Goal: Task Accomplishment & Management: Use online tool/utility

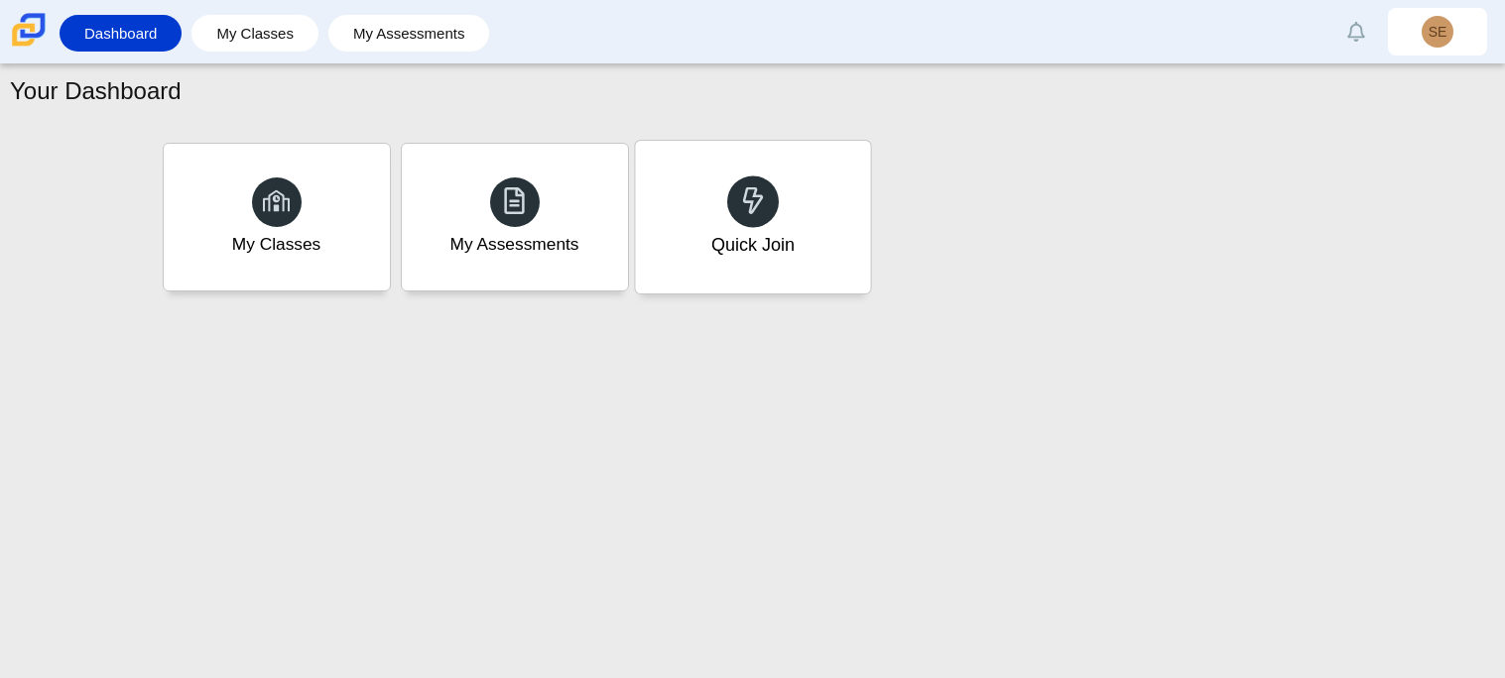
click at [773, 197] on div at bounding box center [753, 202] width 52 height 52
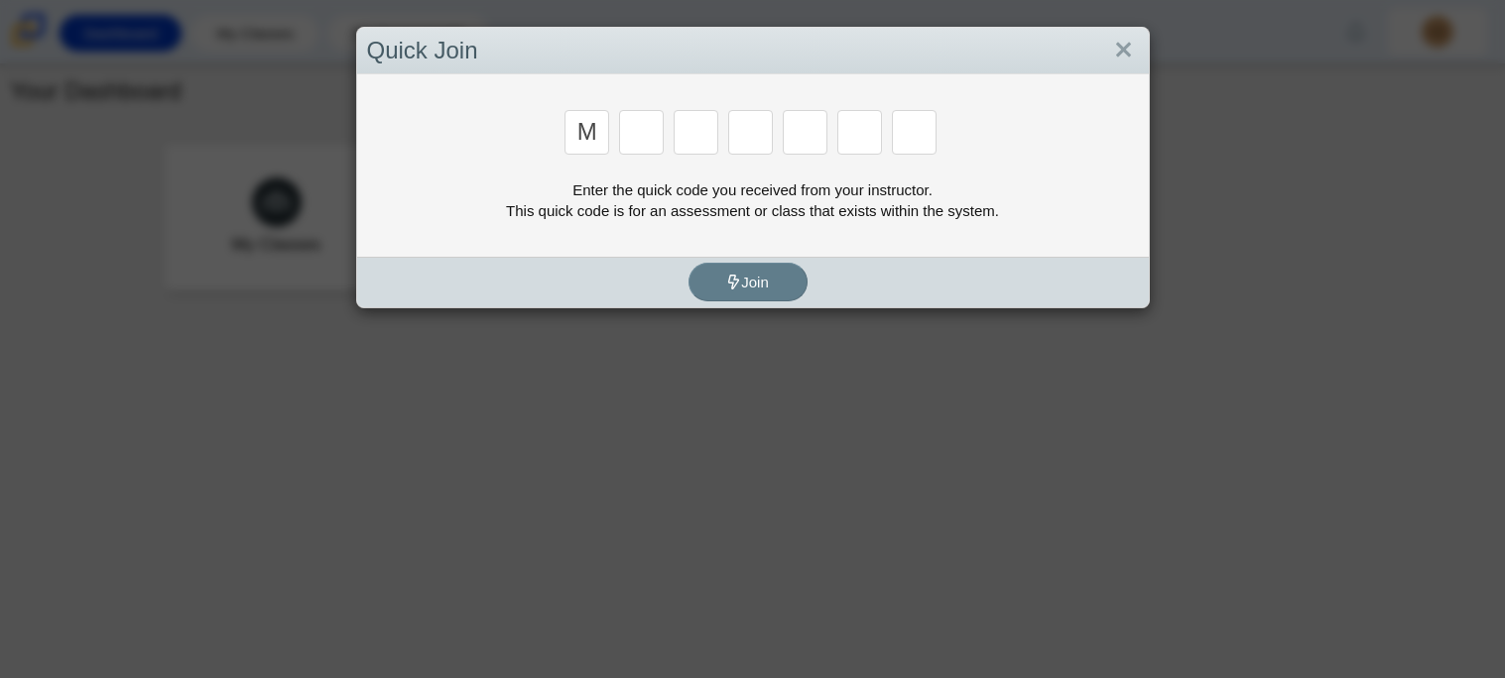
type input "M"
type input "7"
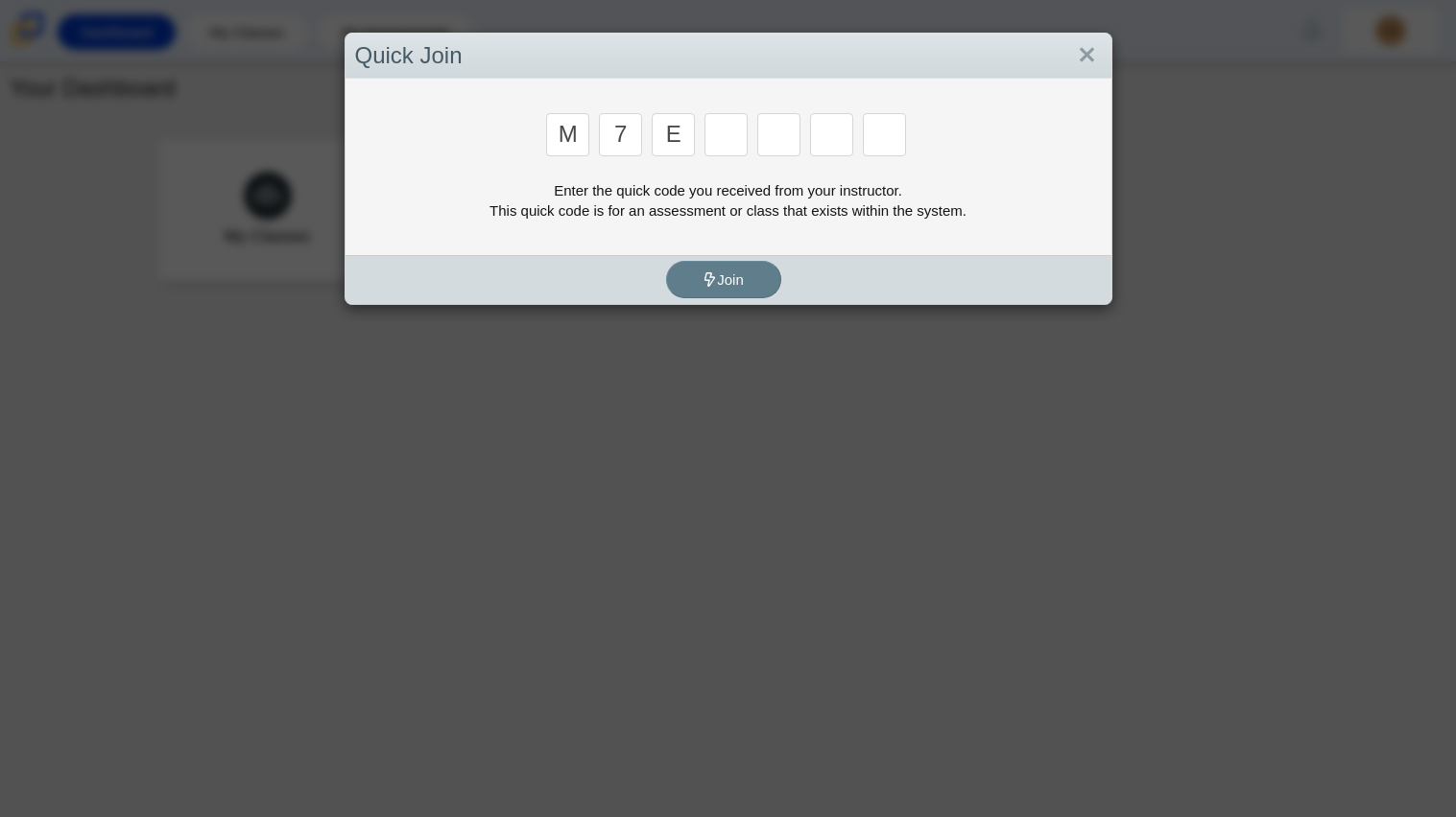
type input "e"
type input "3"
type input "e"
type input "v"
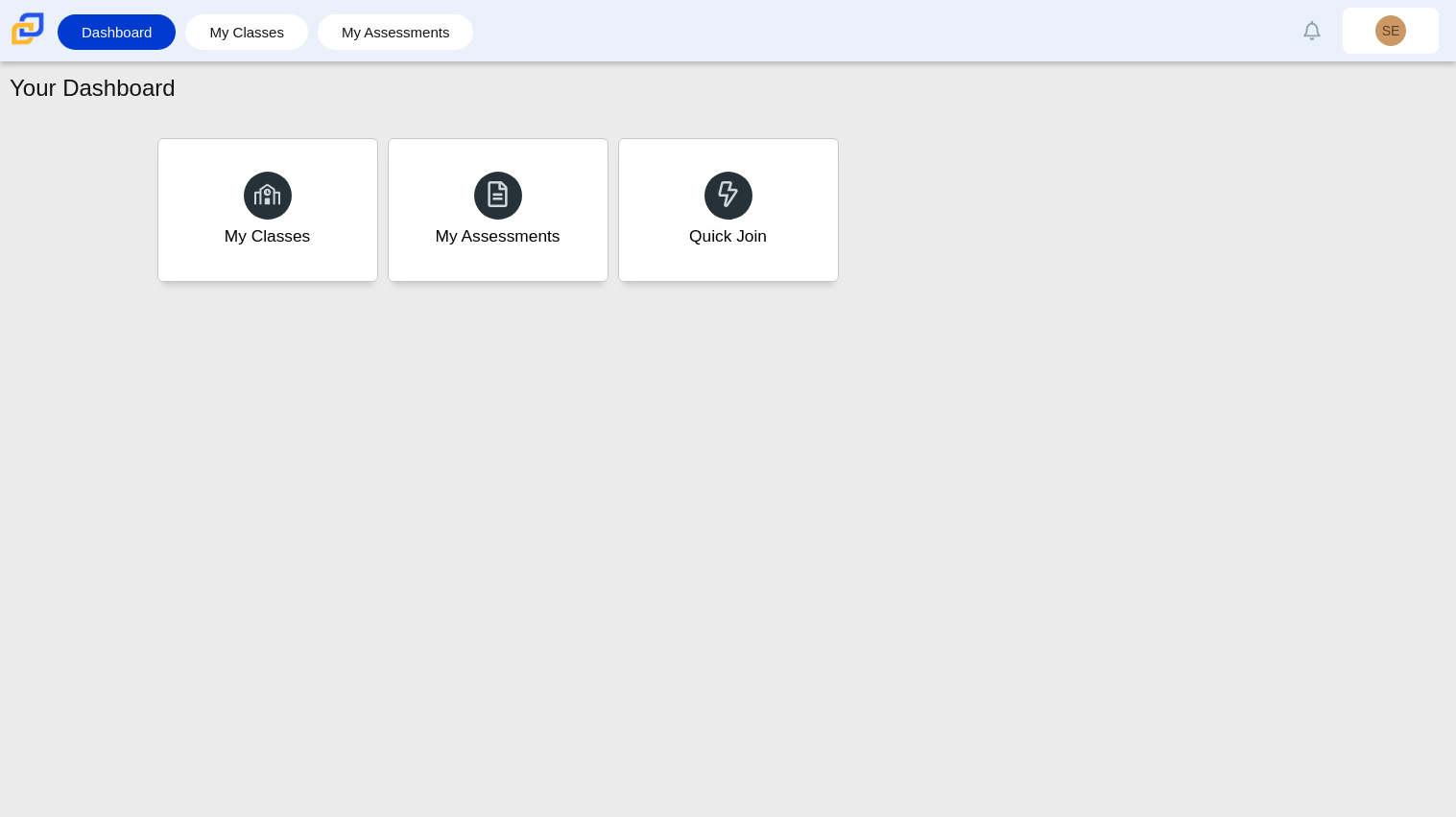
type input "w"
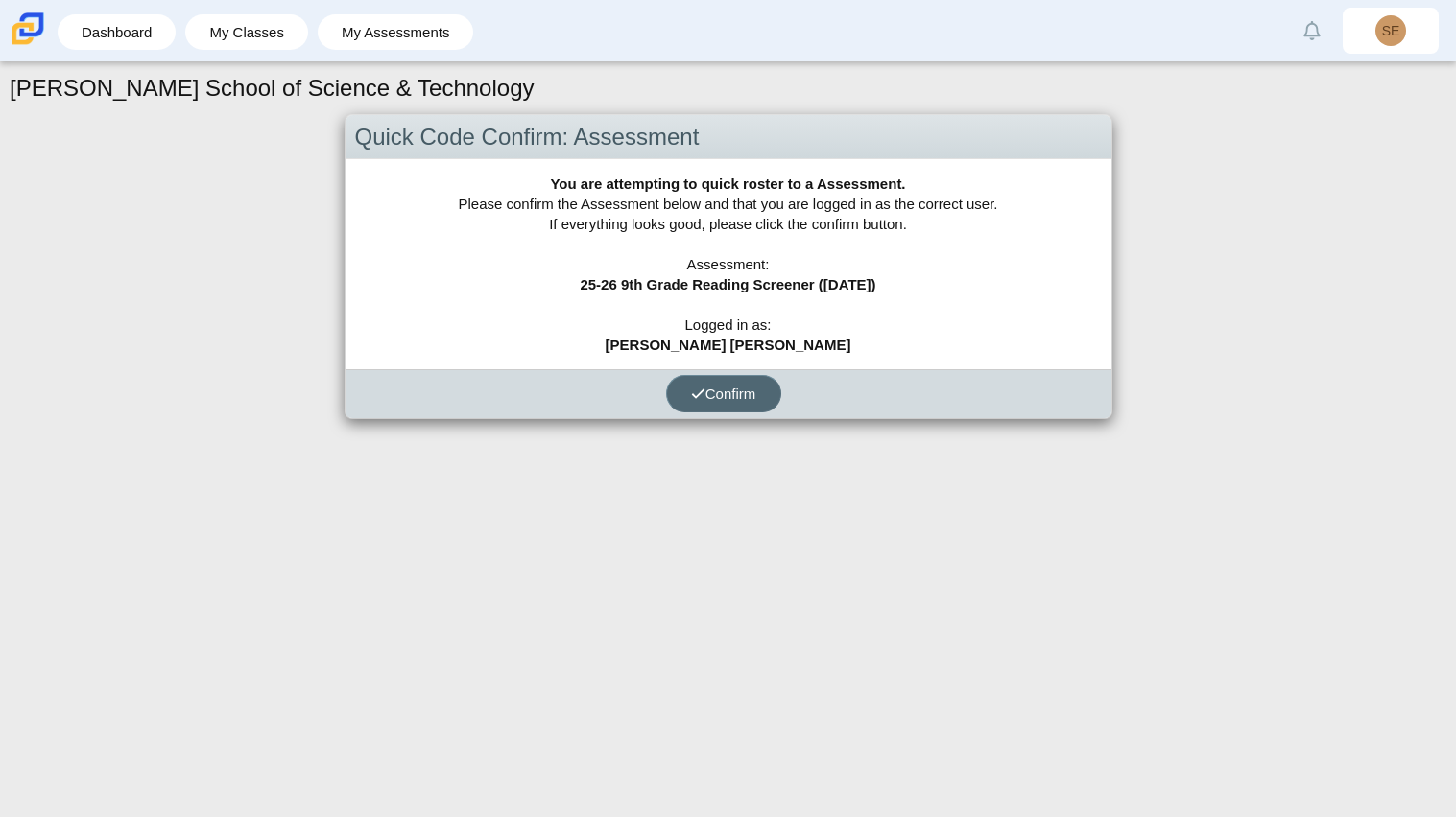
click at [760, 397] on button "Confirm" at bounding box center [723, 394] width 115 height 38
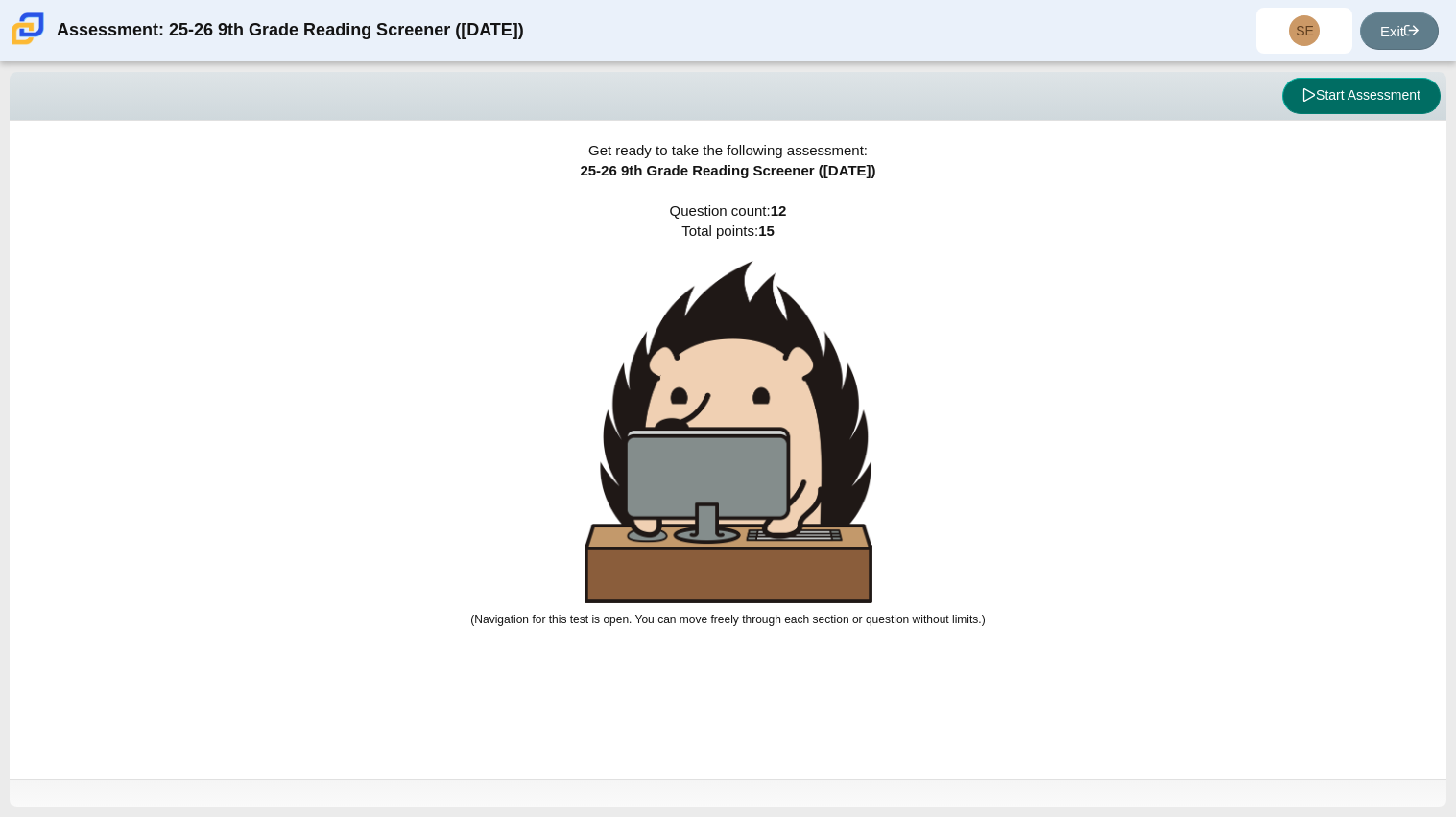
click at [1387, 84] on button "Start Assessment" at bounding box center [1361, 96] width 159 height 37
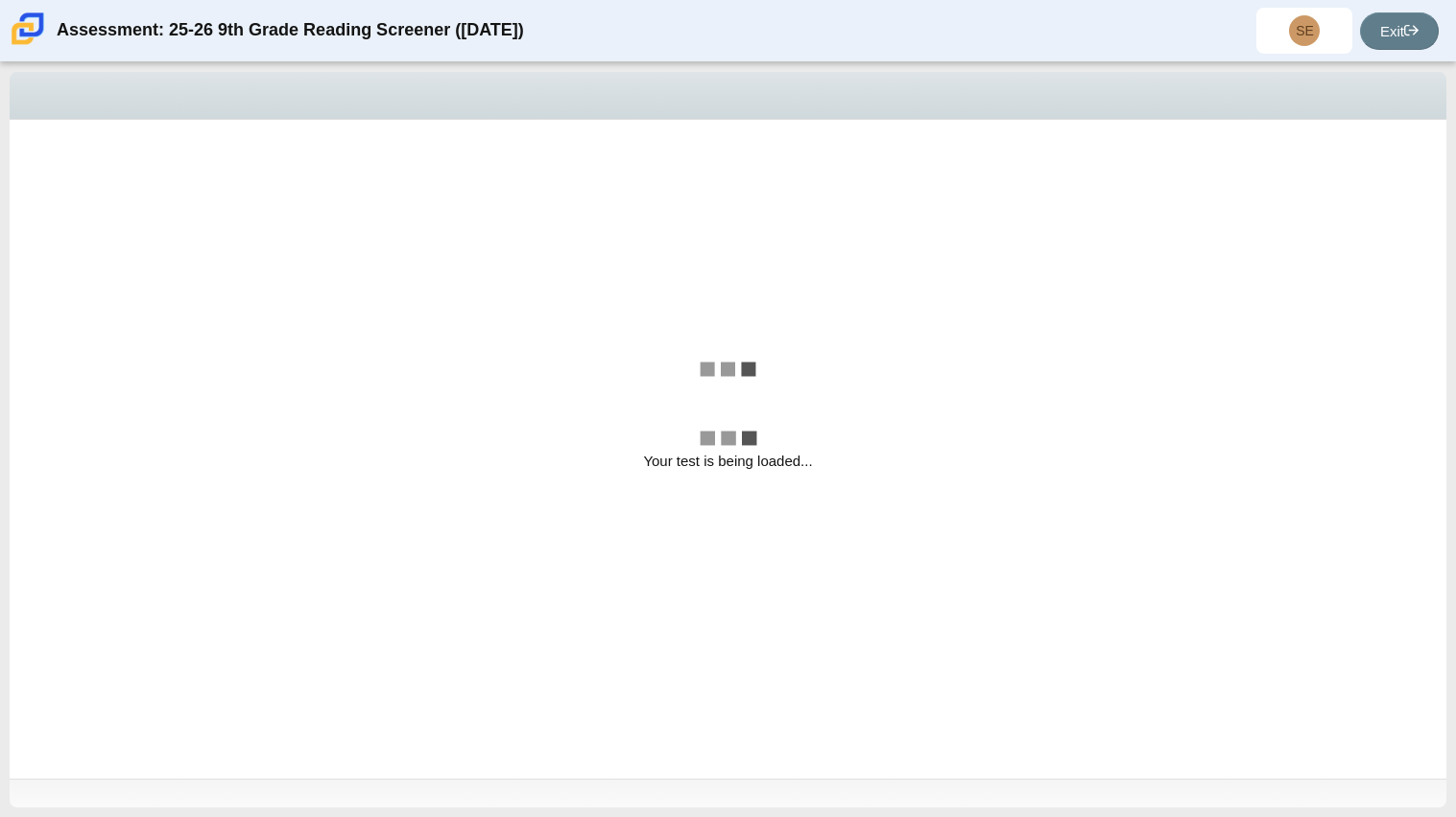
select select "ccc5b315-3c7c-471c-bf90-f22c8299c798"
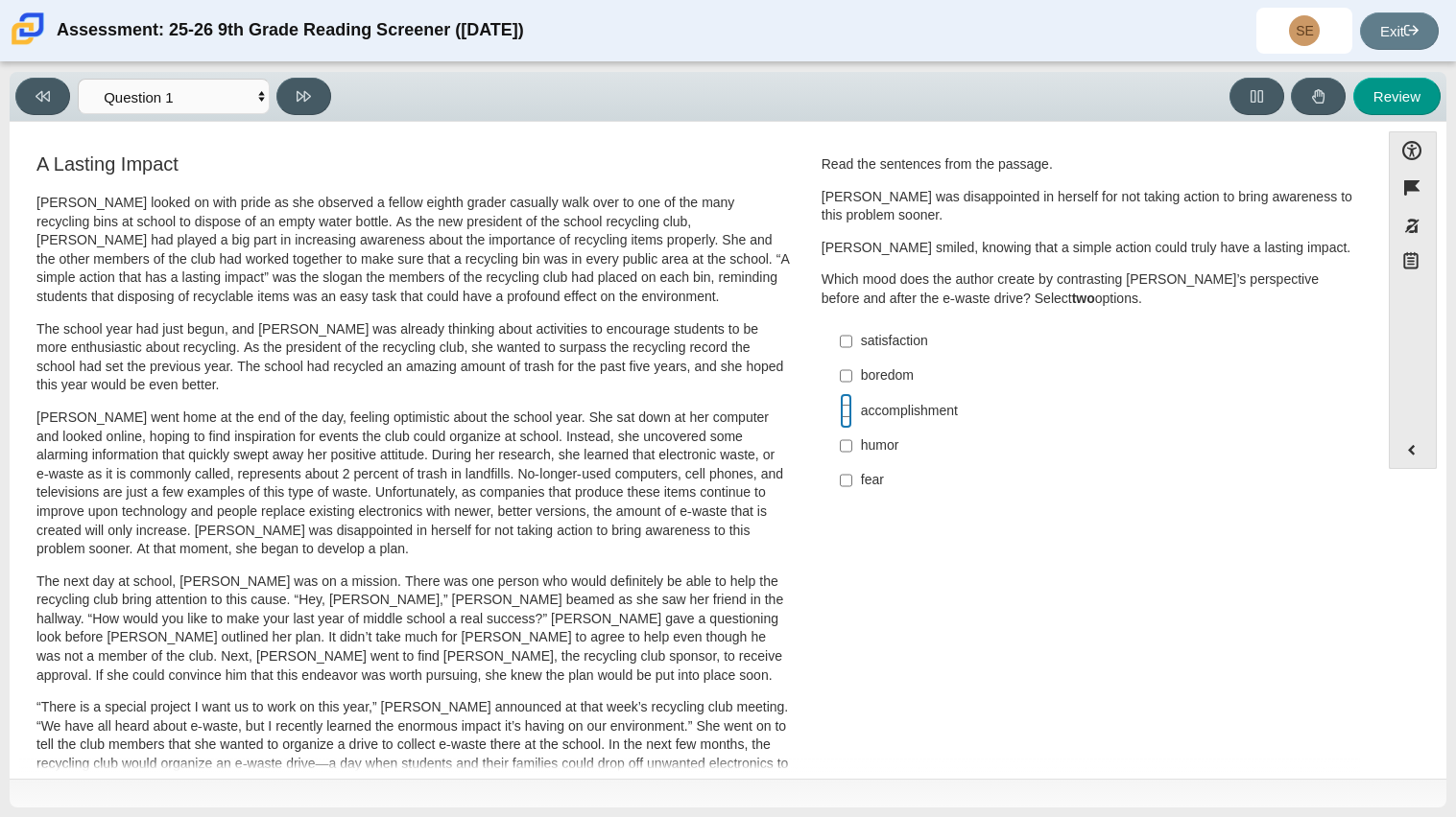
click at [842, 414] on input "accomplishment accomplishment" at bounding box center [846, 411] width 13 height 35
checkbox input "true"
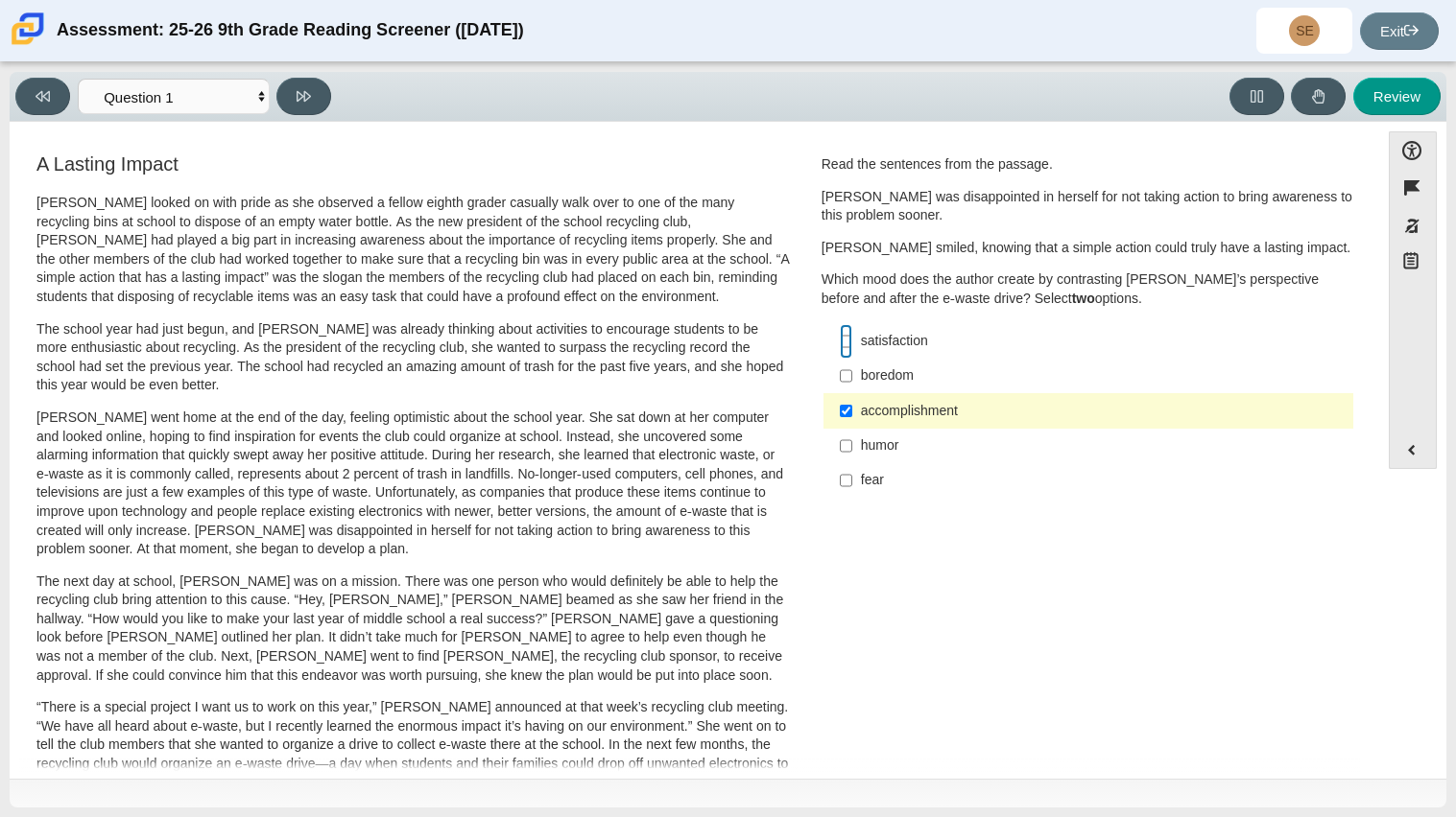
click at [841, 337] on input "satisfaction satisfaction" at bounding box center [846, 341] width 13 height 35
checkbox input "true"
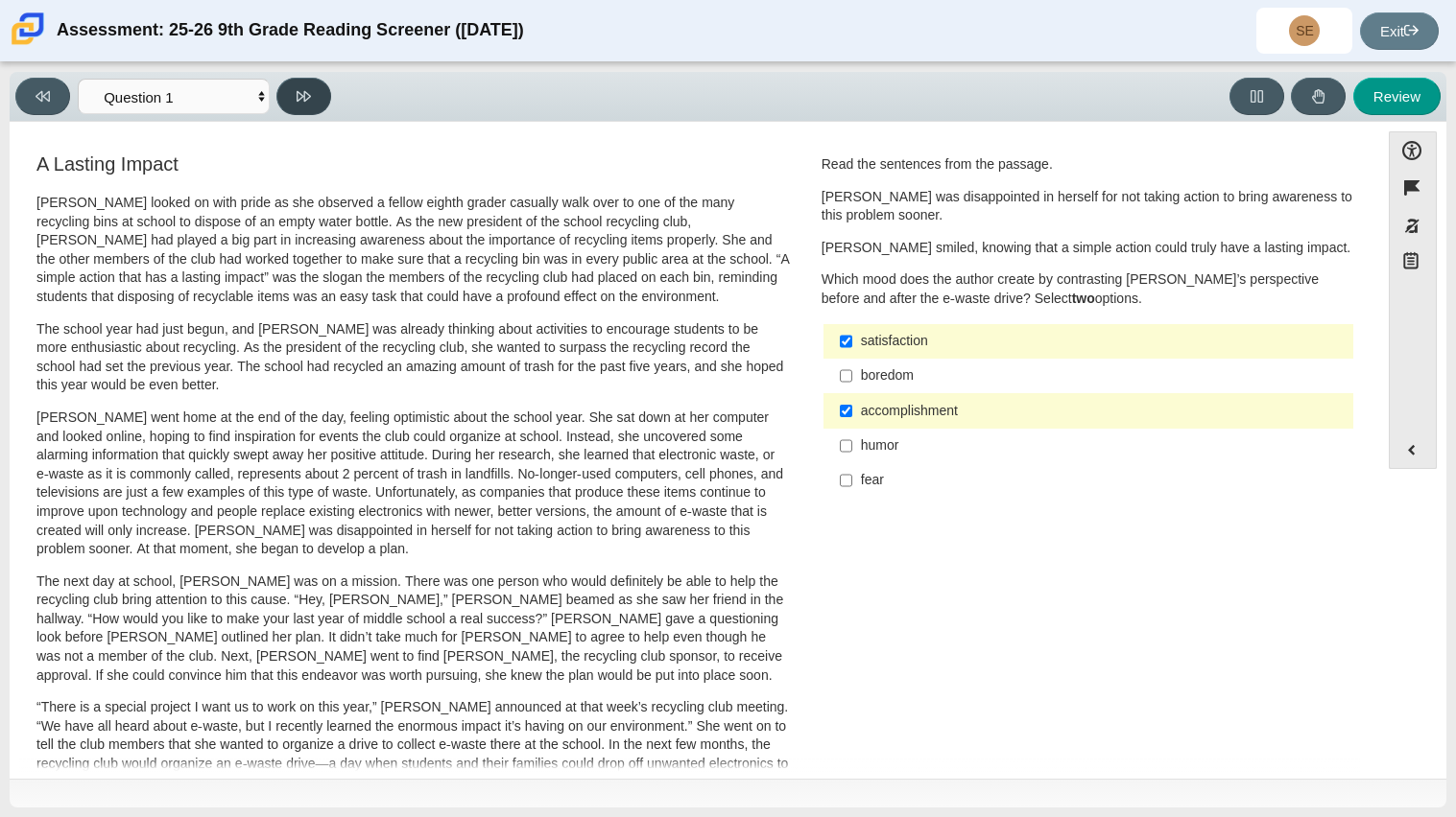
click at [304, 113] on button at bounding box center [304, 96] width 55 height 38
select select "0ff64528-ffd7-428d-b192-babfaadd44e8"
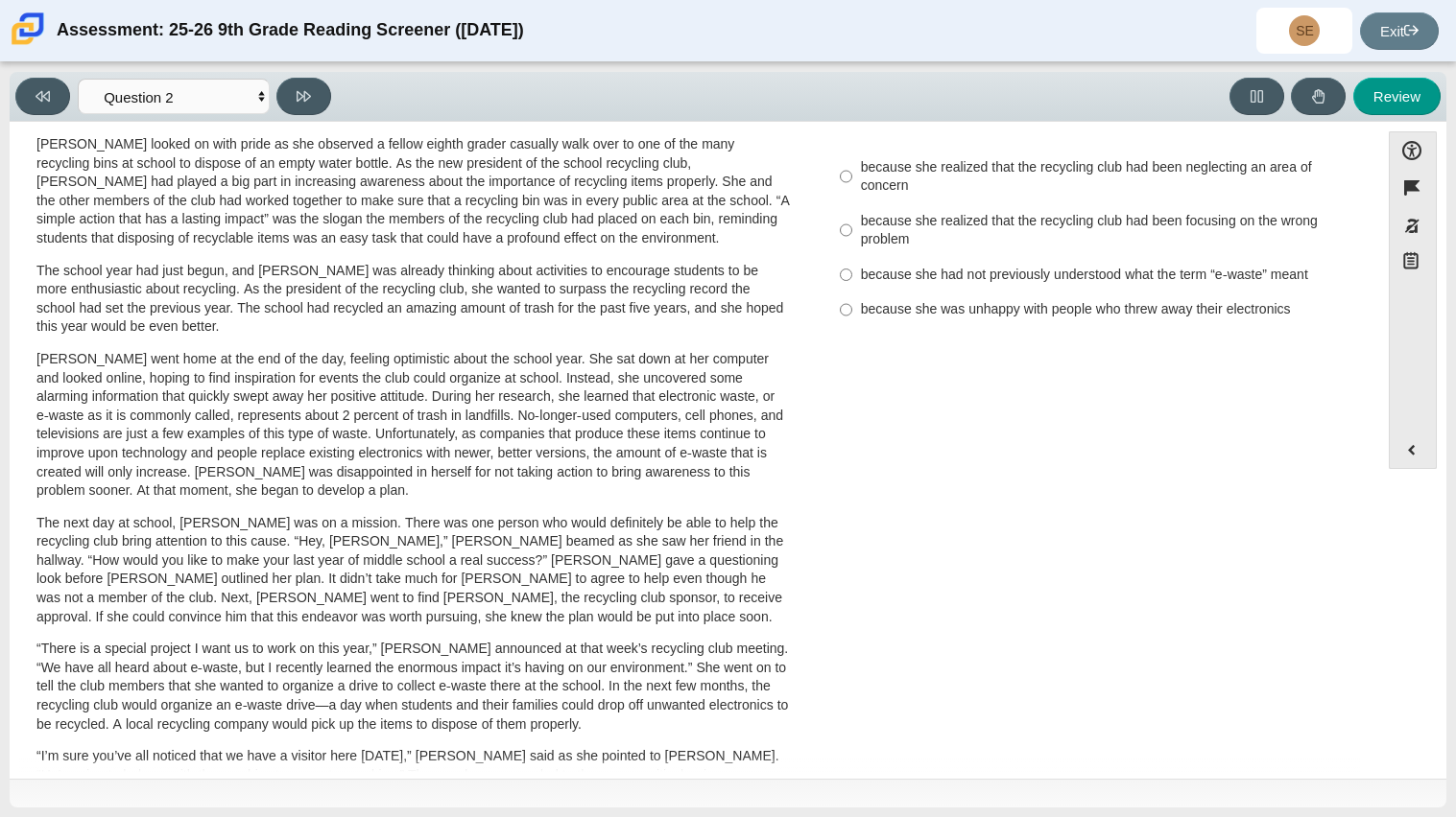
scroll to position [56, 0]
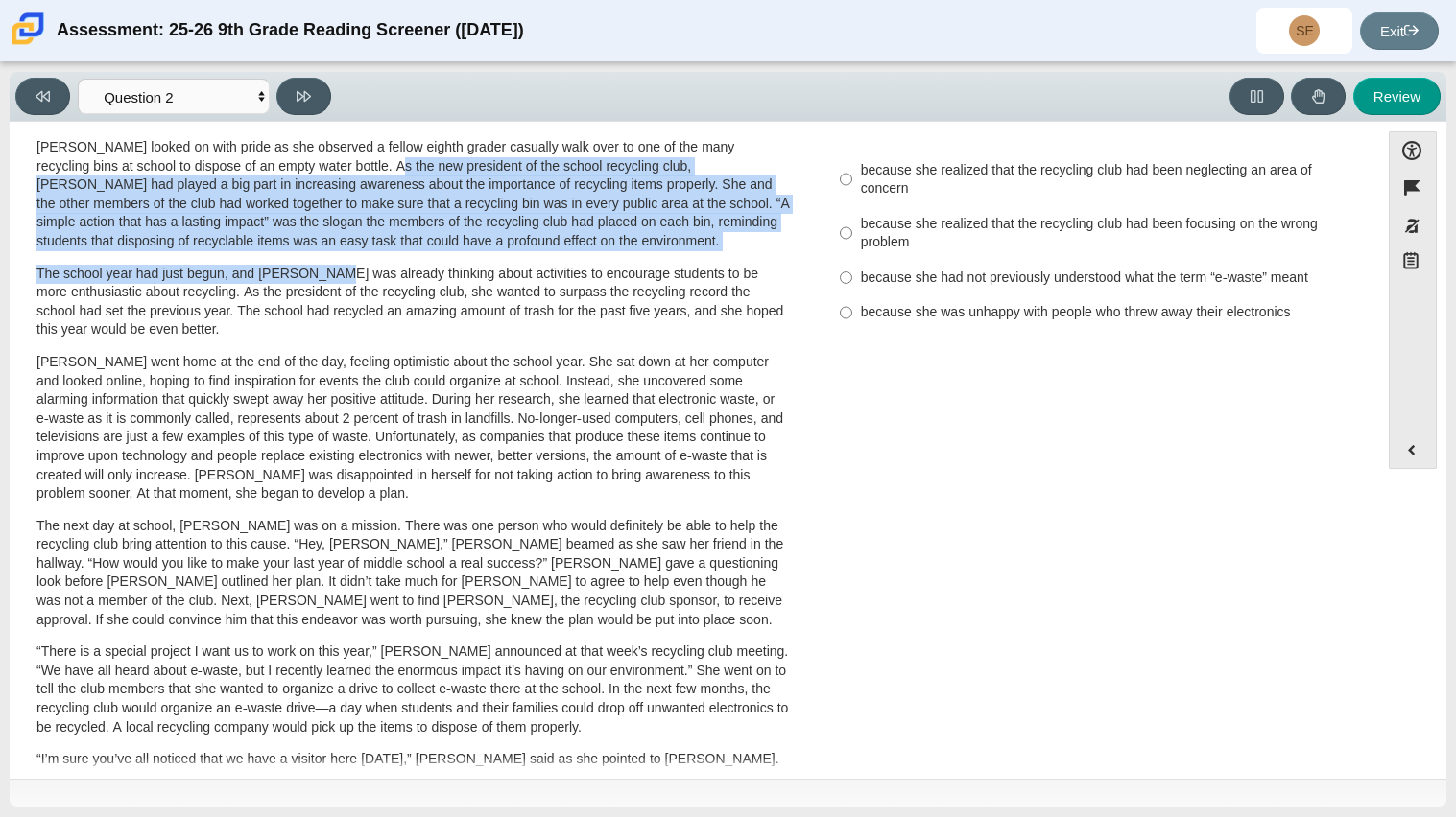
drag, startPoint x: 314, startPoint y: 156, endPoint x: 325, endPoint y: 278, distance: 122.5
click at [325, 278] on div "Scarlett looked on with pride as she observed a fellow eighth grader casually w…" at bounding box center [413, 650] width 754 height 1023
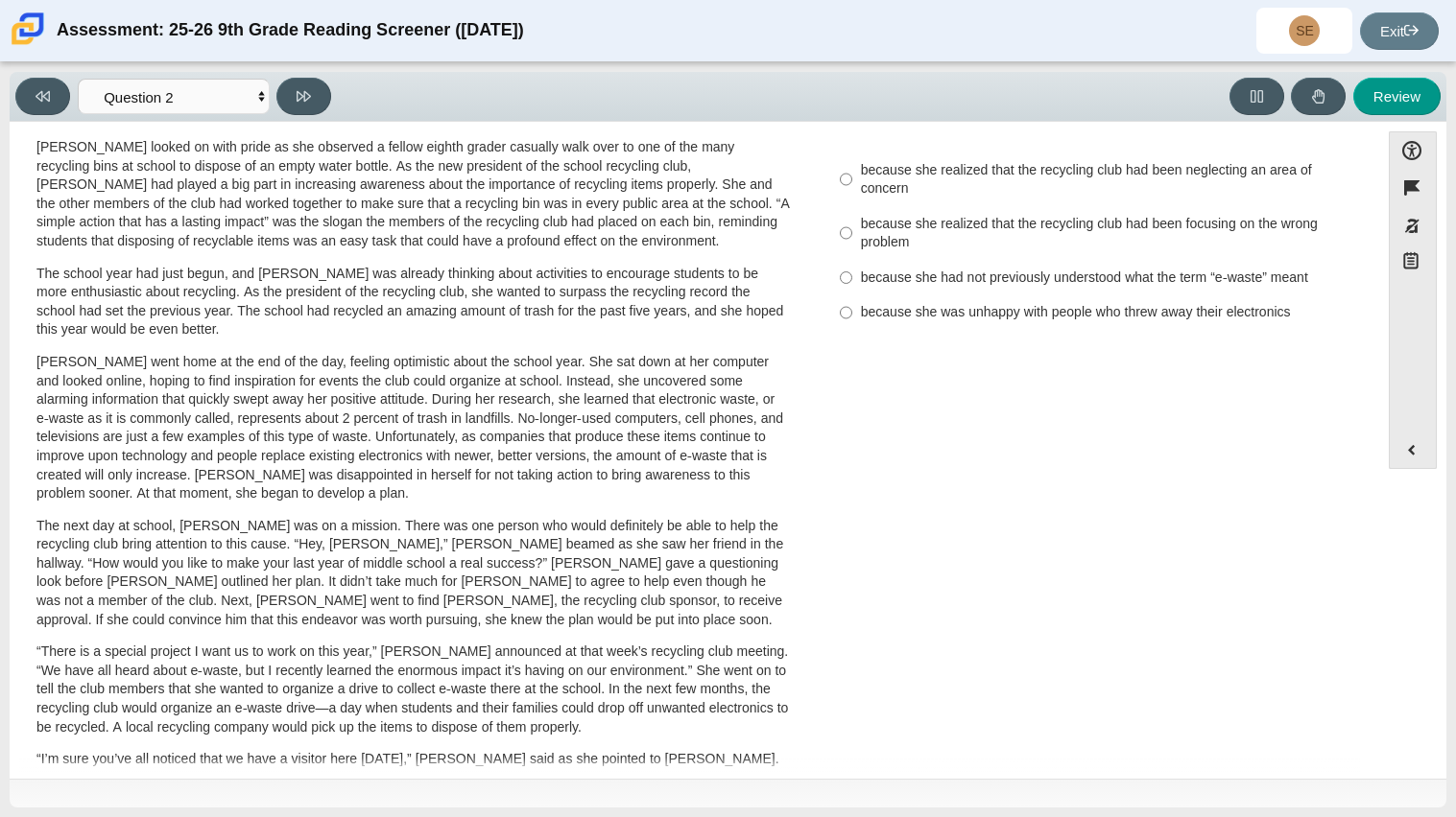
click at [400, 345] on div "Scarlett looked on with pride as she observed a fellow eighth grader casually w…" at bounding box center [413, 650] width 754 height 1023
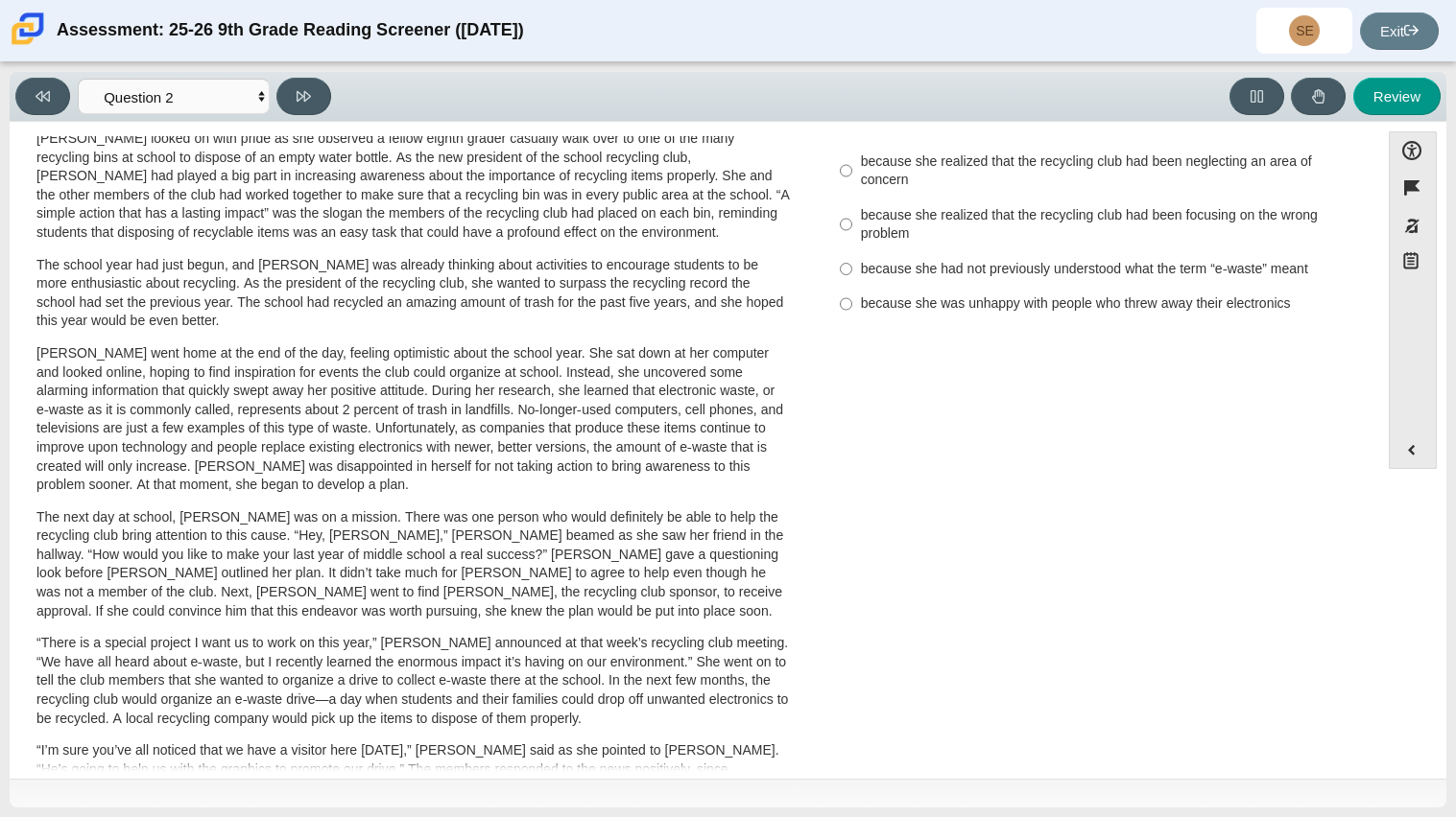
scroll to position [0, 0]
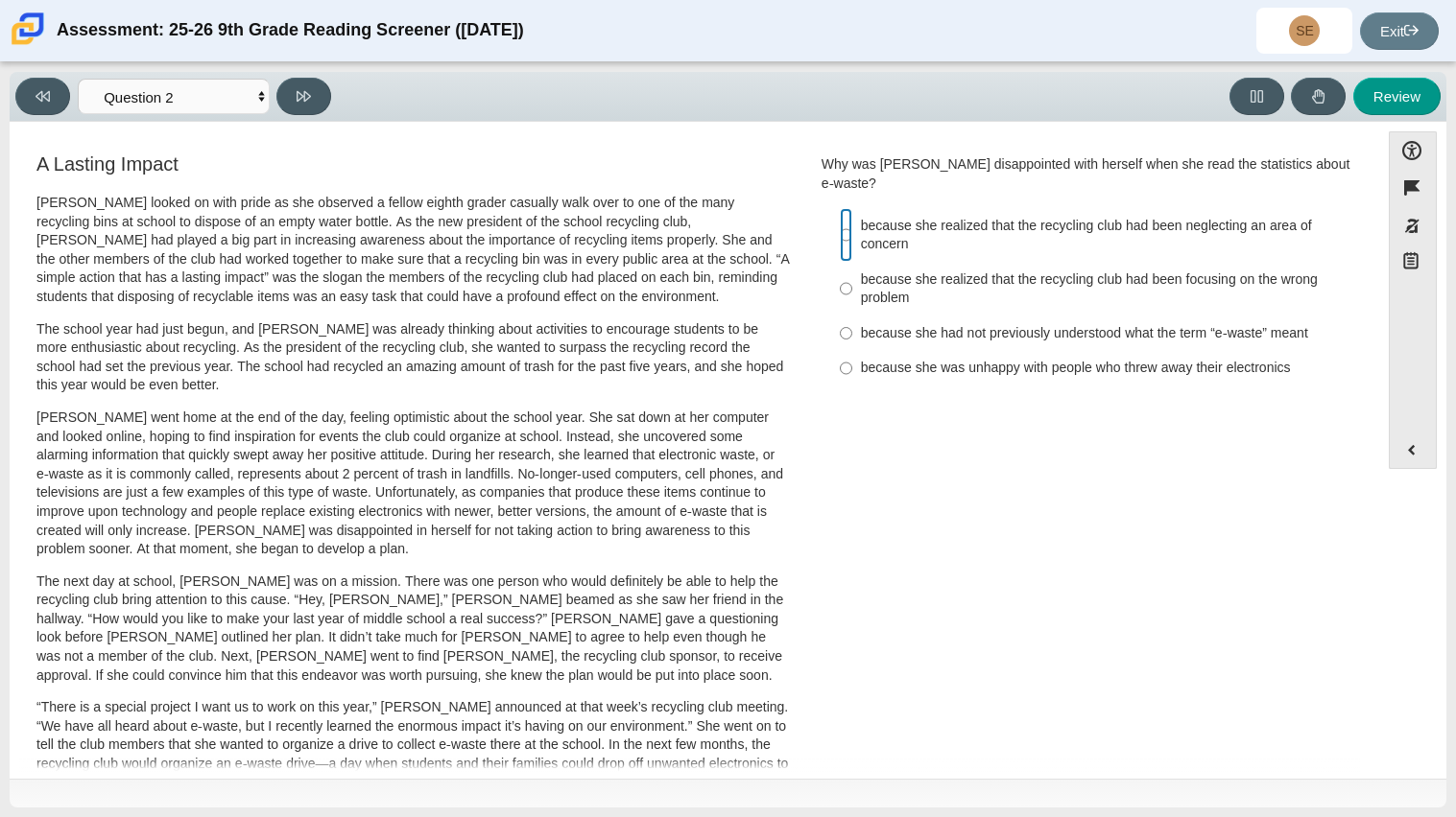
click at [840, 224] on input "because she realized that the recycling club had been neglecting an area of con…" at bounding box center [846, 235] width 13 height 54
radio input "true"
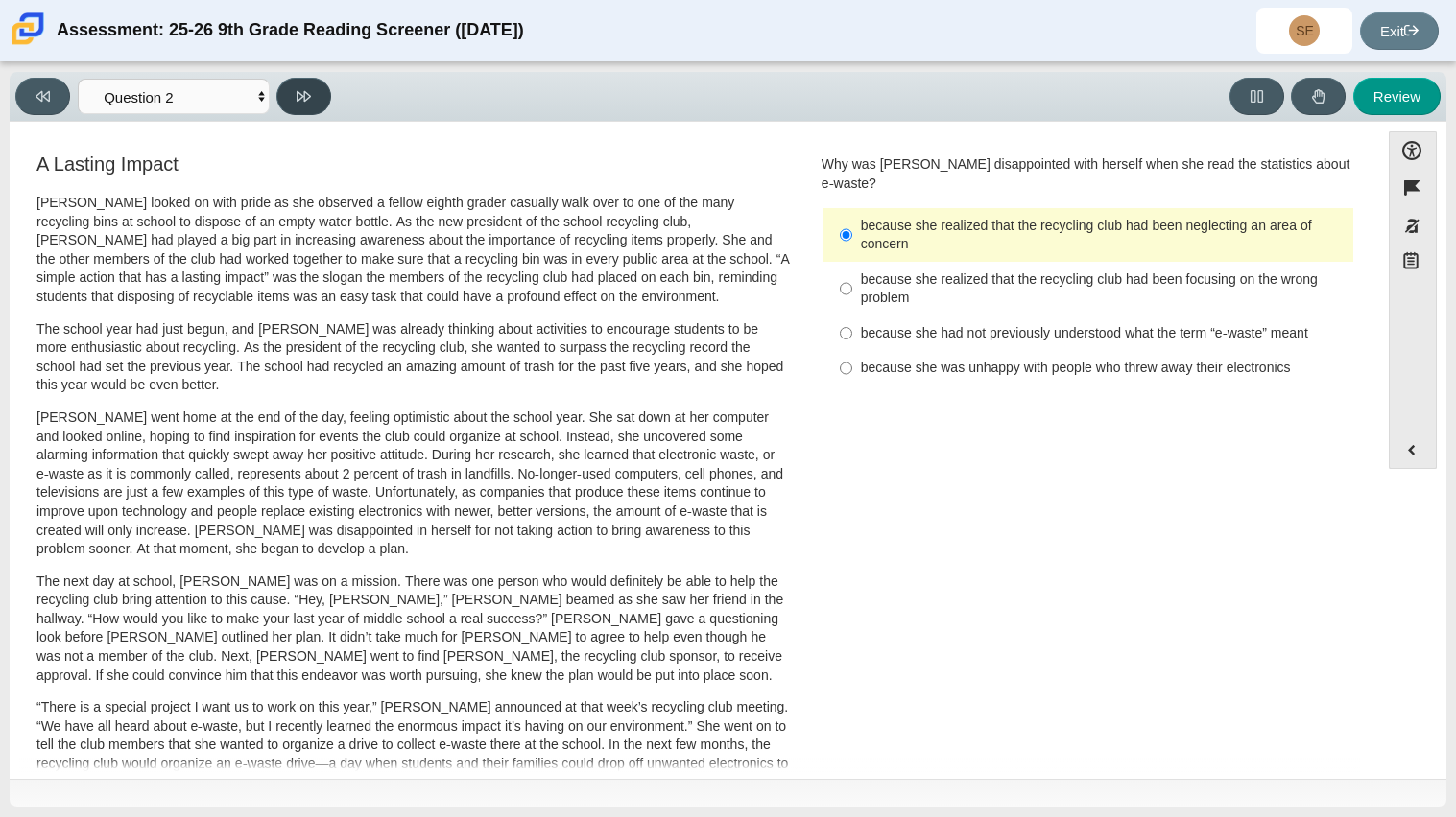
click at [303, 95] on icon at bounding box center [304, 96] width 15 height 15
select select "7ce3d843-6974-4858-901c-1ff39630e843"
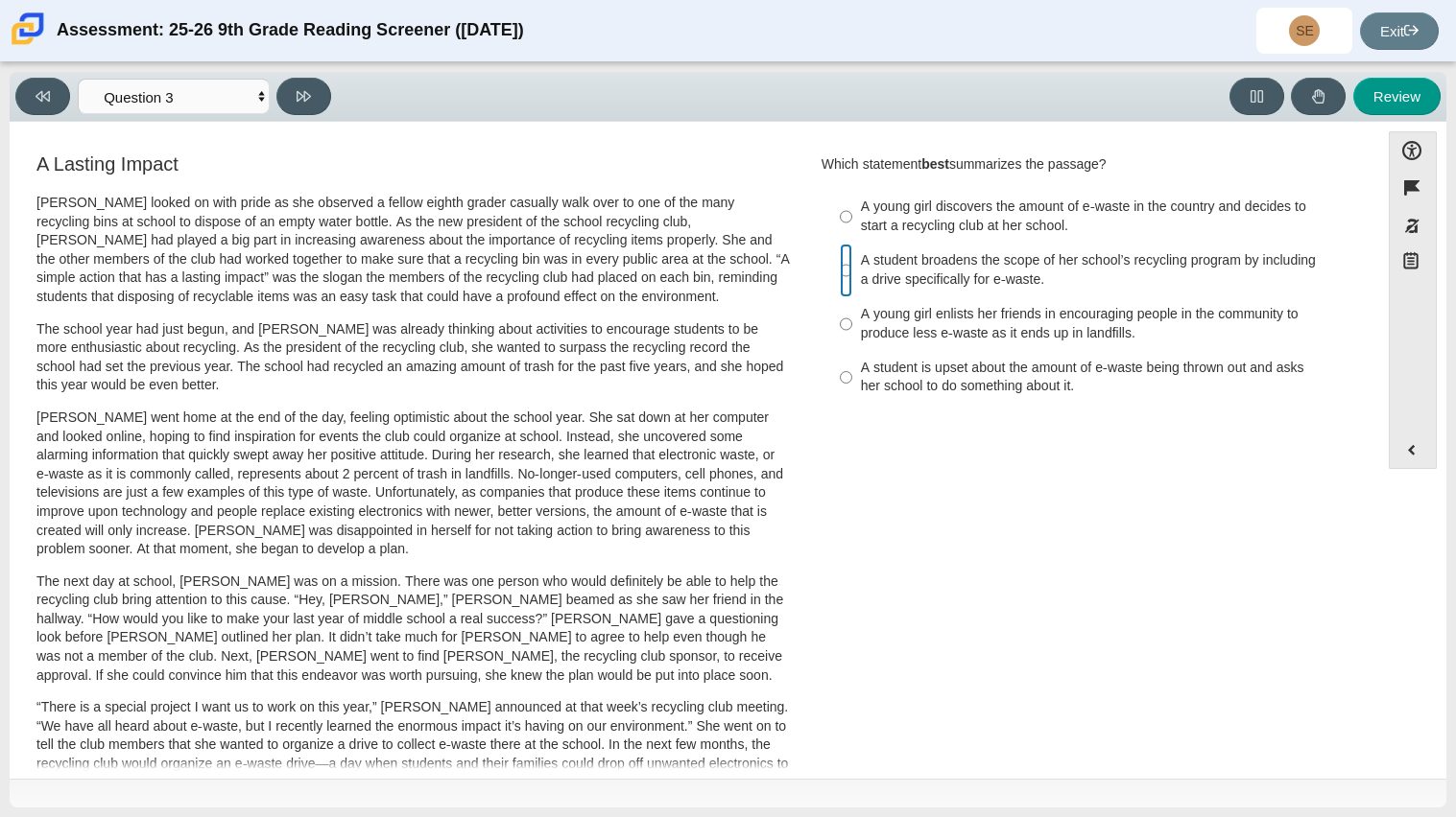
click at [840, 269] on input "A student broadens the scope of her school’s recycling program by including a d…" at bounding box center [846, 271] width 13 height 54
radio input "true"
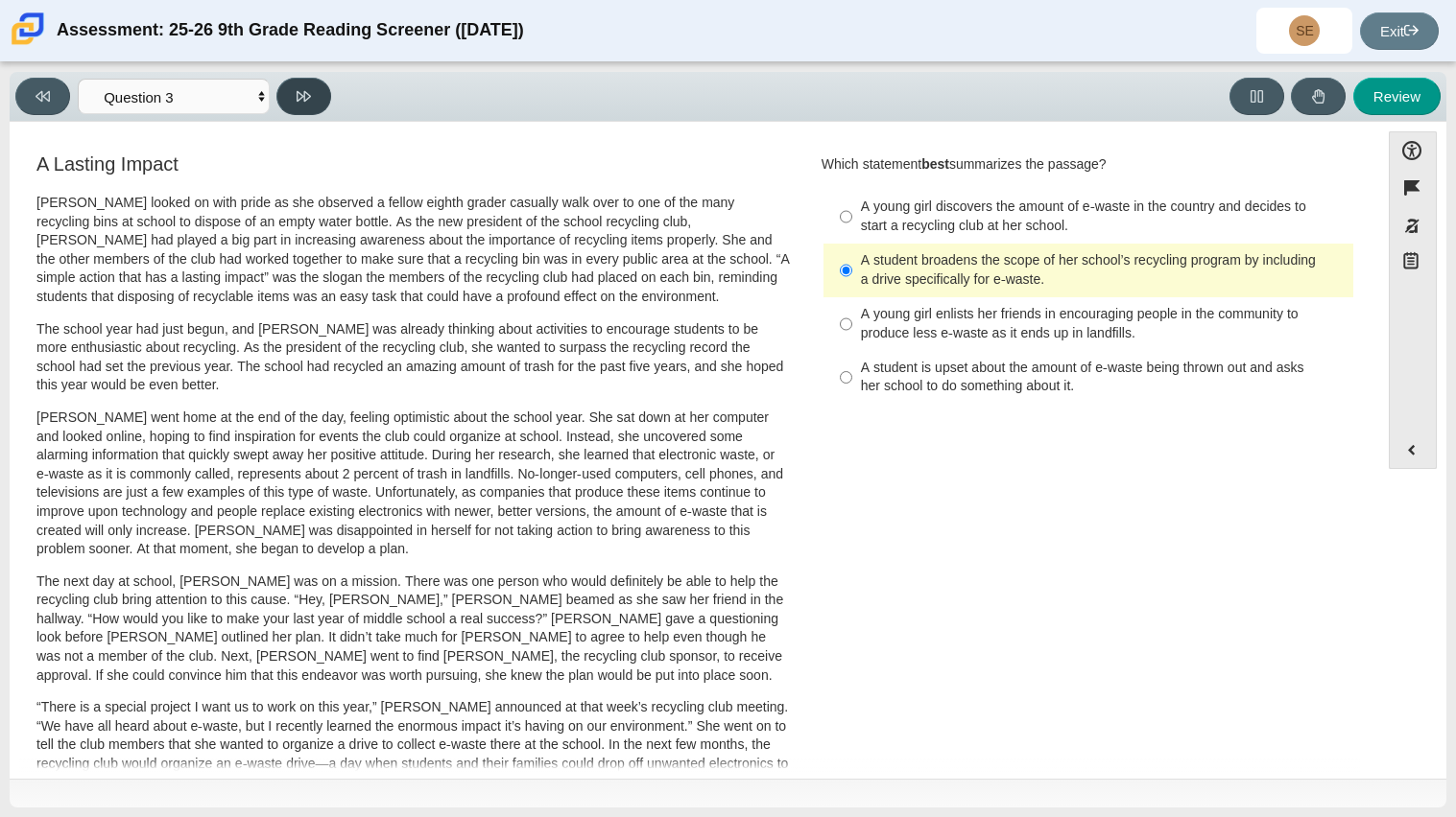
click at [316, 83] on button at bounding box center [304, 96] width 55 height 38
select select "ca9ea0f1-49c5-4bd1-83b0-472c18652b42"
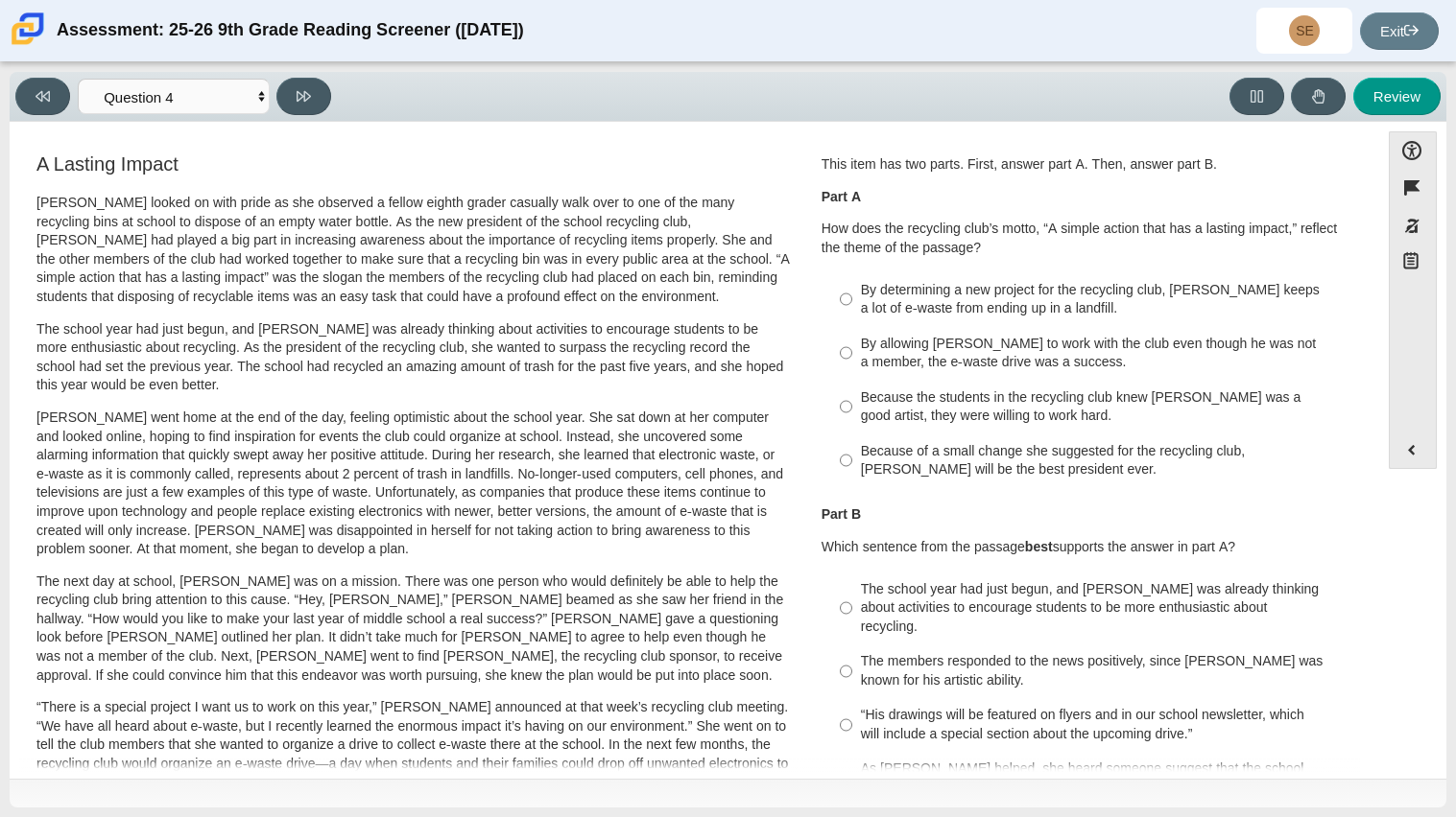
click at [1088, 468] on div "Because of a small change she suggested for the recycling club, Scarlett will b…" at bounding box center [1103, 460] width 485 height 38
click at [852, 468] on input "Because of a small change she suggested for the recycling club, Scarlett will b…" at bounding box center [846, 460] width 13 height 54
radio input "true"
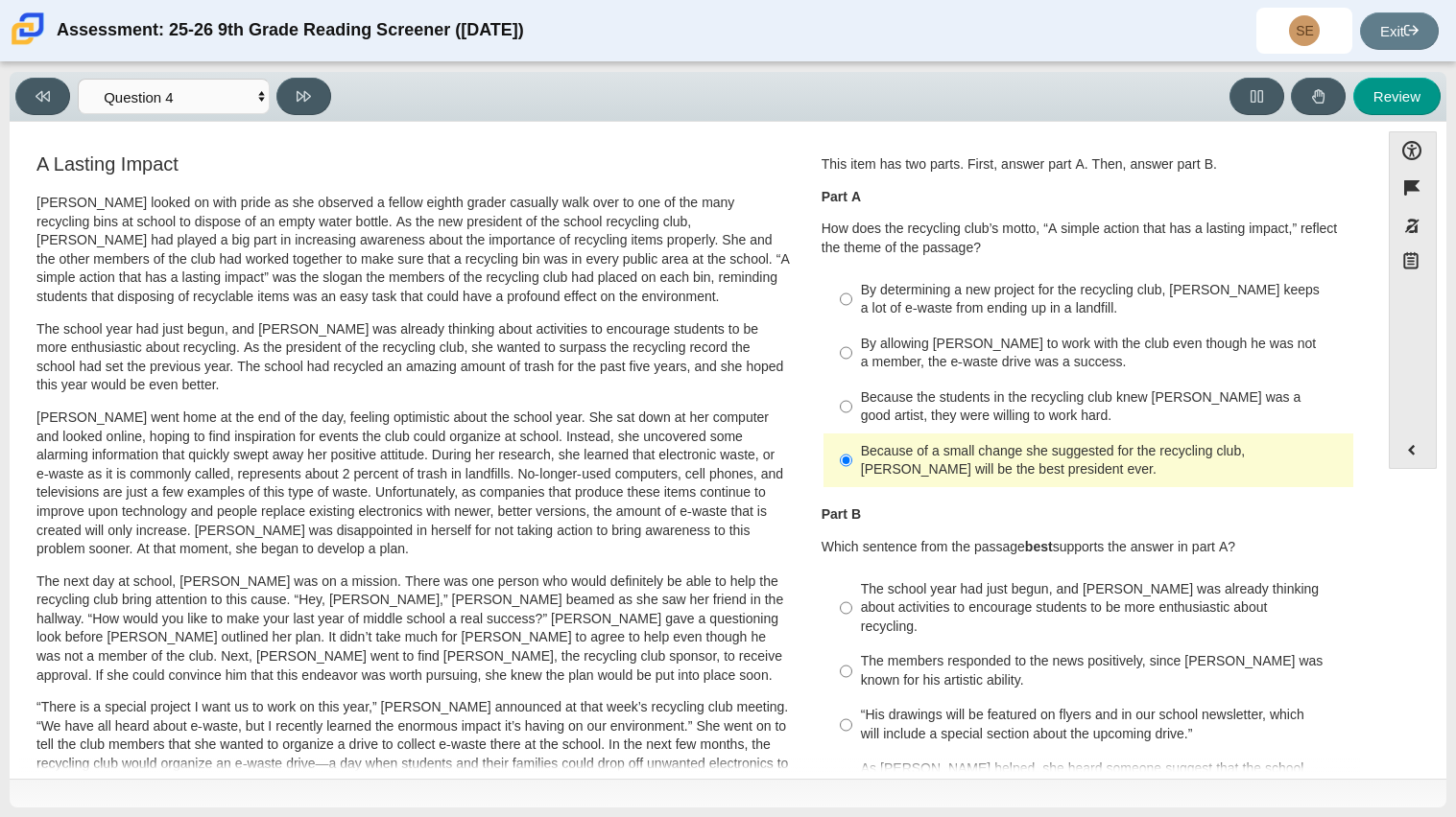
click at [1023, 310] on div "By determining a new project for the recycling club, Scarlett keeps a lot of e-…" at bounding box center [1103, 300] width 485 height 38
click at [852, 310] on input "By determining a new project for the recycling club, Scarlett keeps a lot of e-…" at bounding box center [846, 300] width 13 height 54
radio input "true"
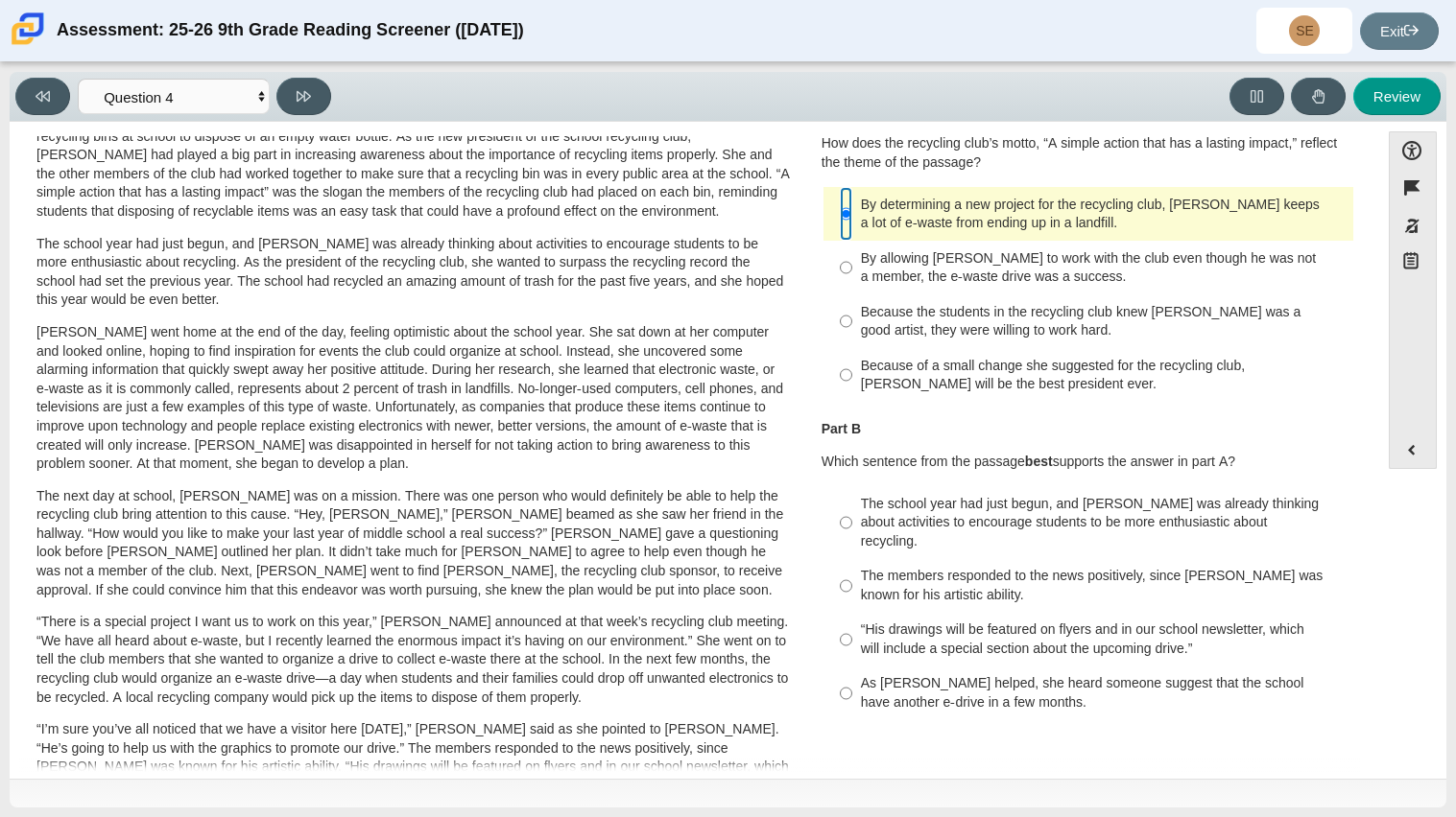
scroll to position [88, 0]
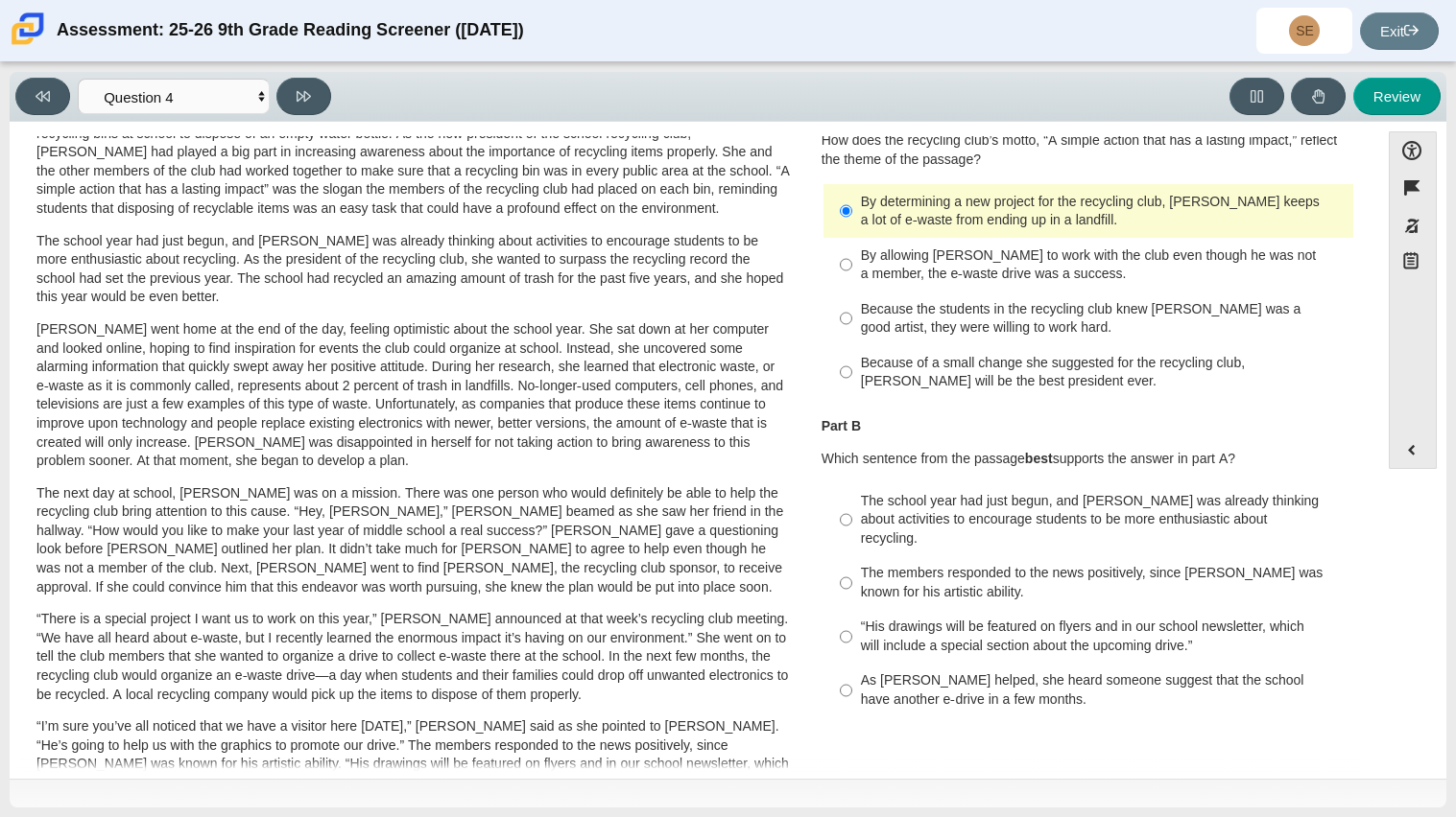
click at [1050, 519] on div "The school year had just begun, and Scarlett was already thinking about activit…" at bounding box center [1103, 520] width 485 height 57
click at [852, 519] on input "The school year had just begun, and Scarlett was already thinking about activit…" at bounding box center [846, 519] width 13 height 73
radio input "true"
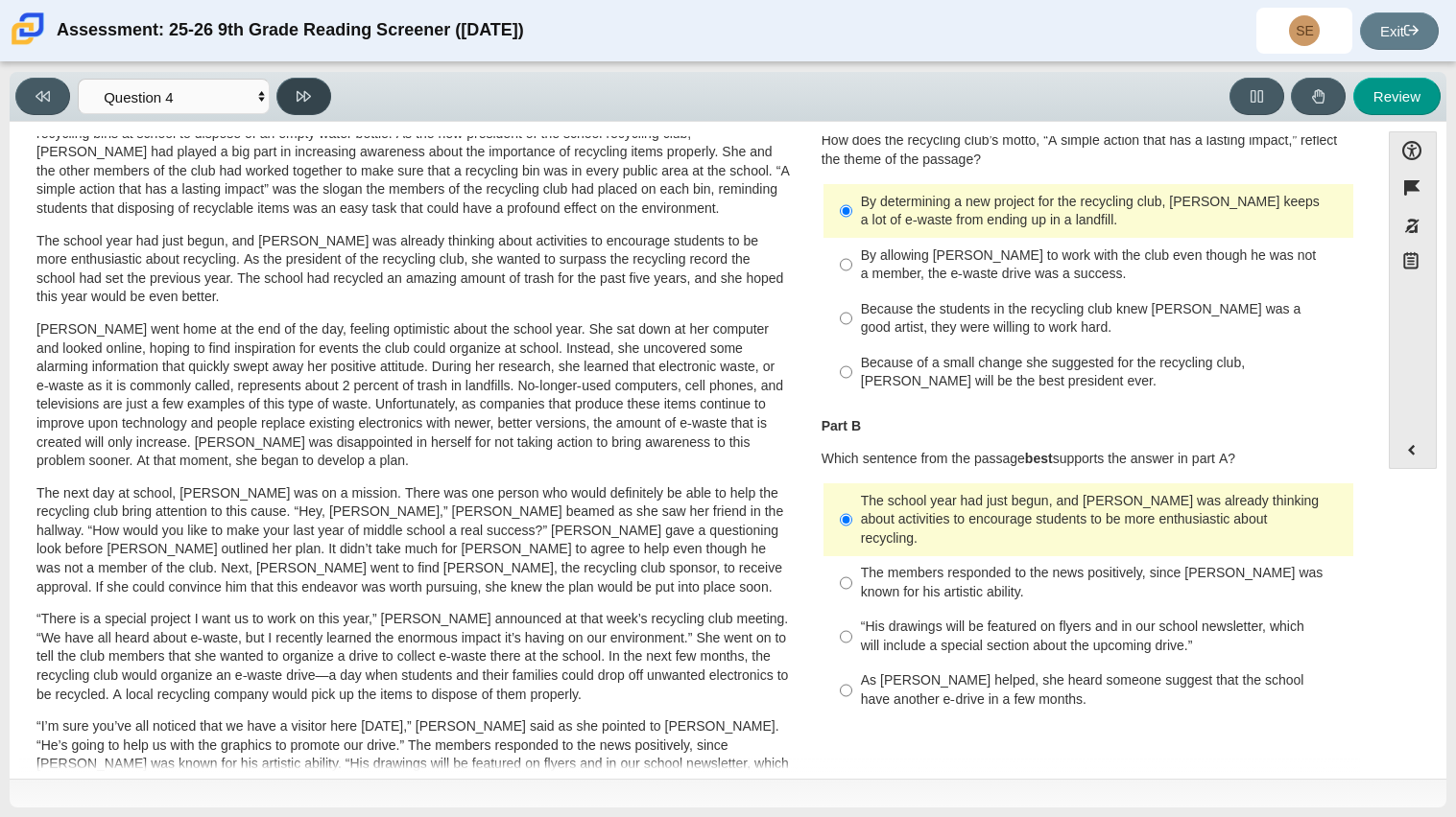
click at [291, 91] on button at bounding box center [304, 96] width 55 height 38
select select "e41f1a79-e29f-4095-8030-a53364015bed"
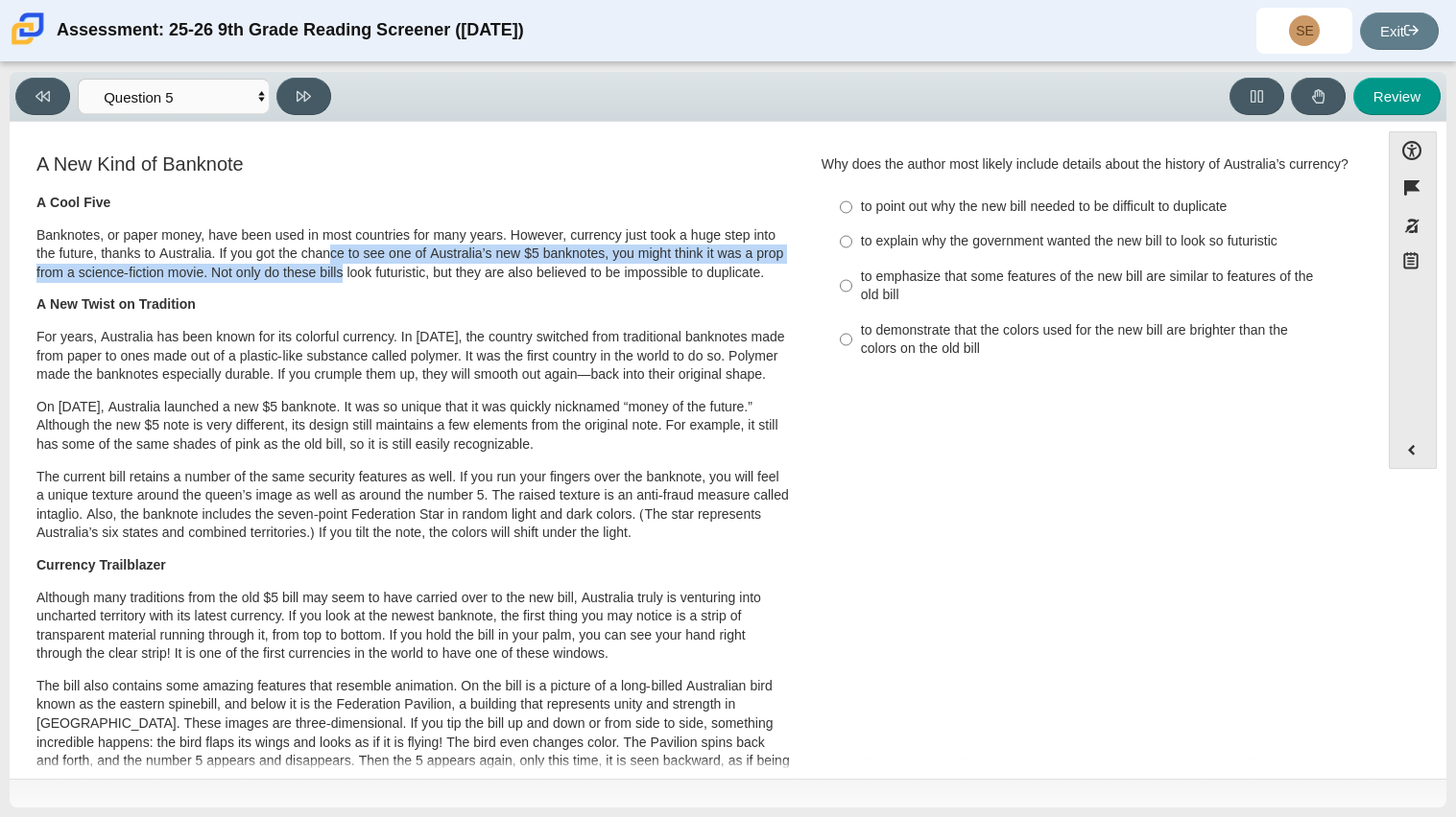
drag, startPoint x: 328, startPoint y: 252, endPoint x: 340, endPoint y: 276, distance: 26.8
click at [340, 276] on p "Banknotes, or paper money, have been used in most countries for many years. How…" at bounding box center [413, 254] width 754 height 57
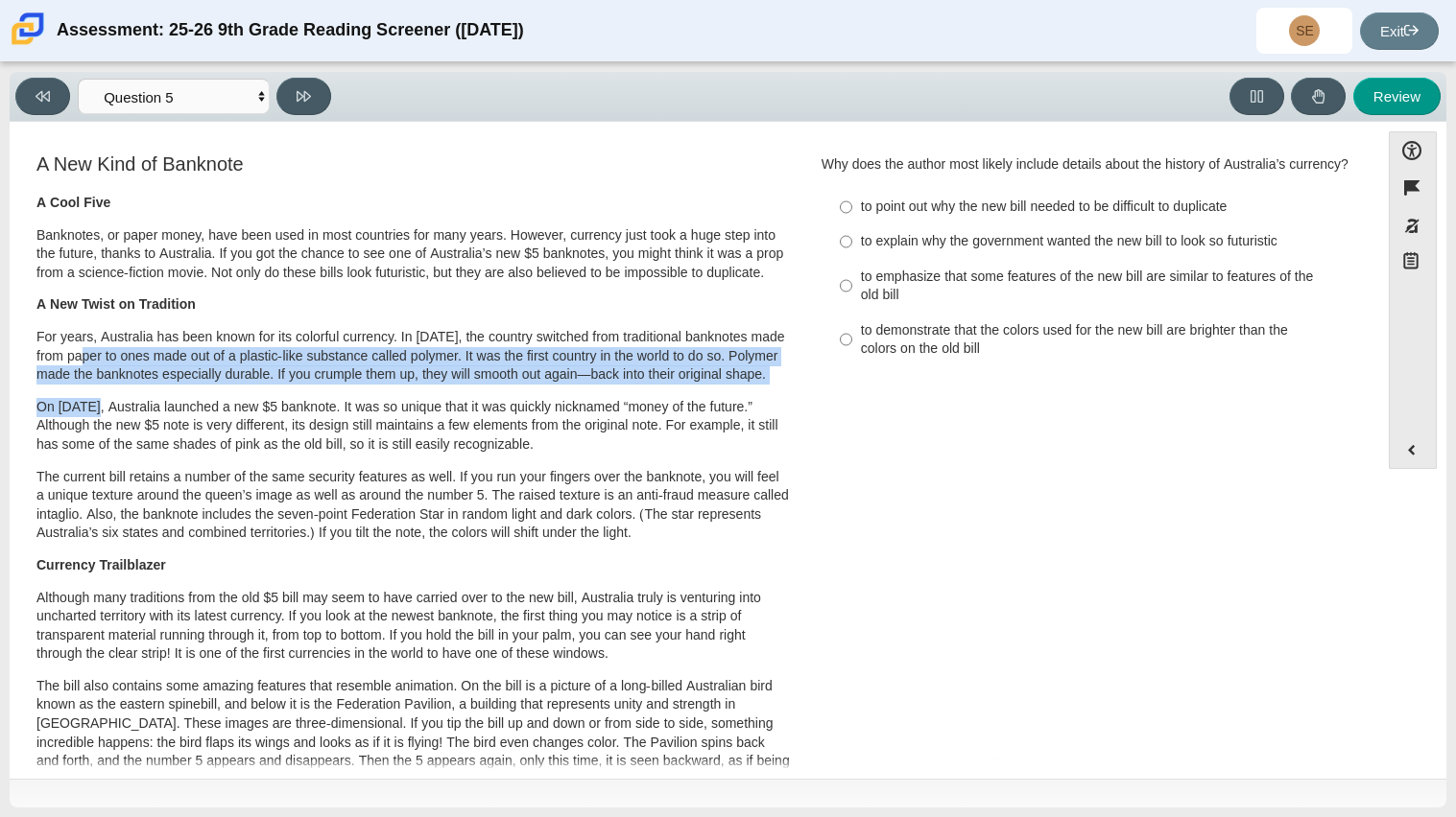
drag, startPoint x: 97, startPoint y: 353, endPoint x: 107, endPoint y: 390, distance: 38.3
click at [107, 390] on div "A Cool Five Banknotes, or paper money, have been used in most countries for man…" at bounding box center [413, 716] width 754 height 1047
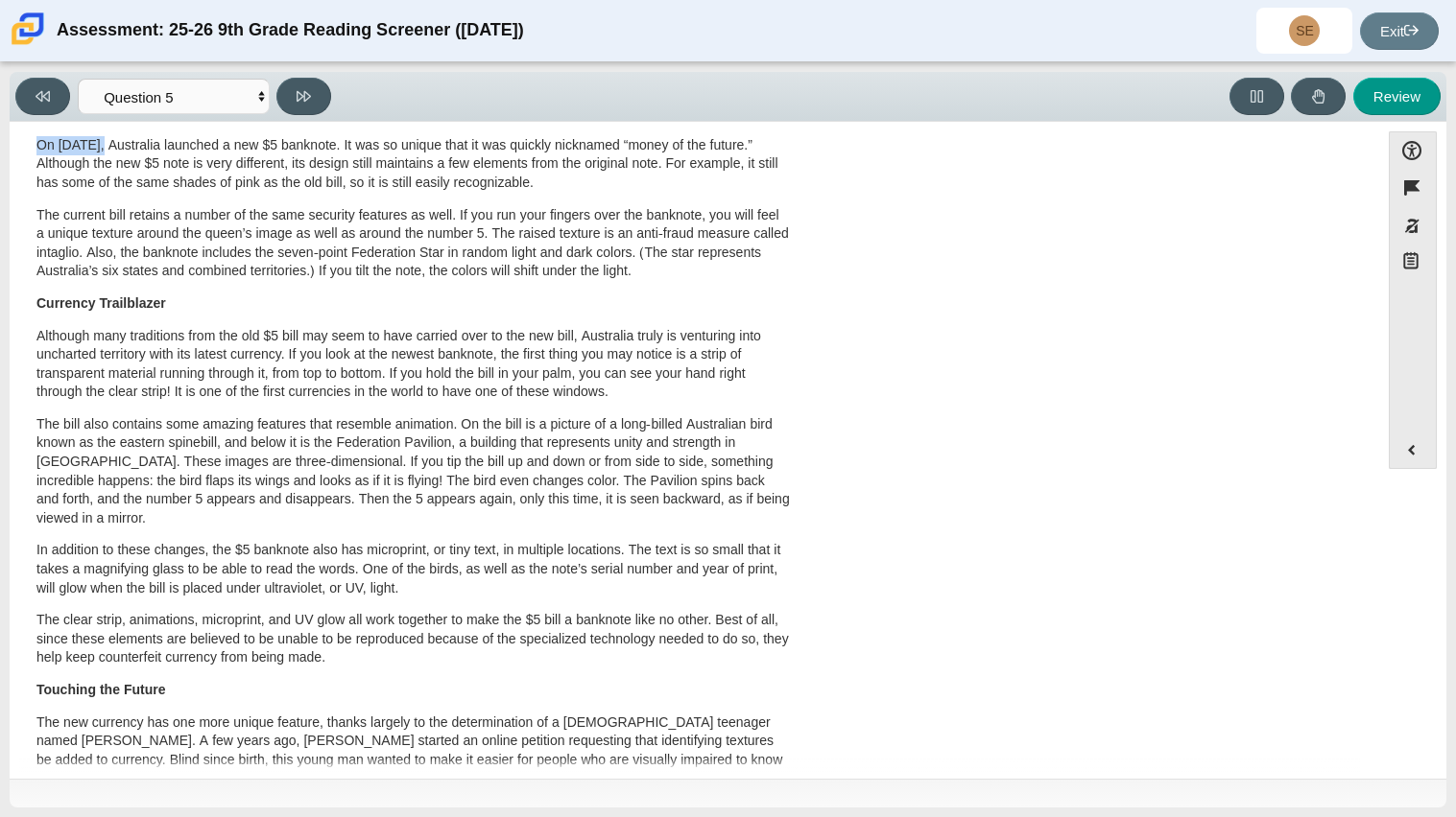
scroll to position [263, 0]
click at [461, 273] on p "The current bill retains a number of the same security features as well. If you…" at bounding box center [413, 242] width 754 height 74
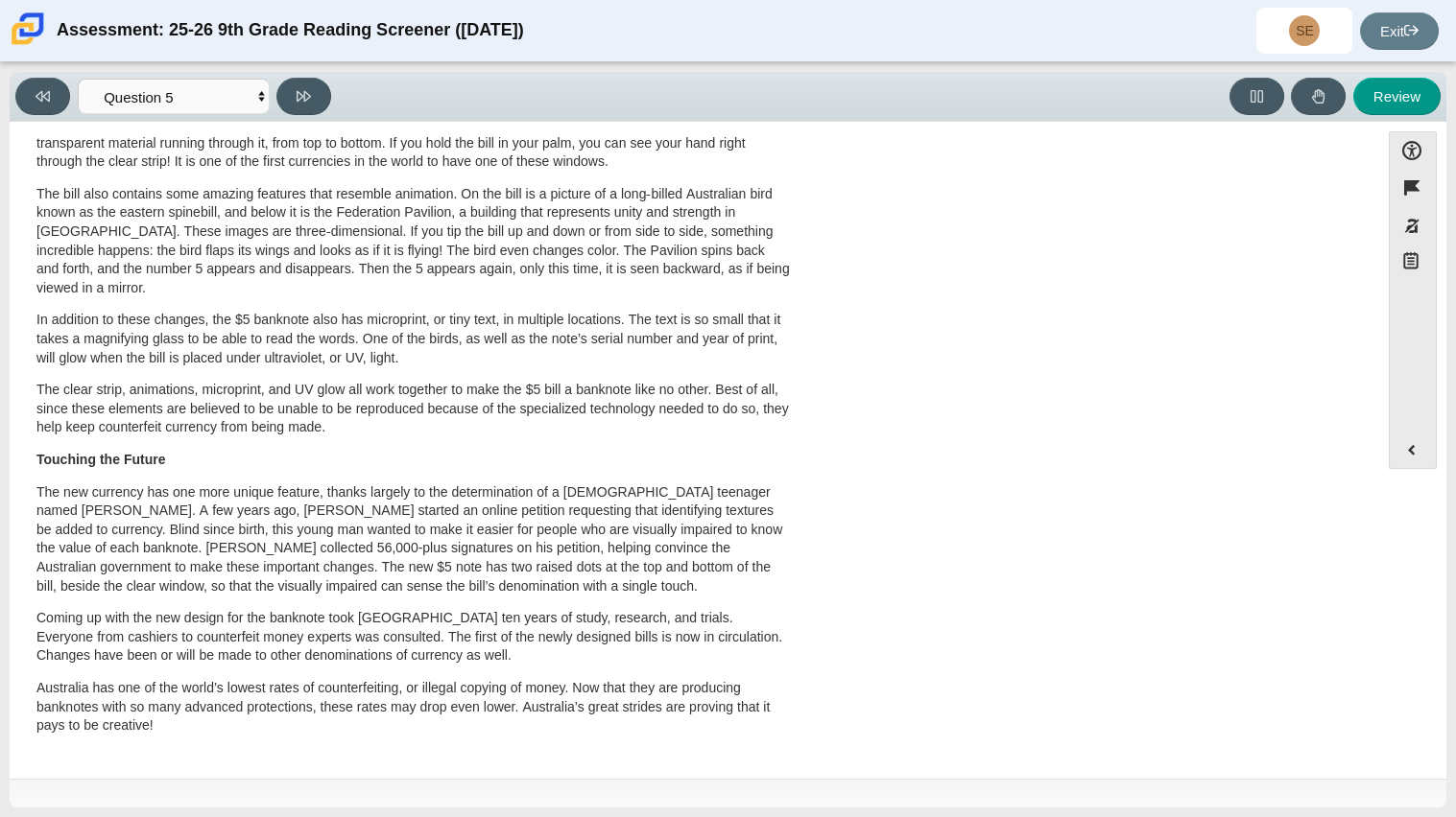
scroll to position [497, 0]
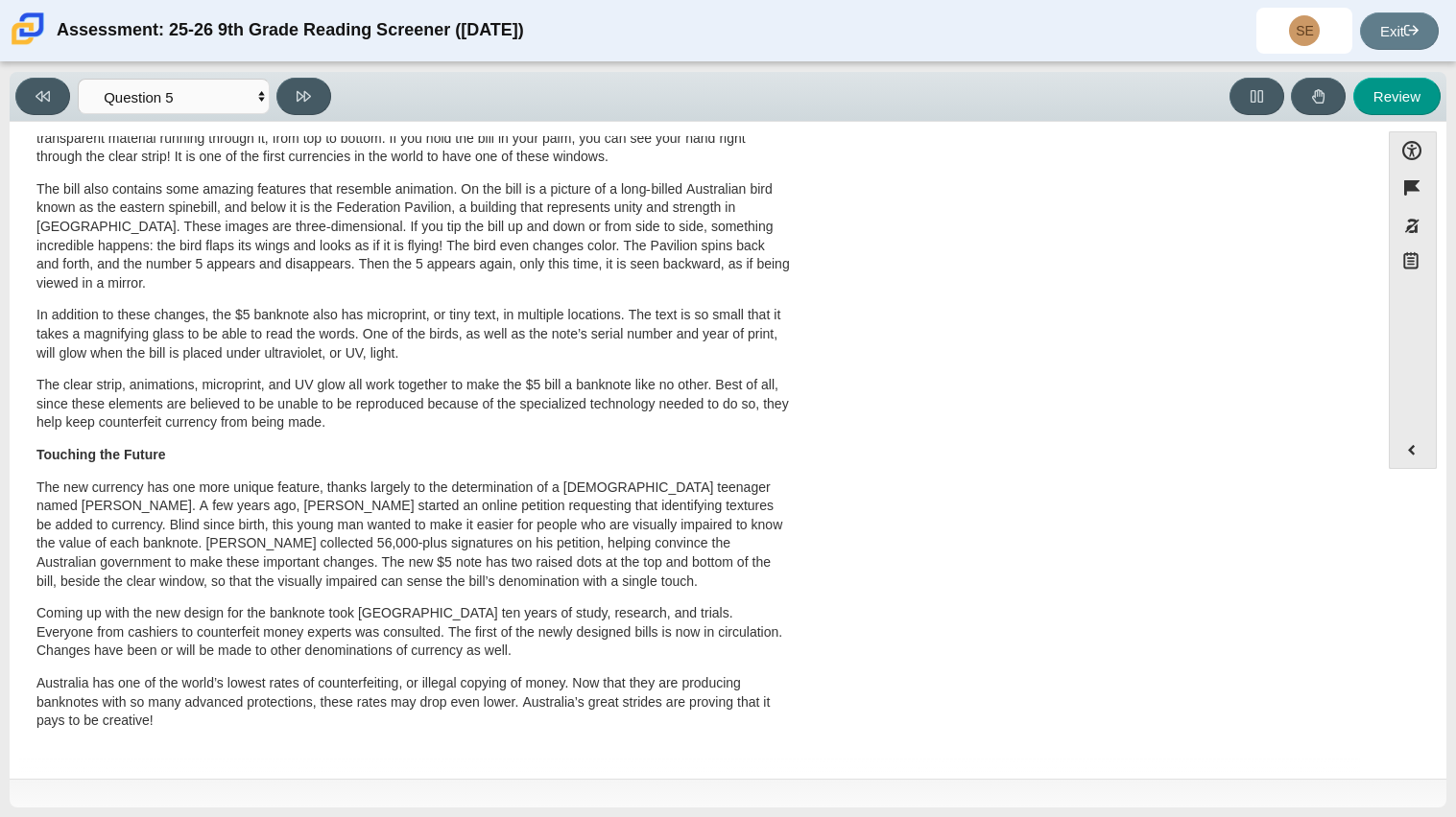
click at [63, 0] on div "Assessment: 25-26 9th Grade Reading Screener (August 2025) SE Sergio Eusebio Co…" at bounding box center [728, 30] width 1456 height 61
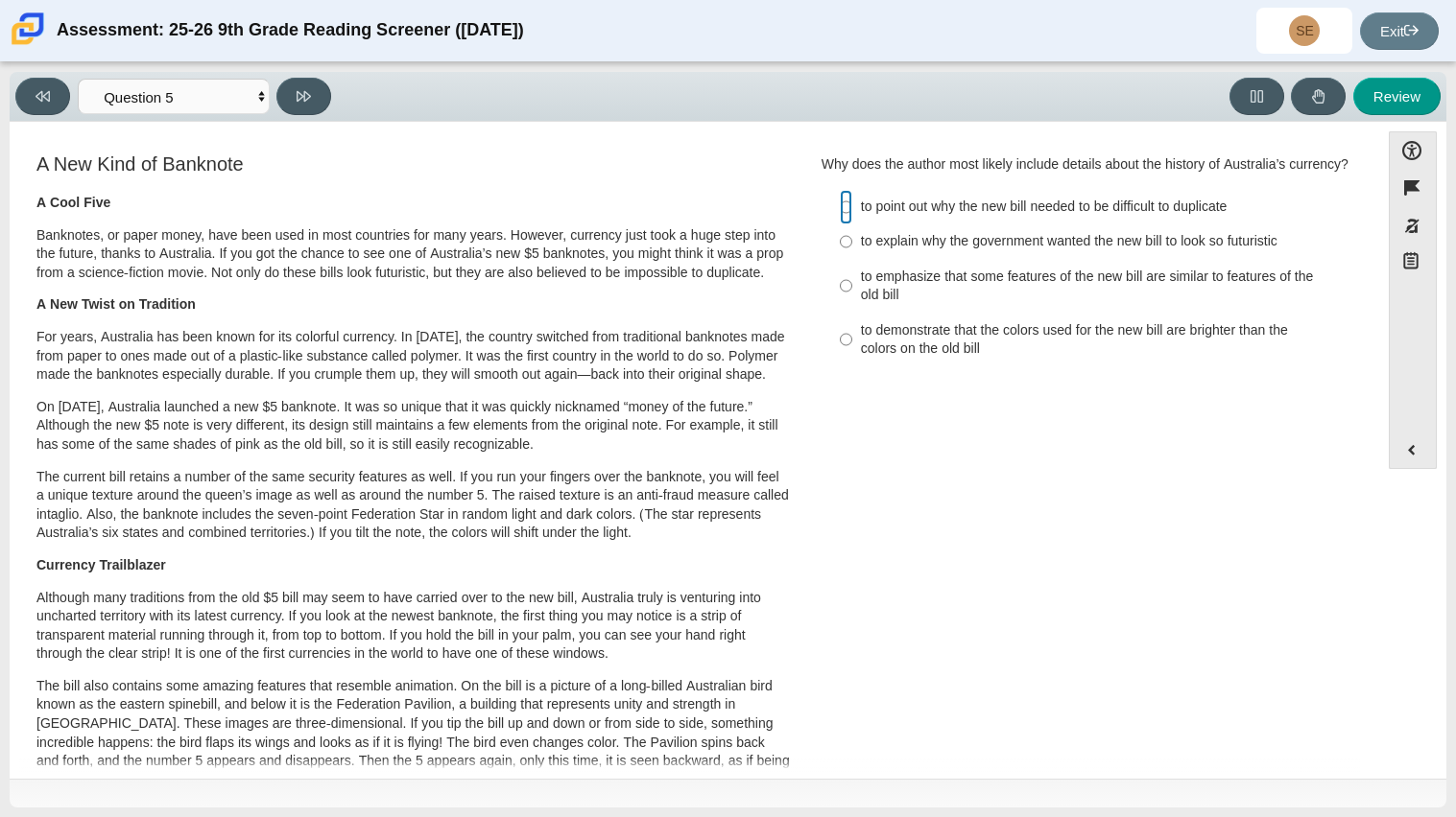
click at [840, 204] on input "to point out why the new bill needed to be difficult to duplicate to point out …" at bounding box center [846, 207] width 13 height 35
radio input "true"
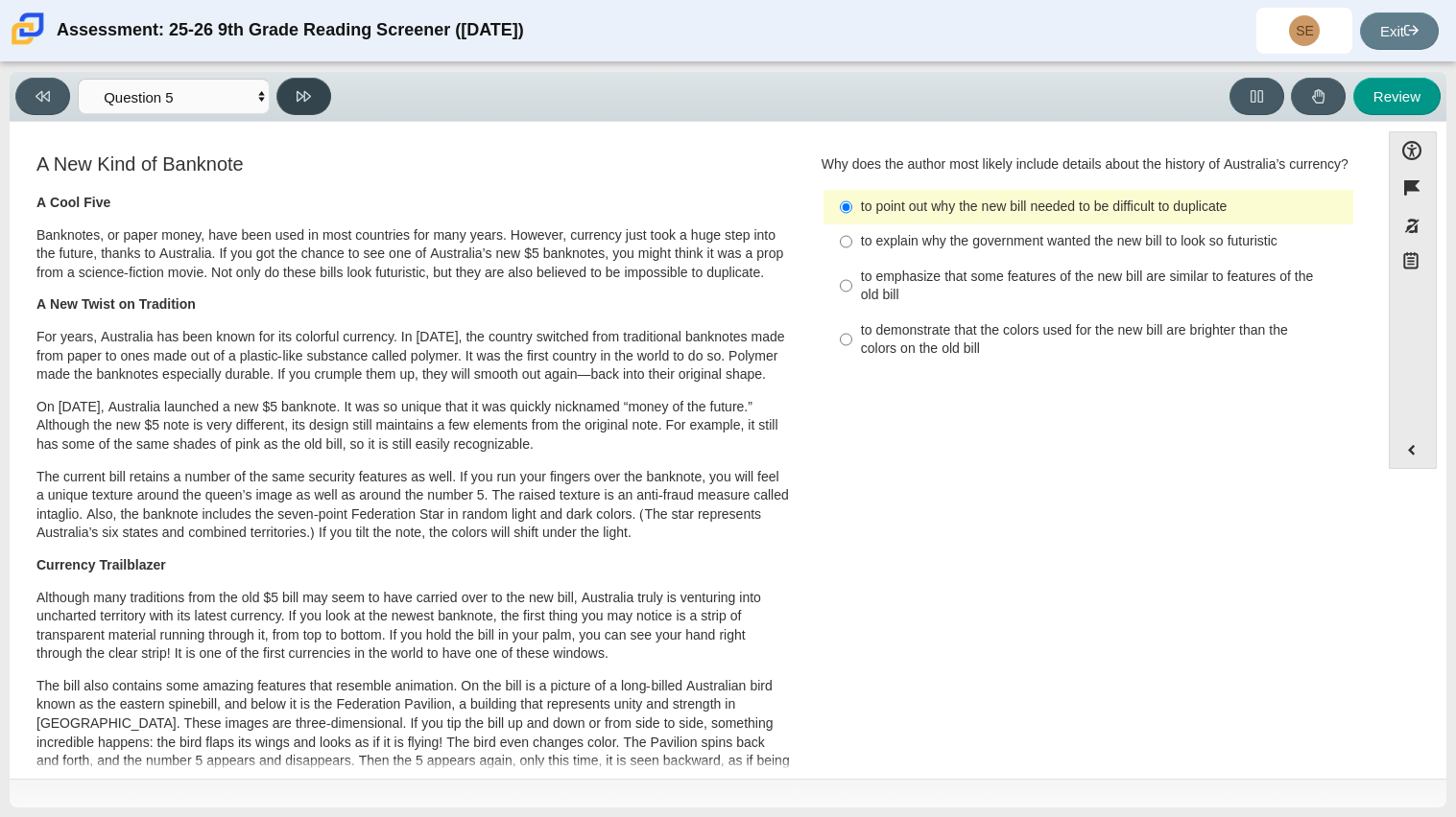
click at [314, 107] on button at bounding box center [304, 96] width 55 height 38
select select "69146e31-7b3d-4a3e-9ce6-f30c24342ae0"
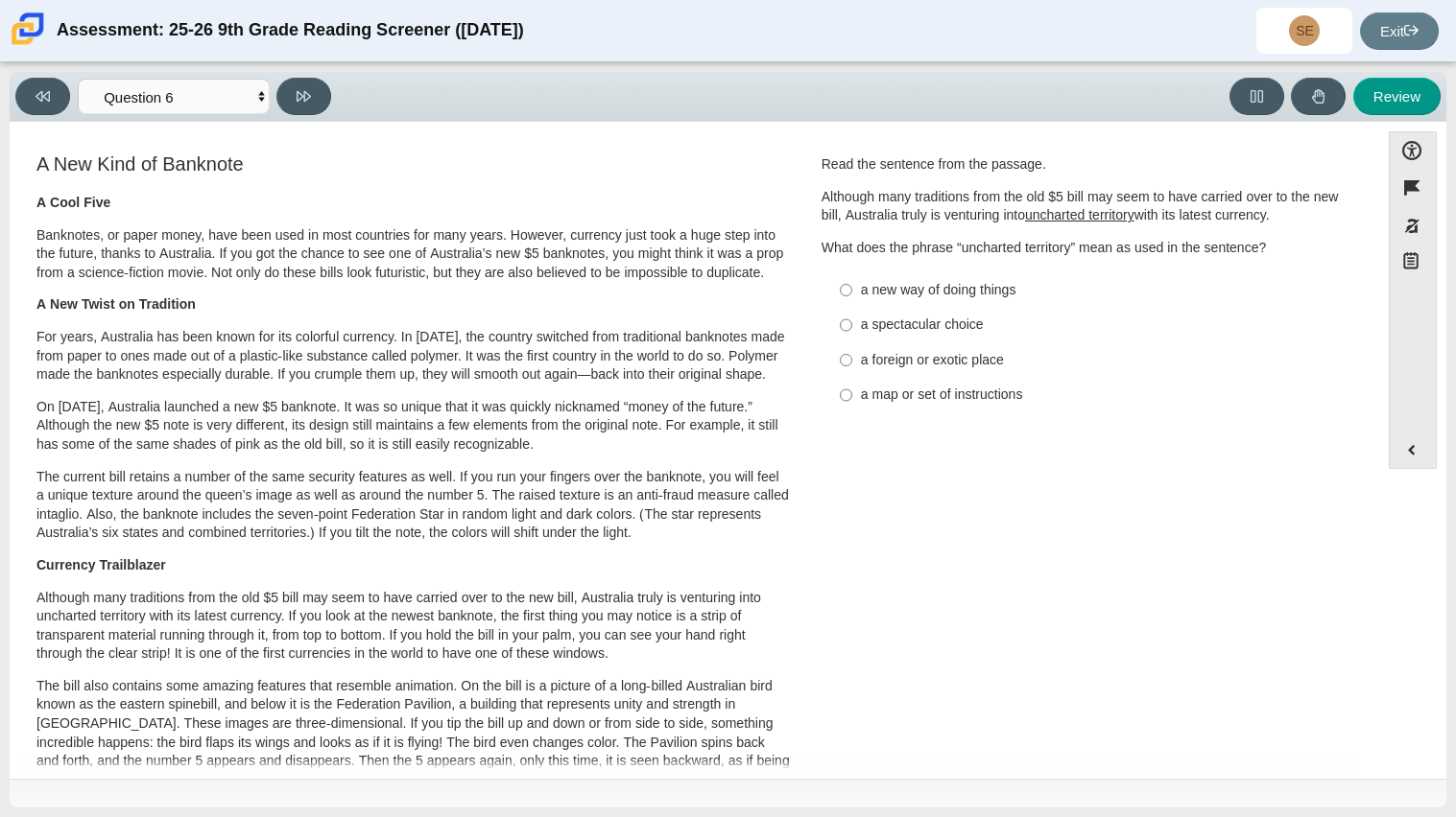
click at [900, 286] on div "a new way of doing things" at bounding box center [1103, 291] width 485 height 19
click at [852, 286] on input "a new way of doing things a new way of doing things" at bounding box center [846, 290] width 13 height 35
radio input "true"
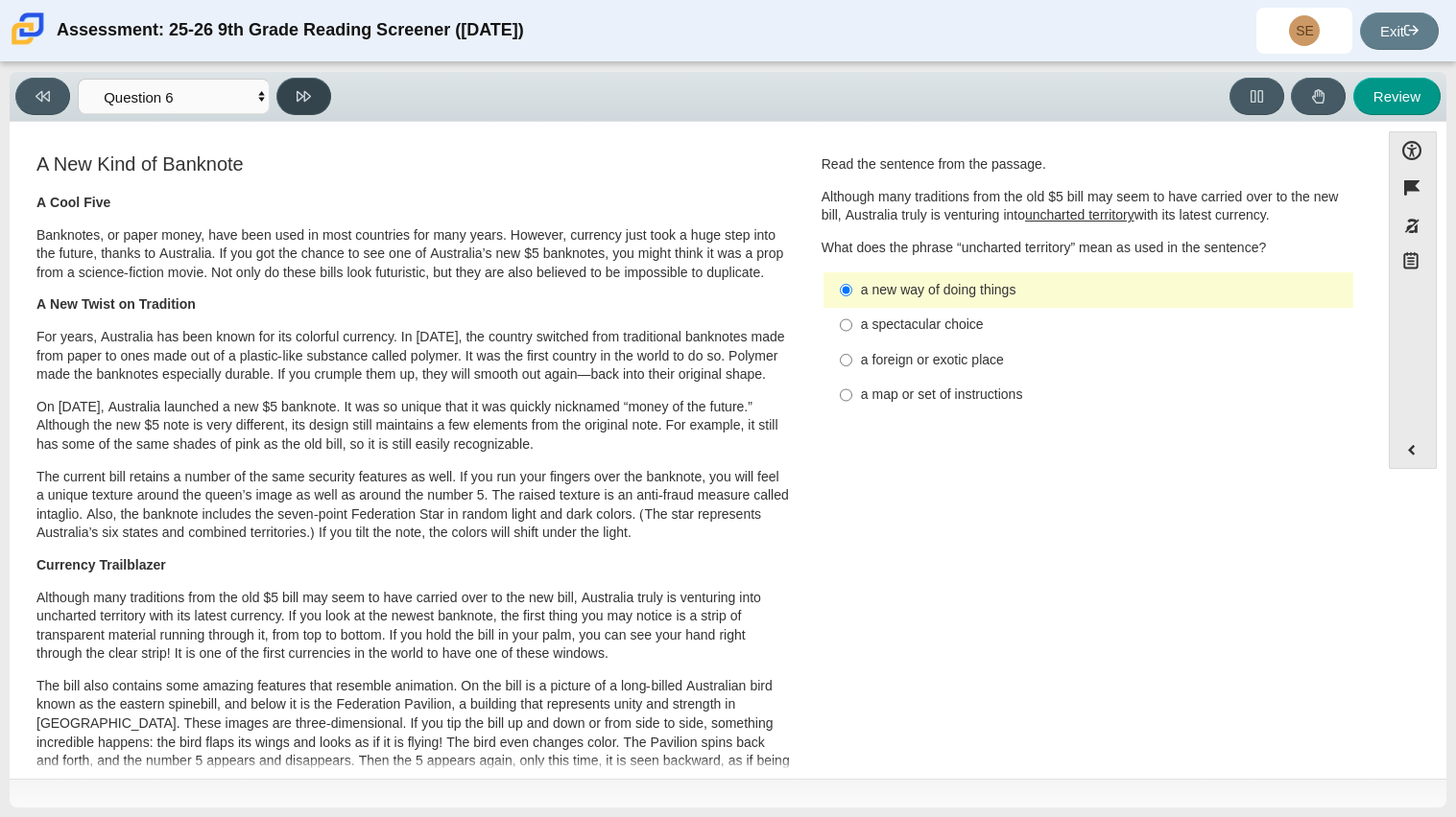
click at [319, 97] on button at bounding box center [304, 96] width 55 height 38
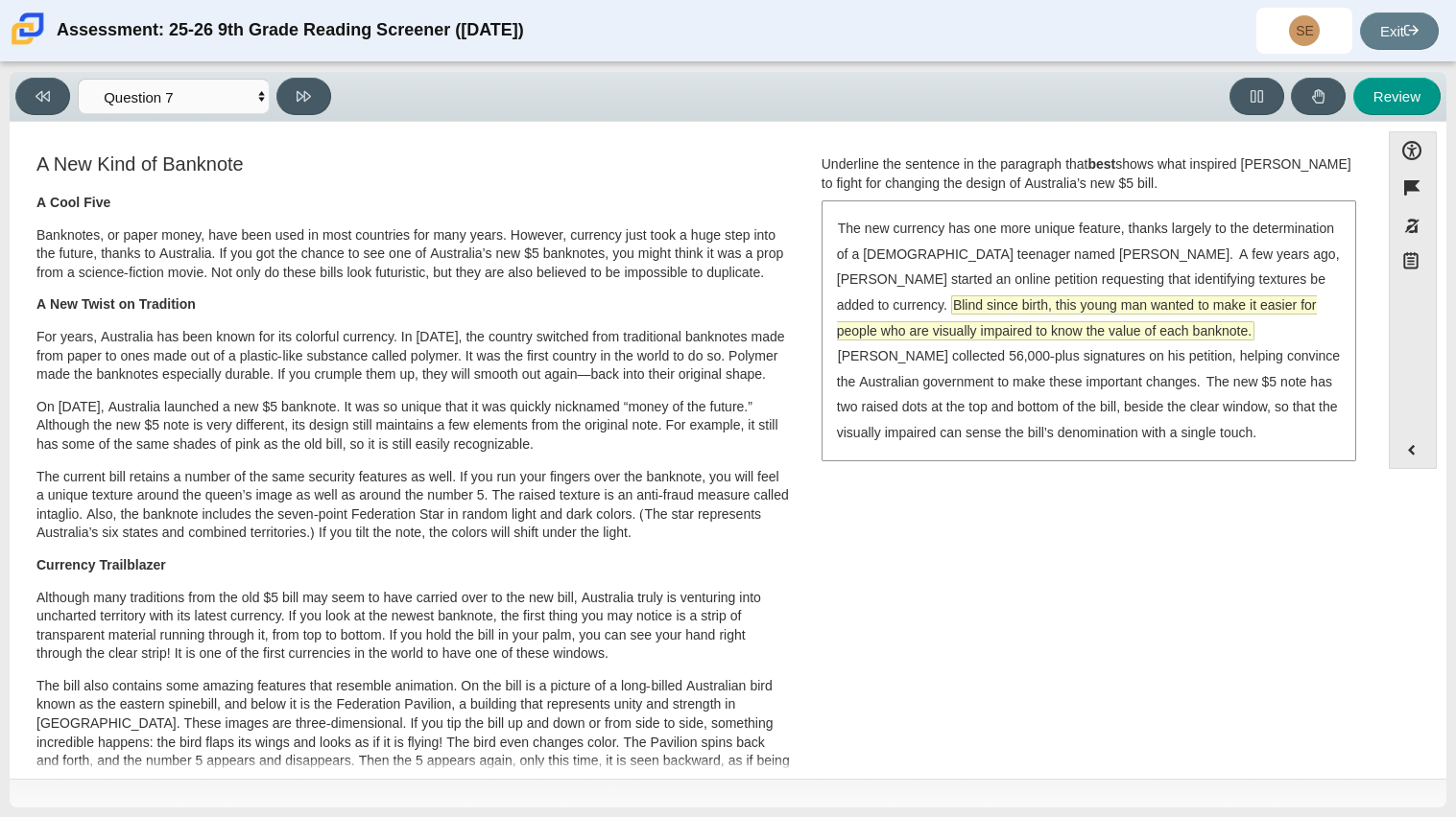
click at [1013, 308] on span "Blind since birth, this young man wanted to make it easier for people who are v…" at bounding box center [1077, 318] width 480 height 44
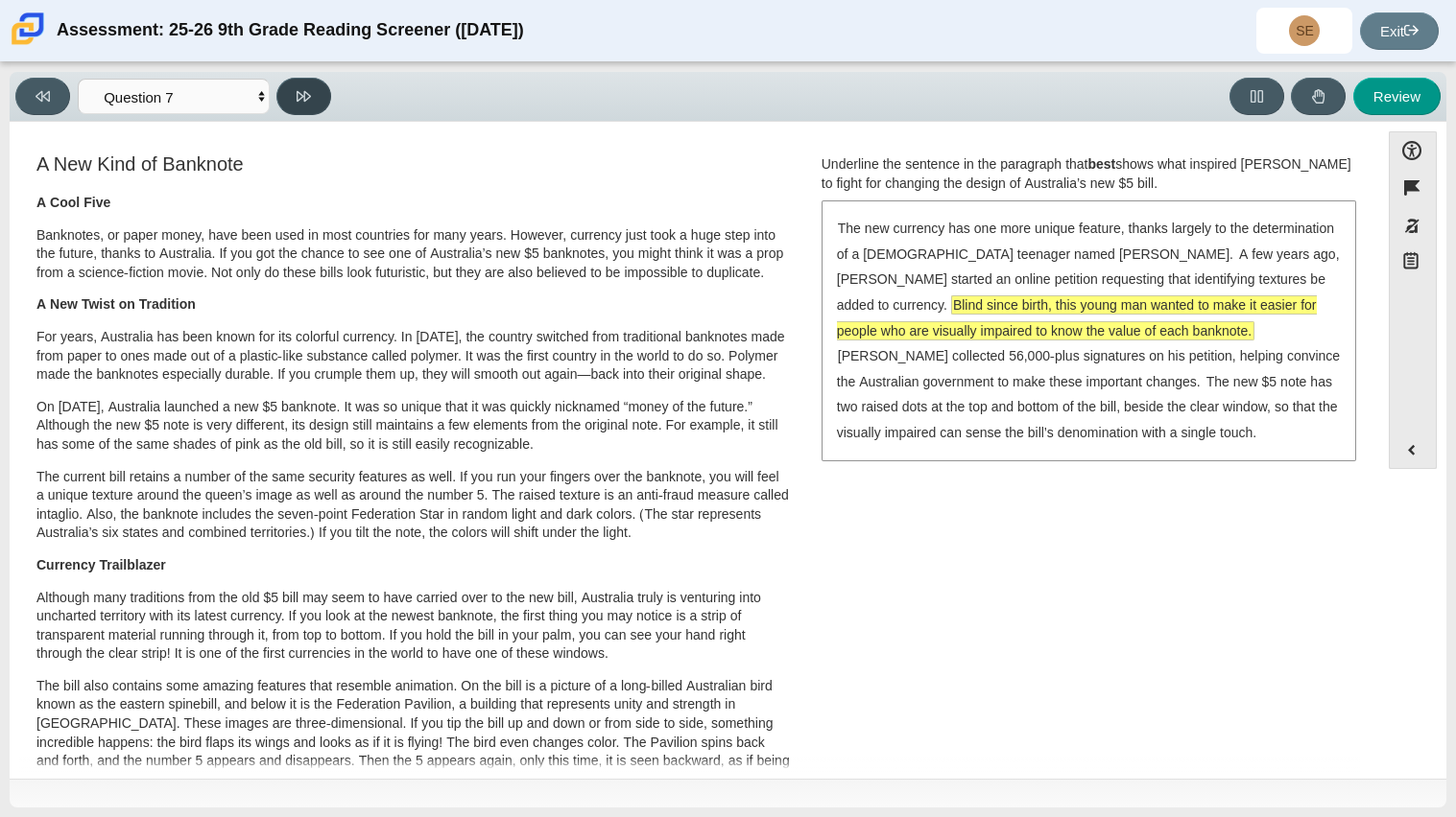
click at [297, 96] on icon at bounding box center [304, 96] width 15 height 15
select select "ea8338c2-a6a3-418e-a305-2b963b54a290"
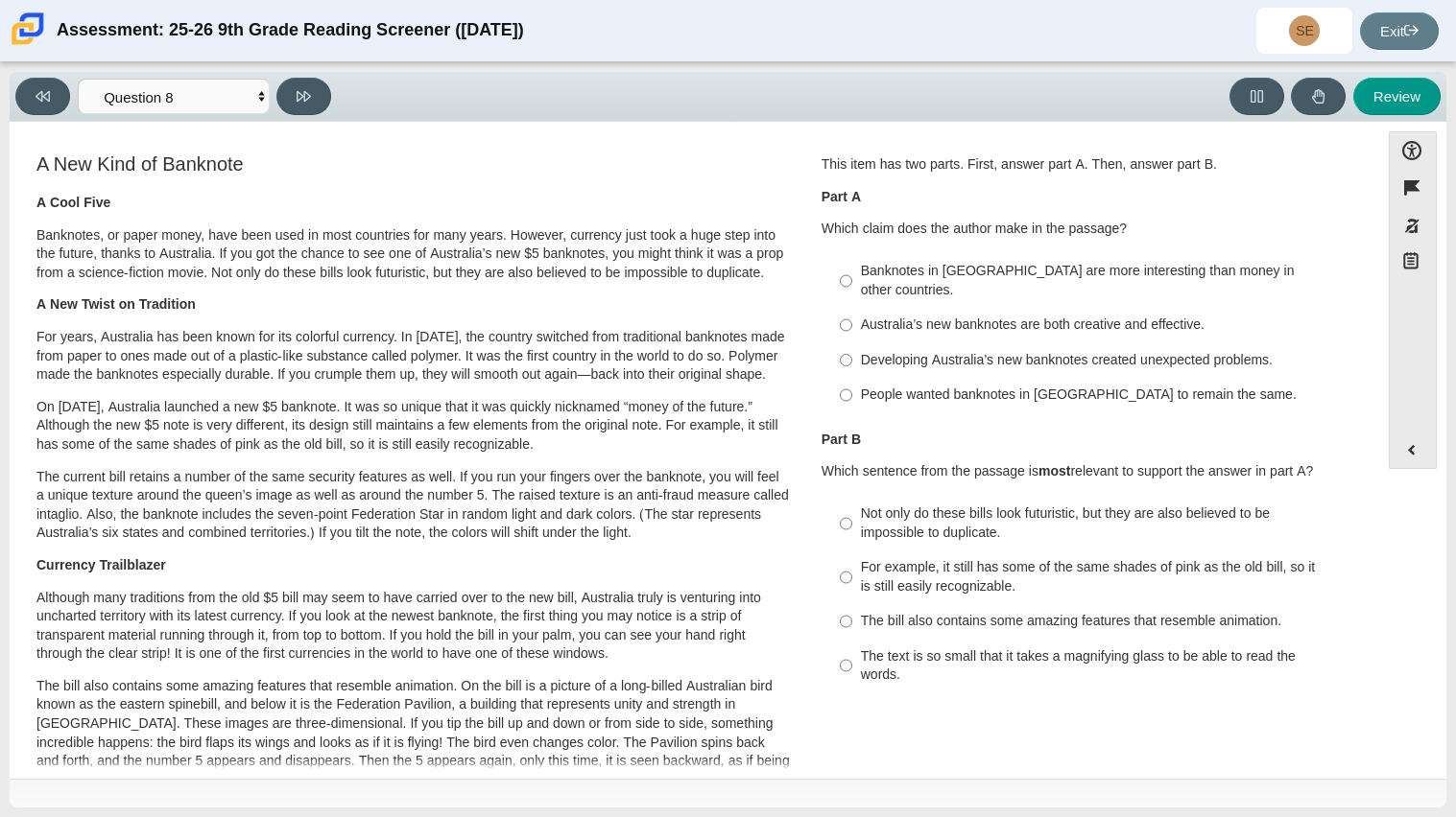
click at [897, 315] on div "Australia’s new banknotes are both creative and effective." at bounding box center [1103, 325] width 485 height 19
click at [852, 314] on input "Australia’s new banknotes are both creative and effective. Australia’s new bank…" at bounding box center [846, 325] width 13 height 35
radio input "true"
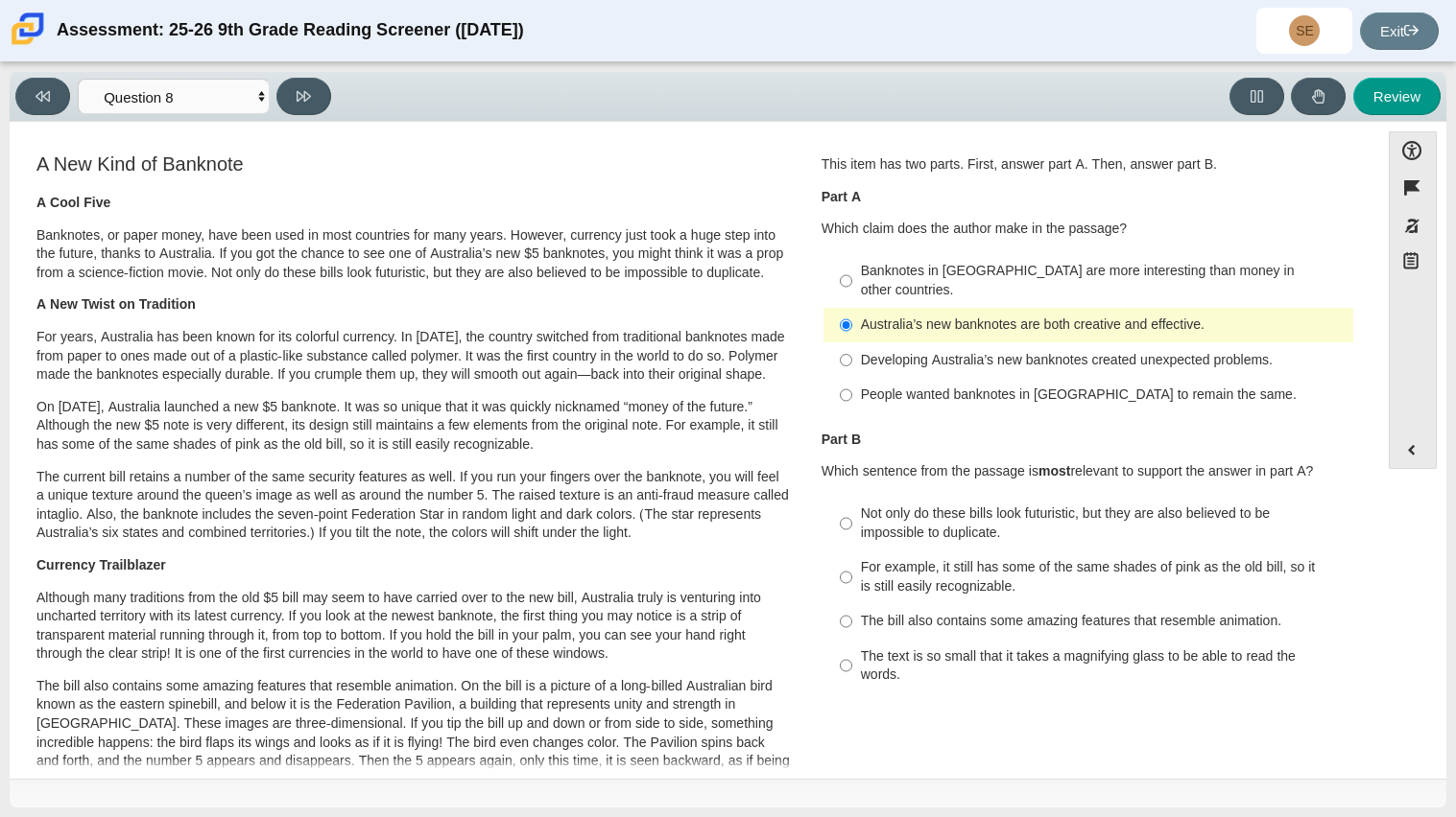
click at [926, 509] on div "Not only do these bills look futuristic, but they are also believed to be impos…" at bounding box center [1103, 523] width 485 height 38
click at [852, 509] on input "Not only do these bills look futuristic, but they are also believed to be impos…" at bounding box center [846, 524] width 13 height 54
radio input "true"
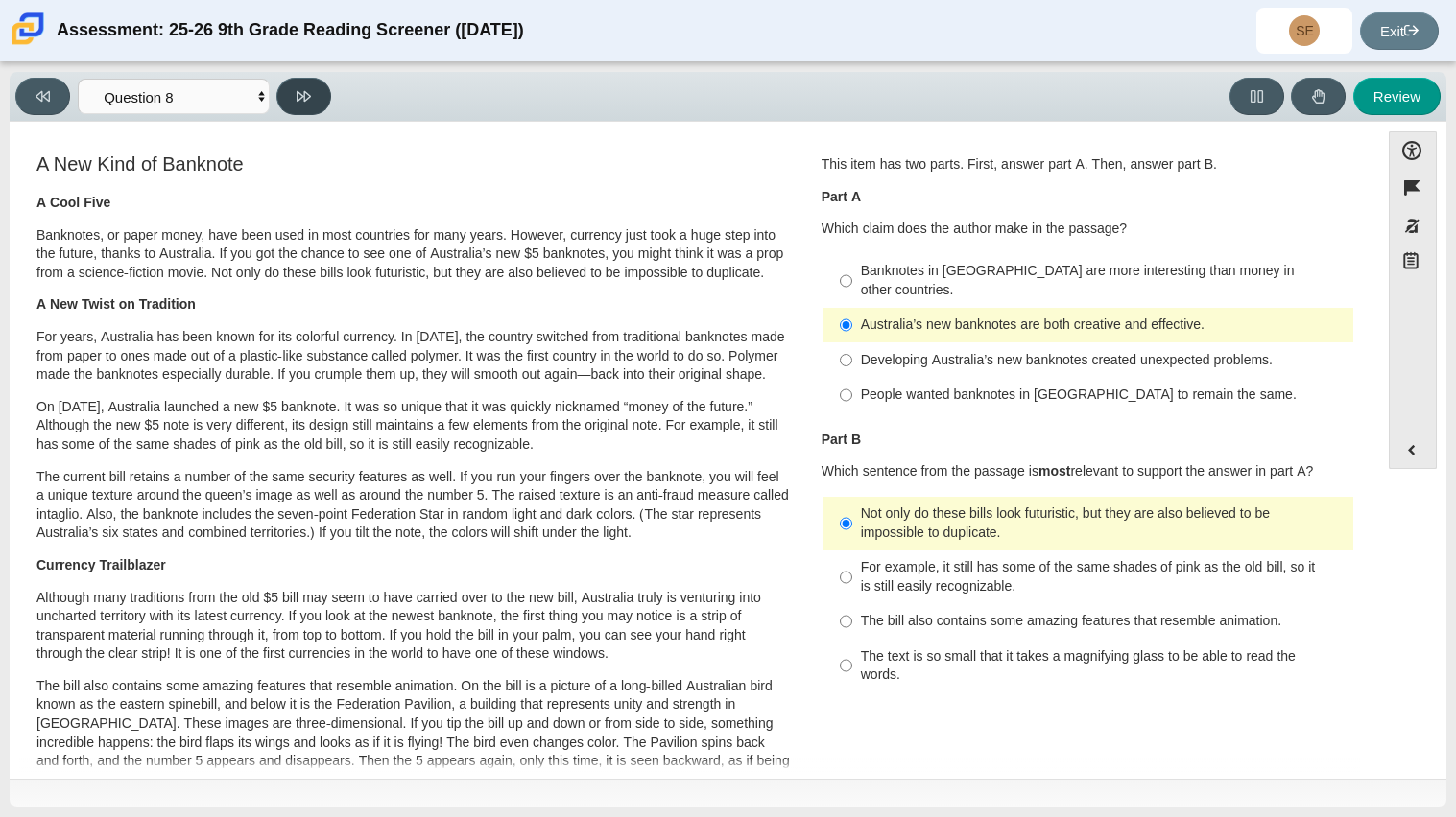
click at [316, 91] on button at bounding box center [304, 96] width 55 height 38
select select "89f058d6-b15c-4ef5-a4b3-fdaffb8868b6"
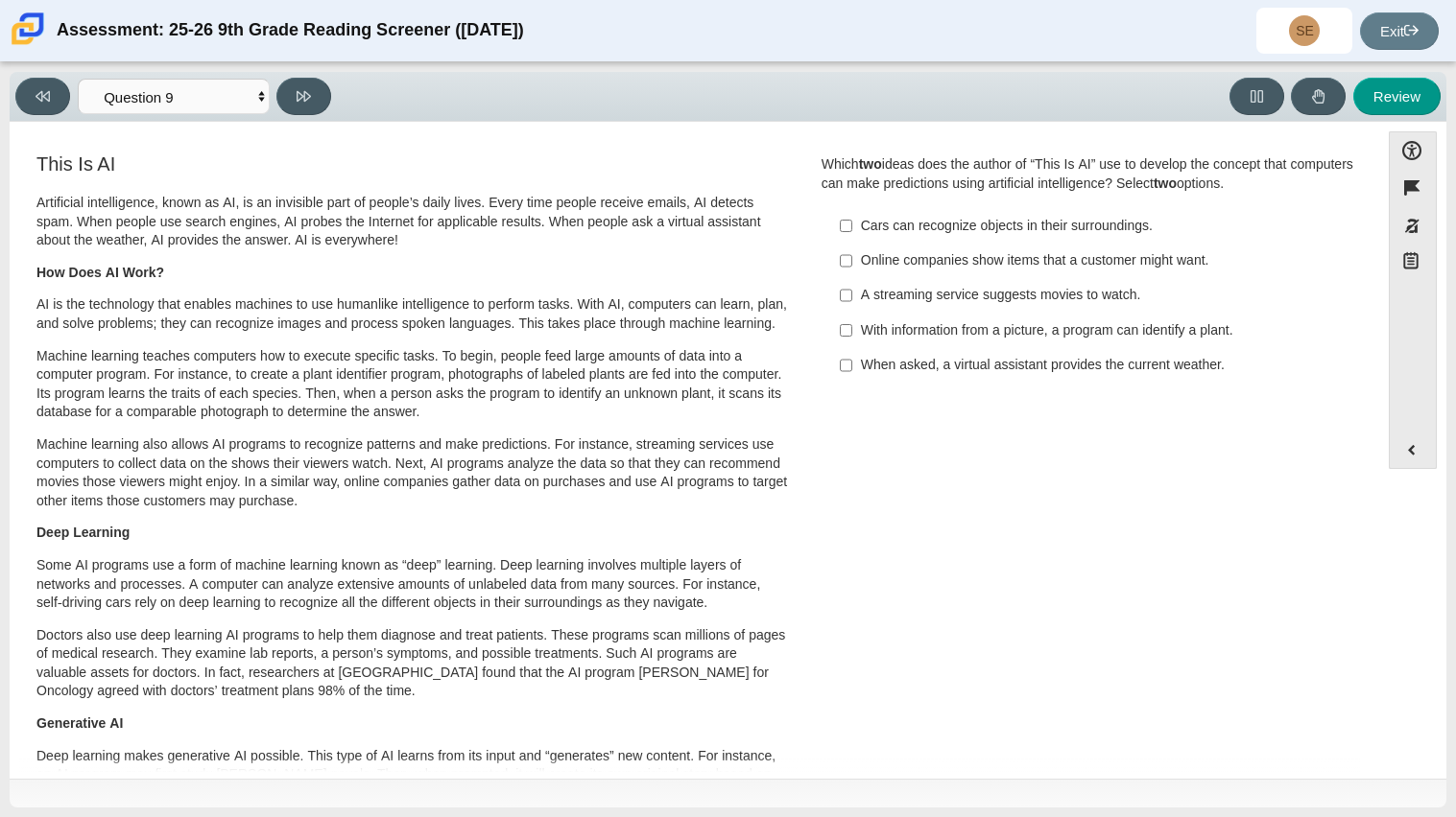
click at [993, 370] on div "When asked, a virtual assistant provides the current weather." at bounding box center [1103, 365] width 485 height 19
click at [852, 370] on input "When asked, a virtual assistant provides the current weather. When asked, a vir…" at bounding box center [846, 365] width 13 height 35
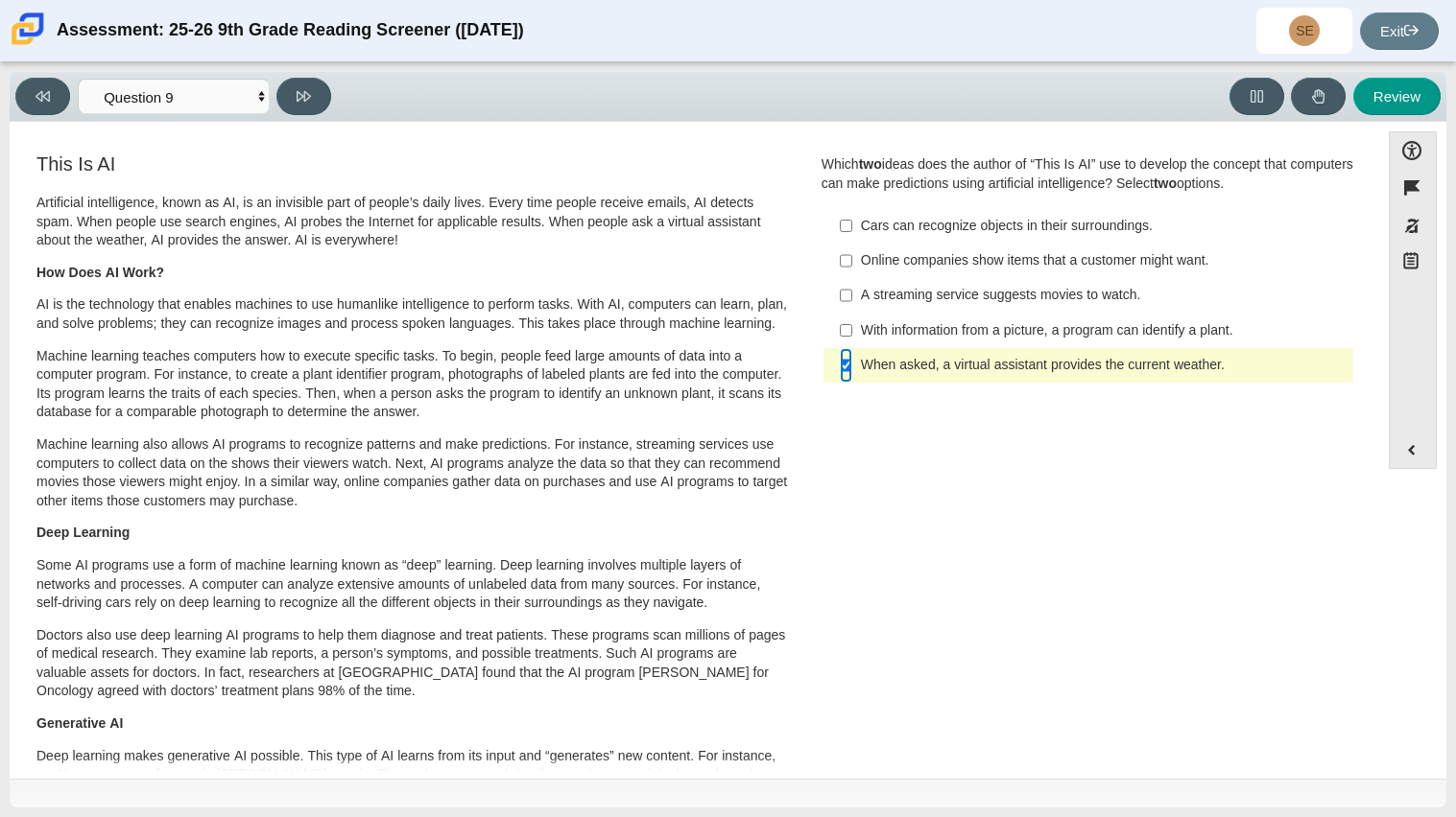
click at [841, 360] on input "When asked, a virtual assistant provides the current weather. When asked, a vir…" at bounding box center [846, 365] width 13 height 35
checkbox input "false"
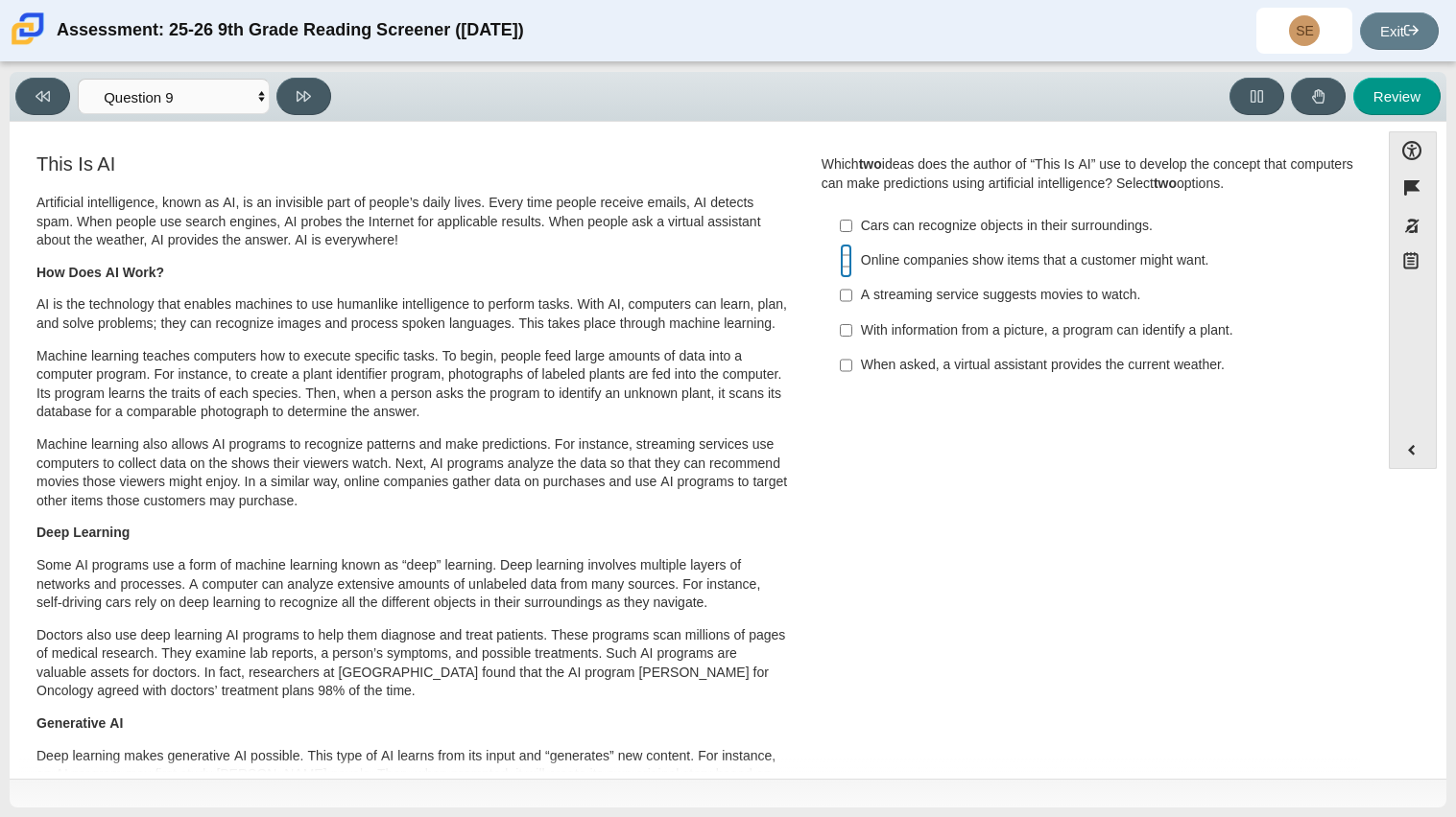
click at [844, 269] on input "Online companies show items that a customer might want. Online companies show i…" at bounding box center [846, 261] width 13 height 35
checkbox input "true"
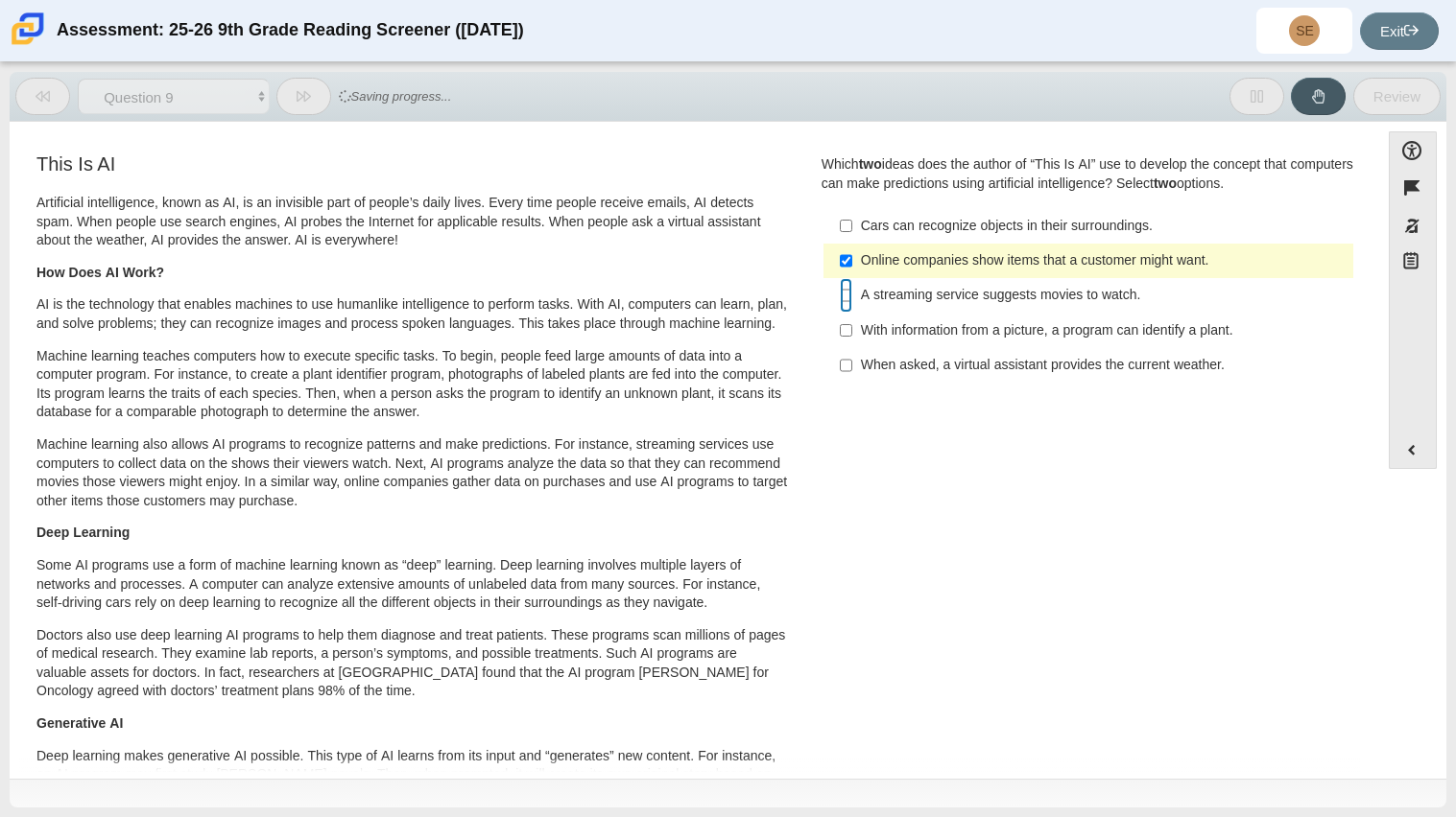
click at [844, 296] on input "A streaming service suggests movies to watch. A streaming service suggests movi…" at bounding box center [846, 296] width 13 height 35
checkbox input "true"
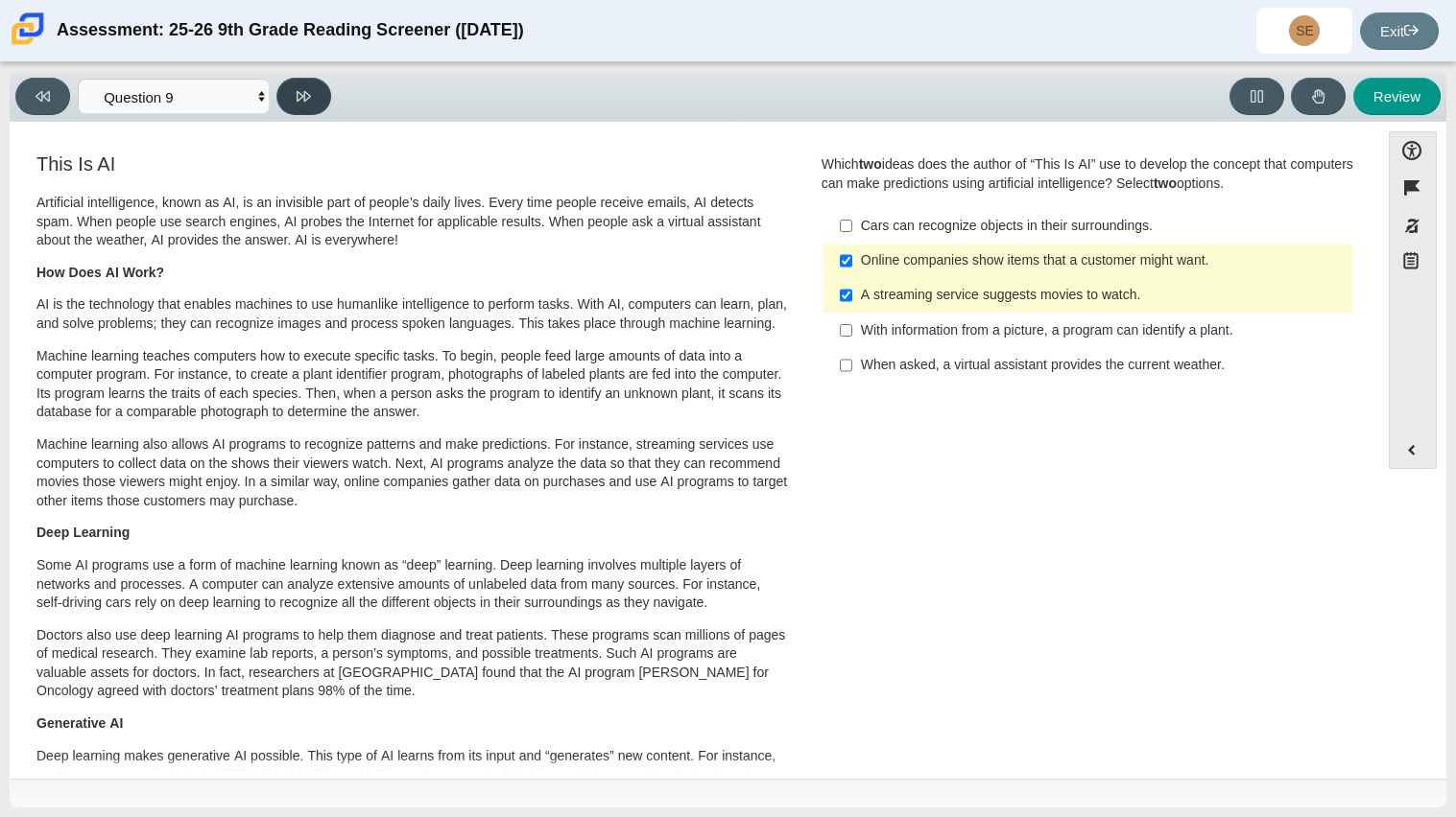
click at [291, 93] on button at bounding box center [304, 96] width 55 height 38
select select "cdf3c14e-a918-44d1-9b63-3db0fa81641e"
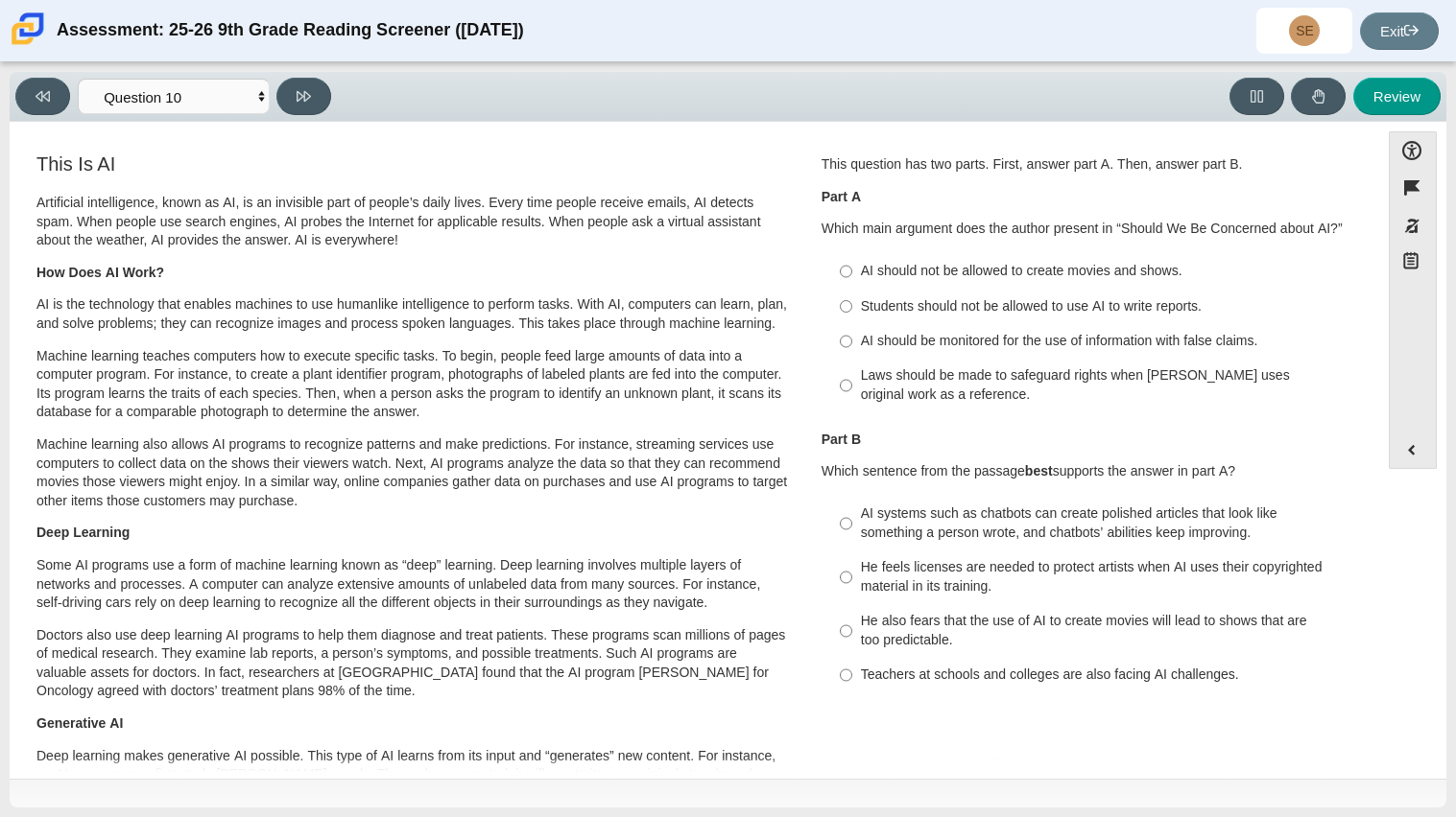
click at [847, 336] on label "AI should be monitored for the use of information with false claims. AI should …" at bounding box center [1089, 341] width 527 height 35
click at [847, 336] on input "AI should be monitored for the use of information with false claims. AI should …" at bounding box center [846, 341] width 13 height 35
radio input "true"
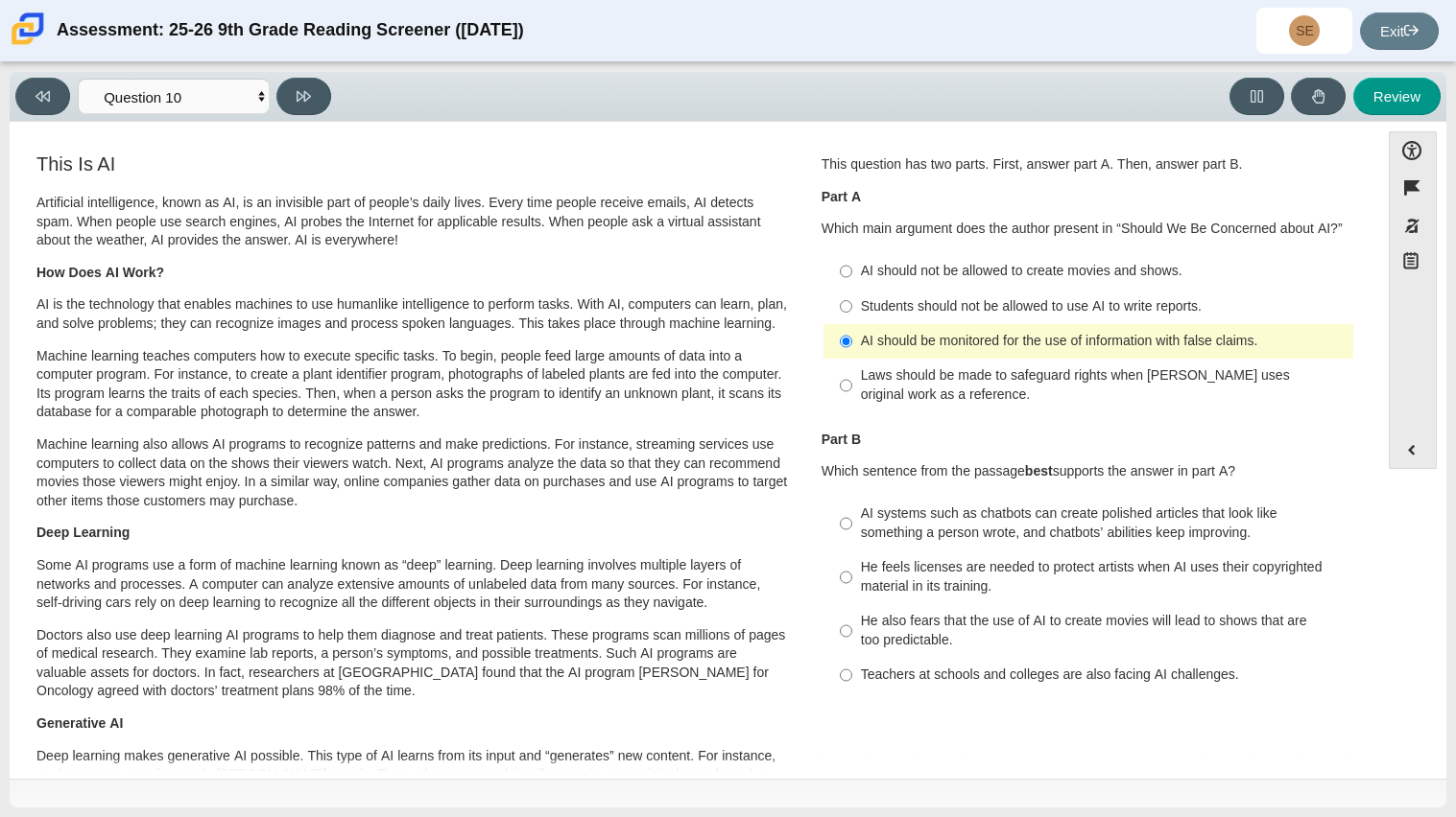
click at [905, 389] on div "Laws should be made to safeguard rights when AI uses original work as a referen…" at bounding box center [1103, 385] width 485 height 38
click at [852, 389] on input "Laws should be made to safeguard rights when AI uses original work as a referen…" at bounding box center [846, 386] width 13 height 54
radio input "true"
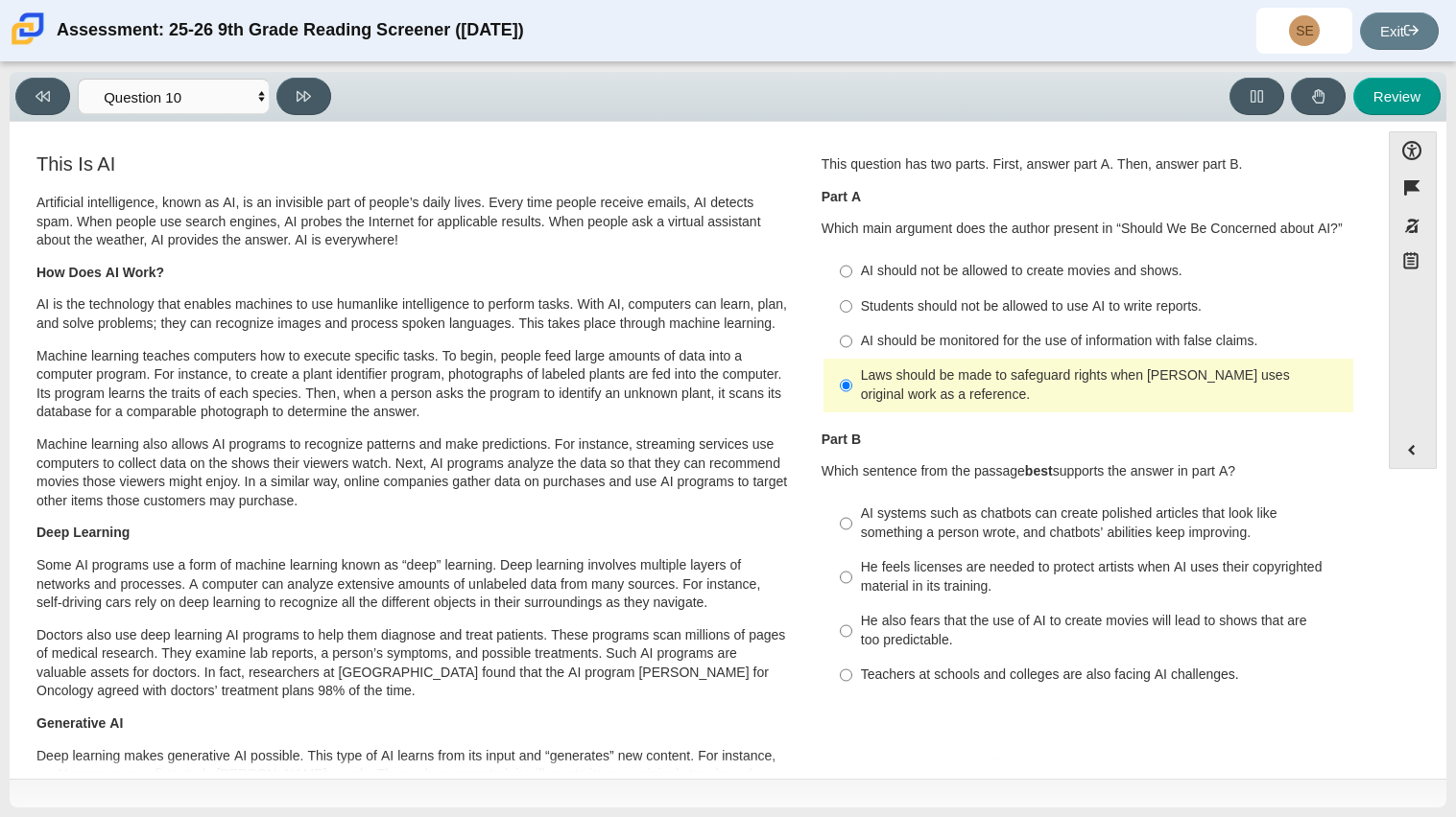
click at [940, 588] on div "He feels licenses are needed to protect artists when AI uses their copyrighted …" at bounding box center [1103, 576] width 485 height 38
click at [852, 588] on input "He feels licenses are needed to protect artists when AI uses their copyrighted …" at bounding box center [846, 577] width 13 height 54
radio input "true"
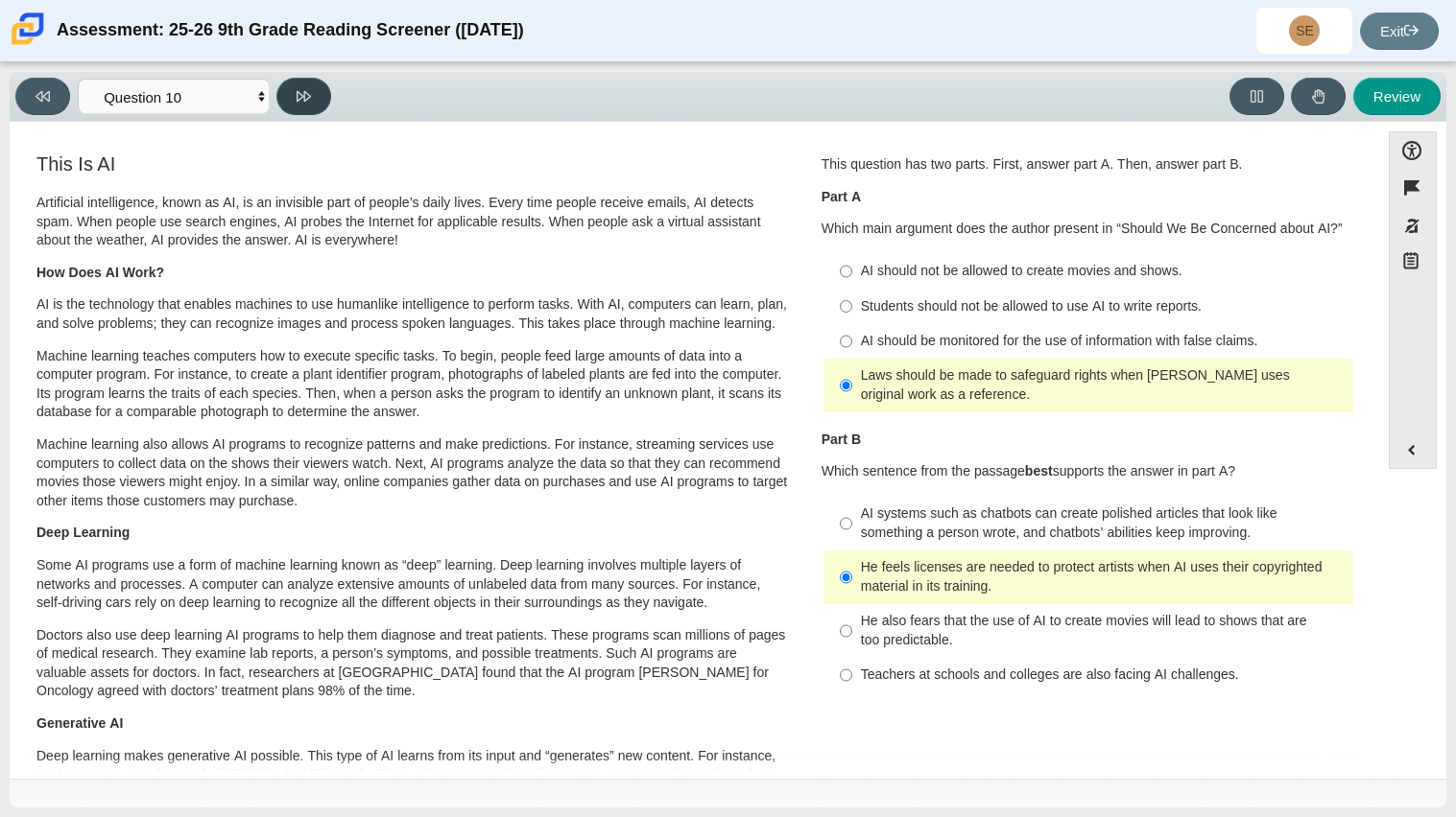
click at [310, 108] on button at bounding box center [304, 96] width 55 height 38
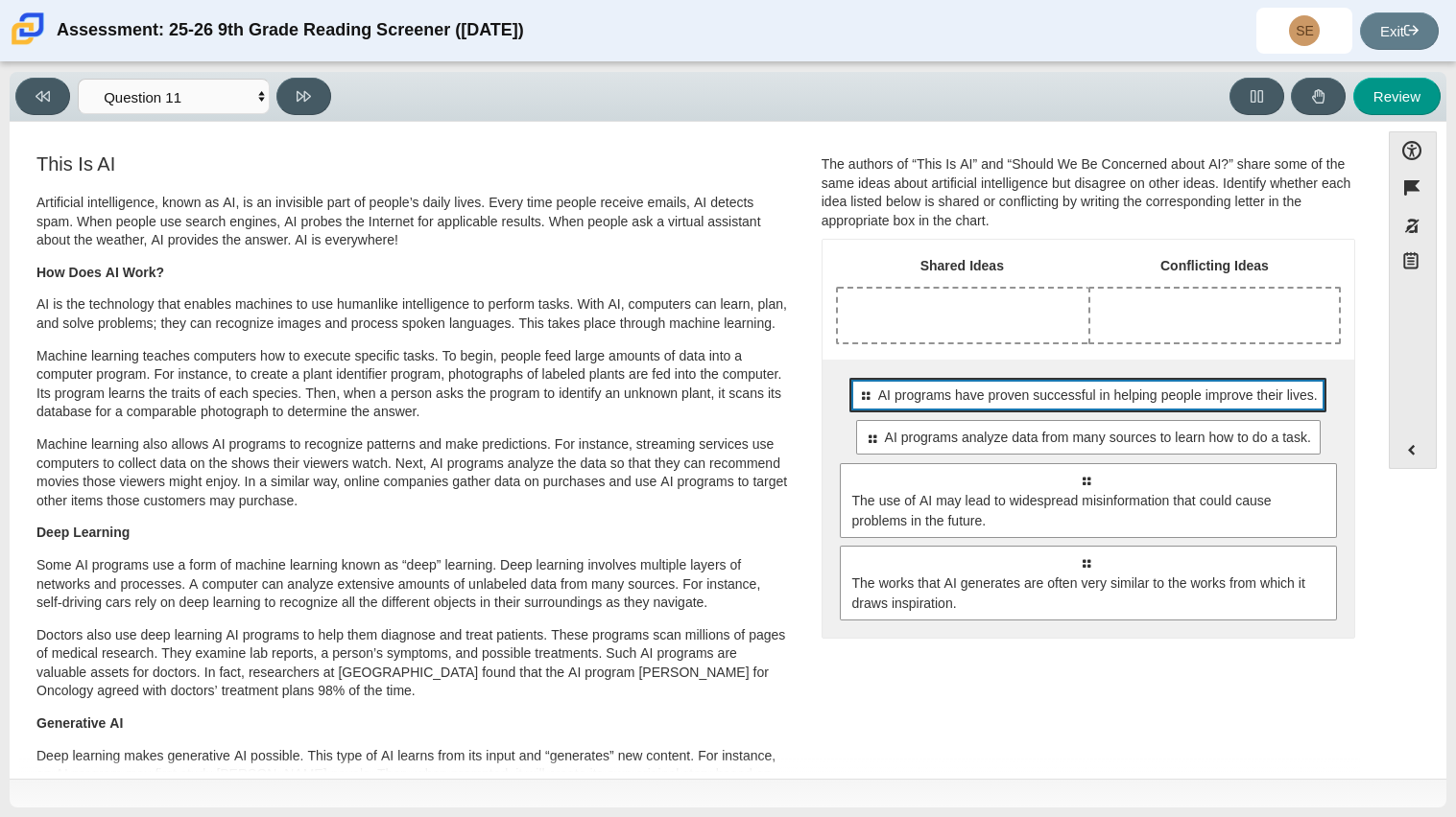
click at [991, 386] on span "AI programs have proven successful in helping people improve their lives." at bounding box center [1098, 395] width 439 height 20
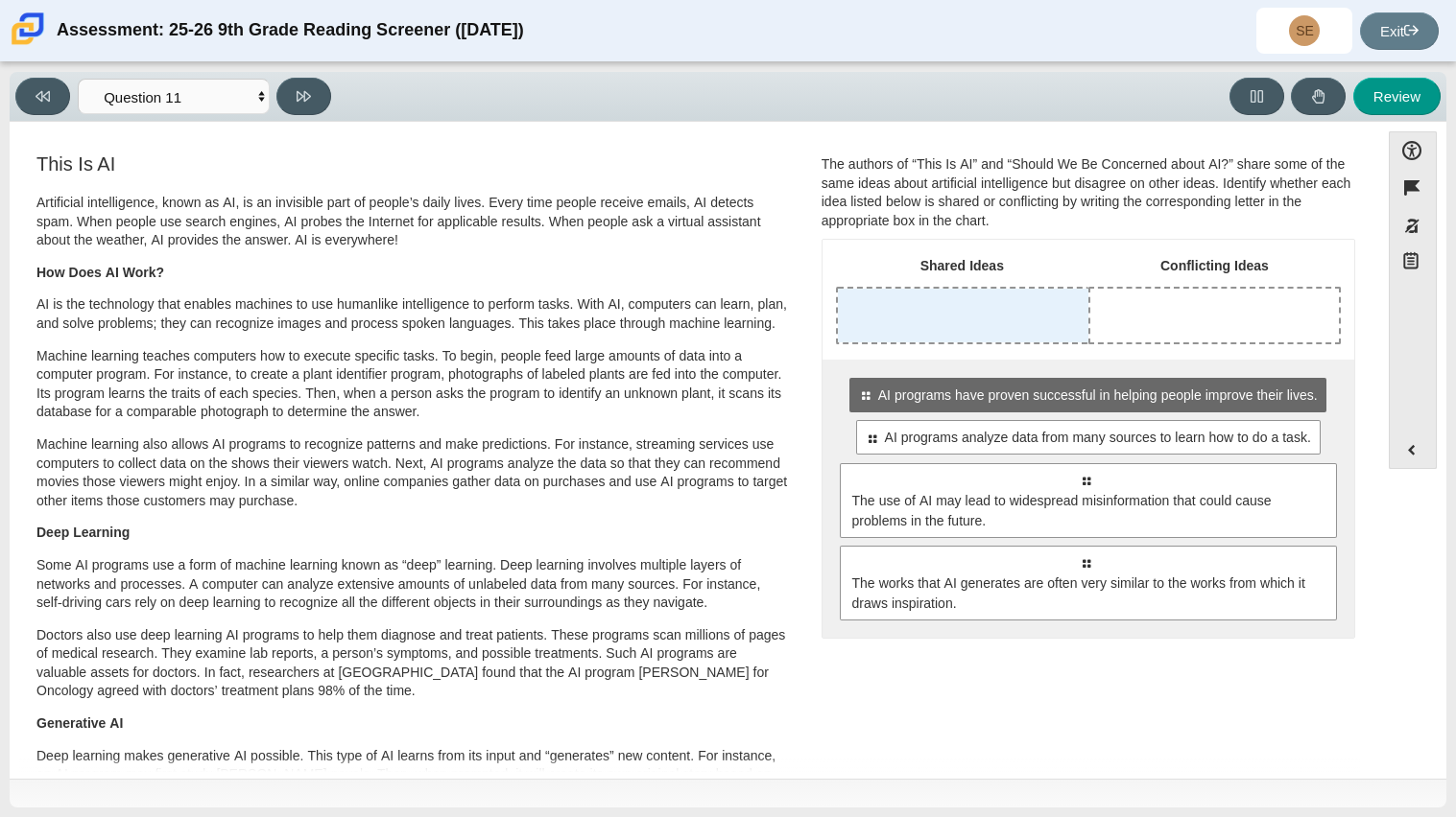
click at [1055, 309] on div "Drop response in row 1 of column 1 (Shared Ideas)" at bounding box center [963, 316] width 251 height 54
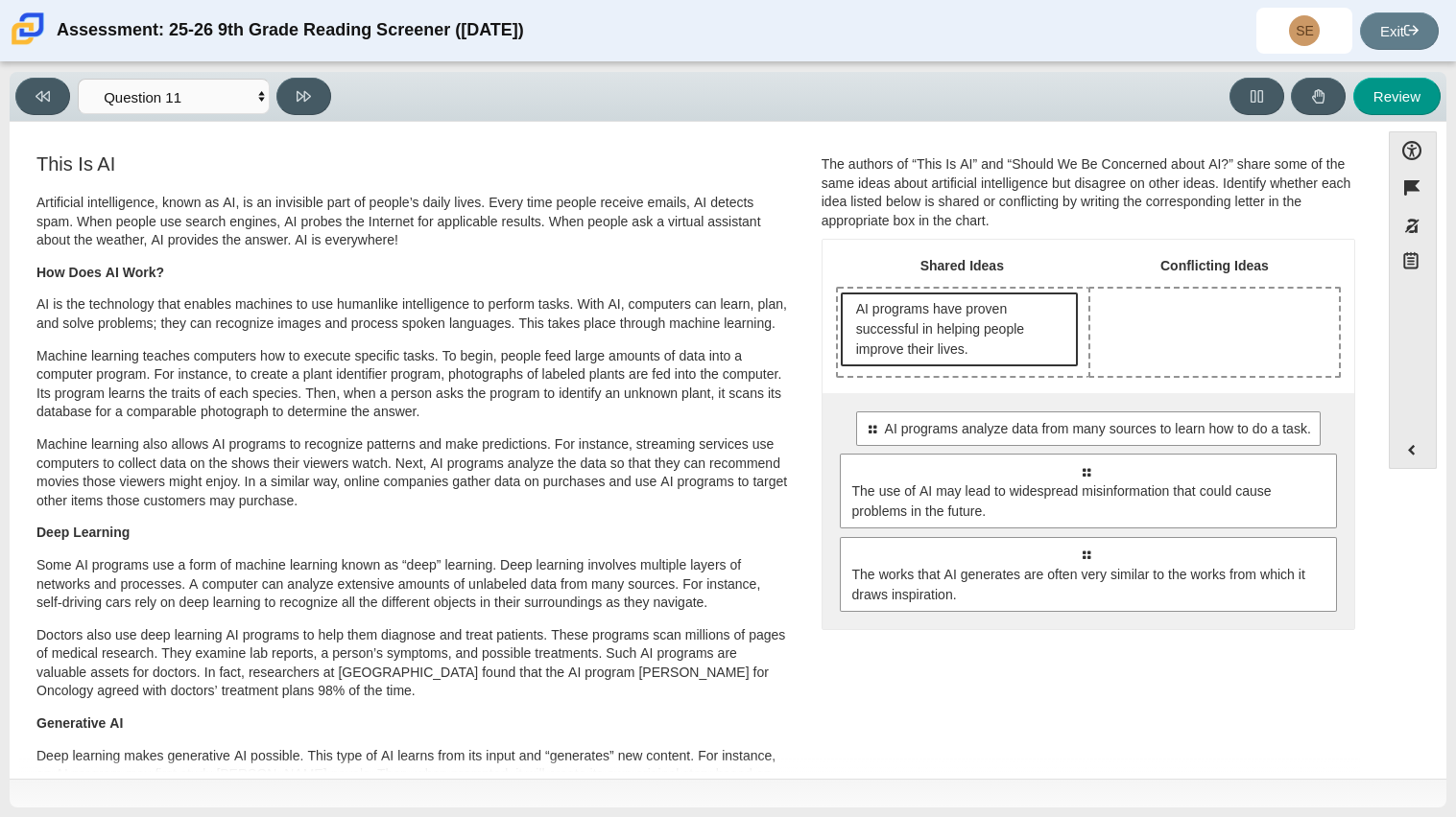
click at [1053, 341] on span "AI programs have proven successful in helping people improve their lives." at bounding box center [962, 329] width 212 height 60
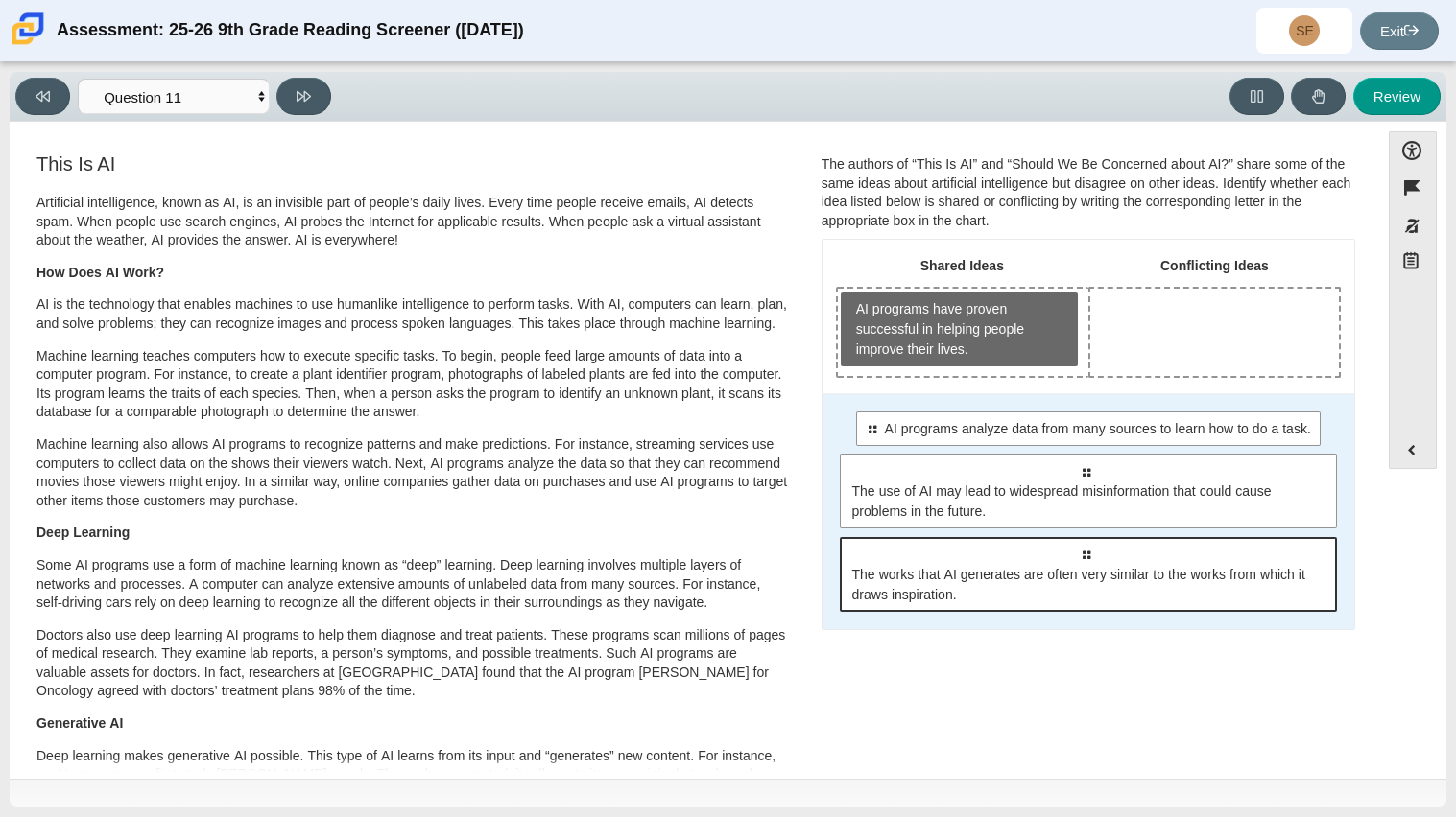
click at [1064, 604] on div "Select to move response to a response input area. The works that AI generates a…" at bounding box center [1088, 573] width 497 height 74
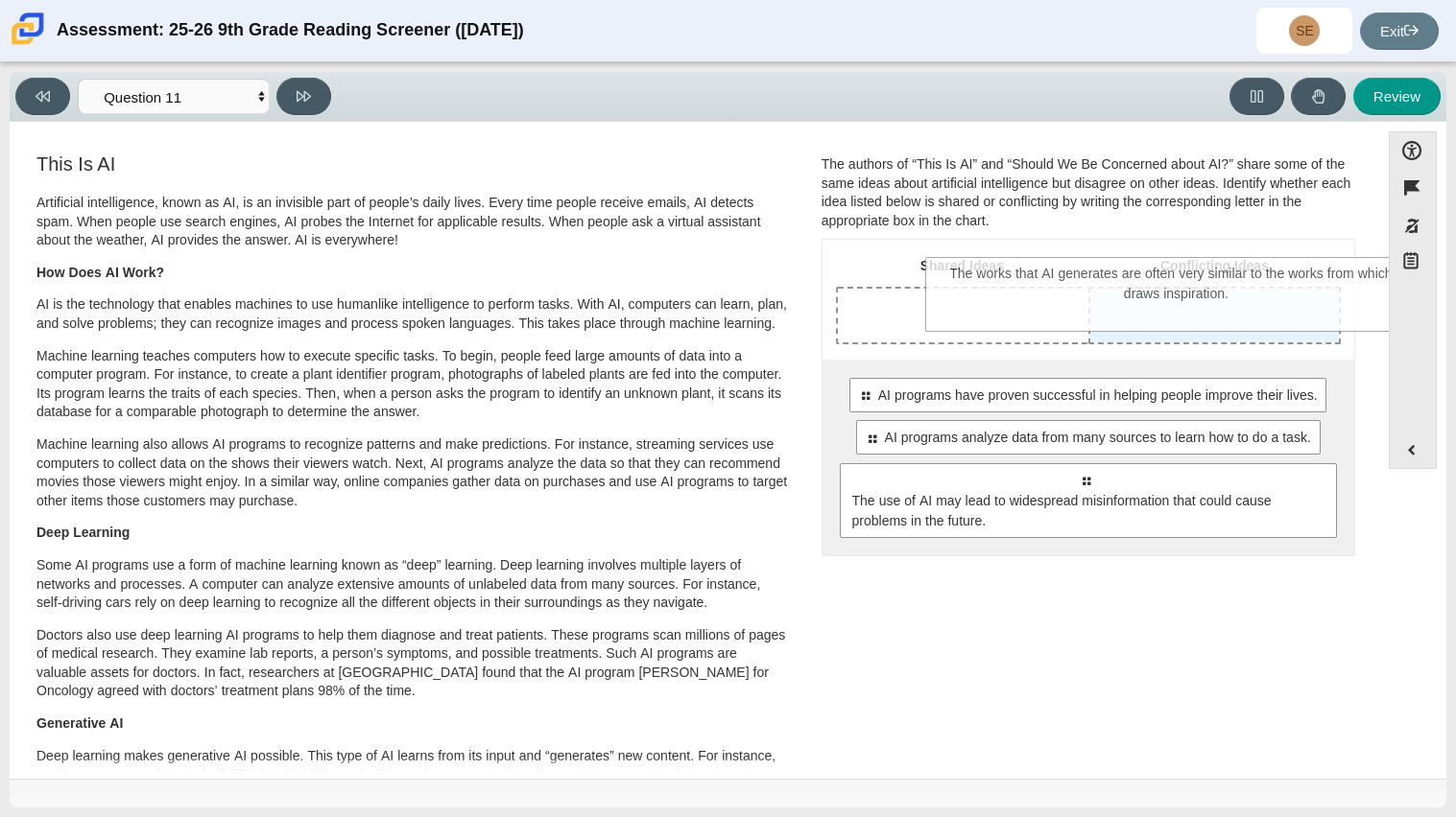
drag, startPoint x: 1142, startPoint y: 603, endPoint x: 1233, endPoint y: 313, distance: 303.9
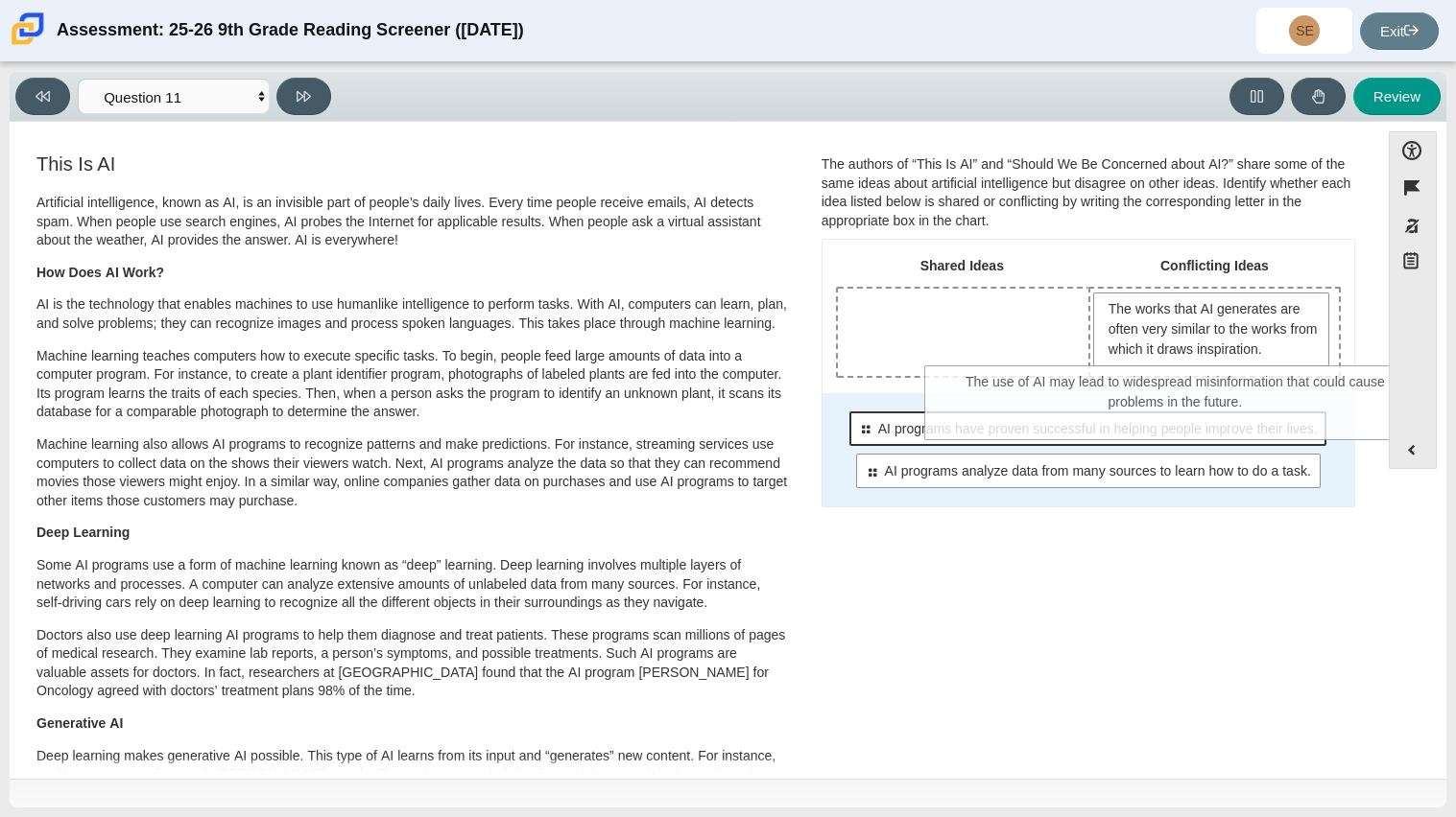
drag, startPoint x: 1098, startPoint y: 552, endPoint x: 1188, endPoint y: 416, distance: 163.1
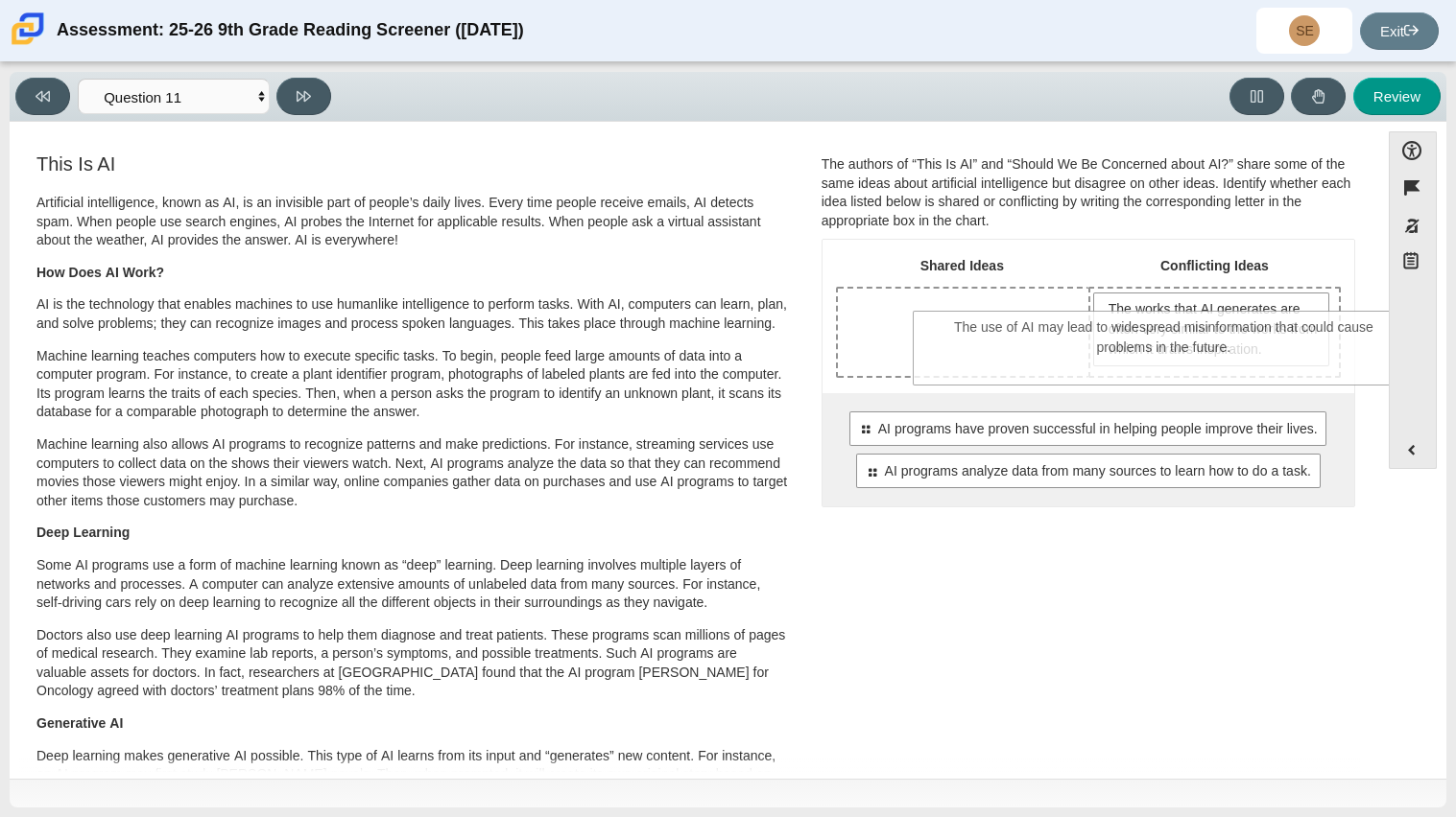
drag, startPoint x: 1133, startPoint y: 520, endPoint x: 1213, endPoint y: 378, distance: 163.0
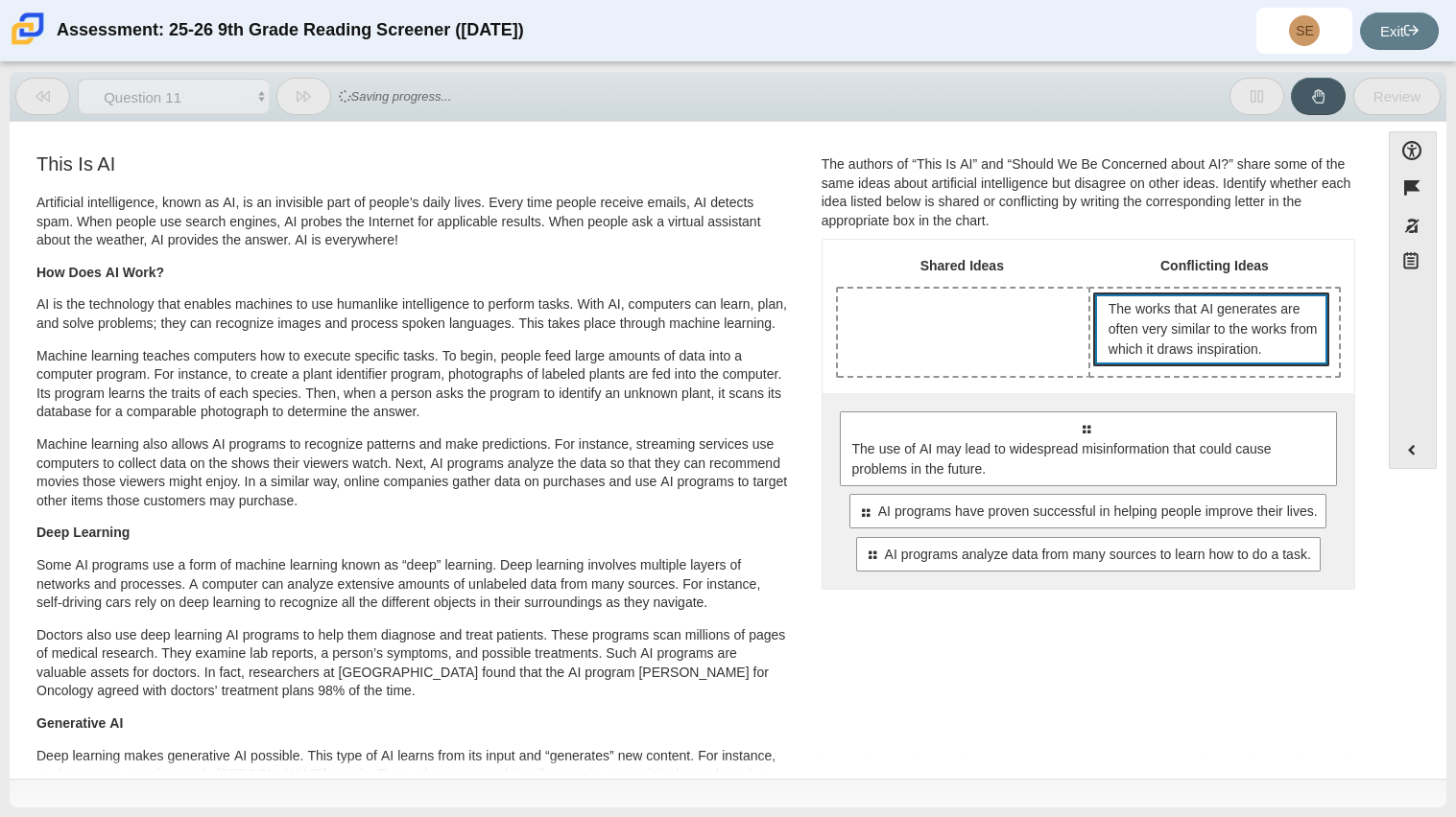
drag, startPoint x: 1181, startPoint y: 439, endPoint x: 1287, endPoint y: 364, distance: 129.8
click at [1287, 364] on div "Shared Ideas Conflicting Ideas The works that AI generates are often very simil…" at bounding box center [1088, 414] width 532 height 349
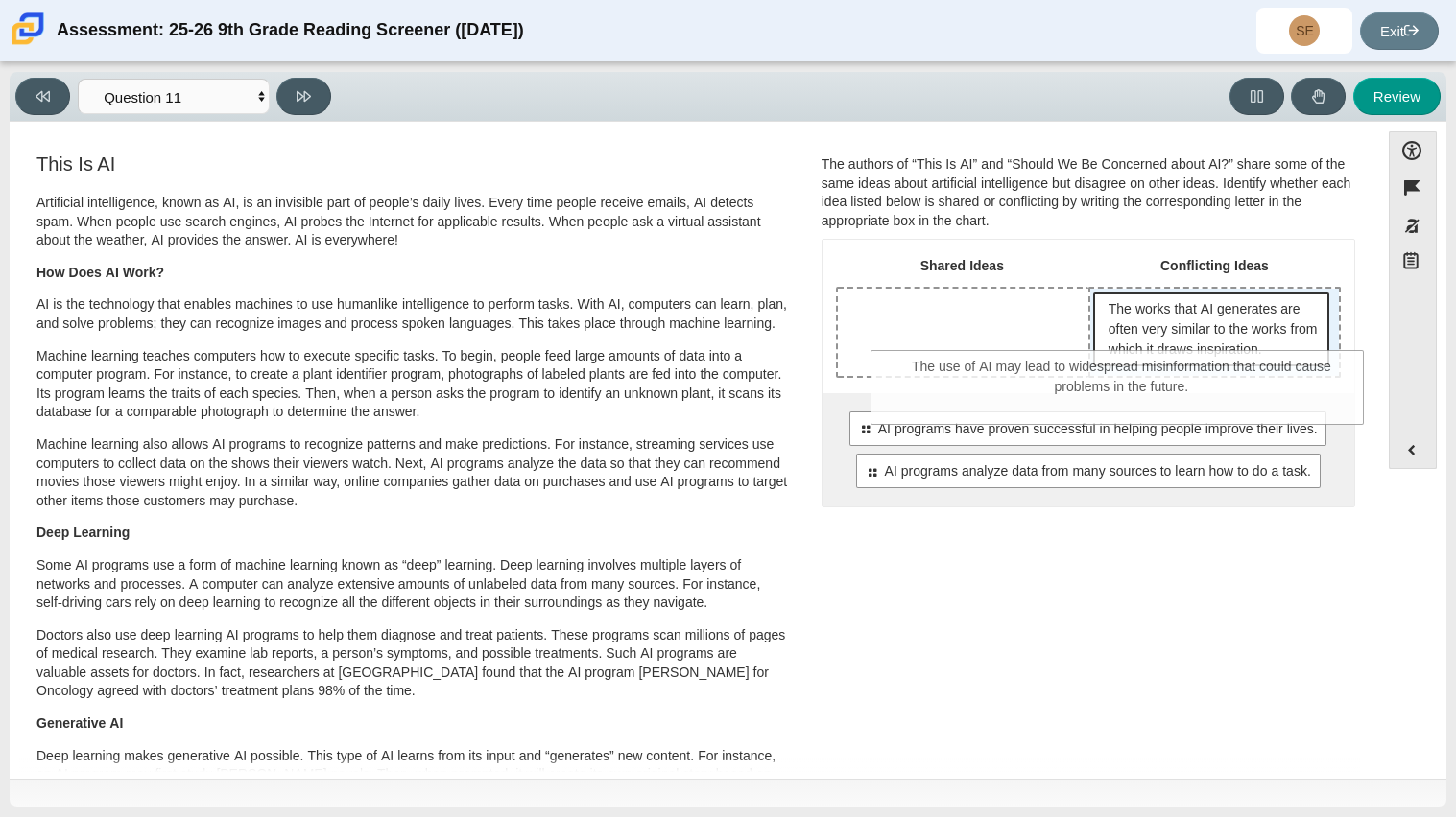
drag, startPoint x: 1205, startPoint y: 423, endPoint x: 1242, endPoint y: 364, distance: 69.6
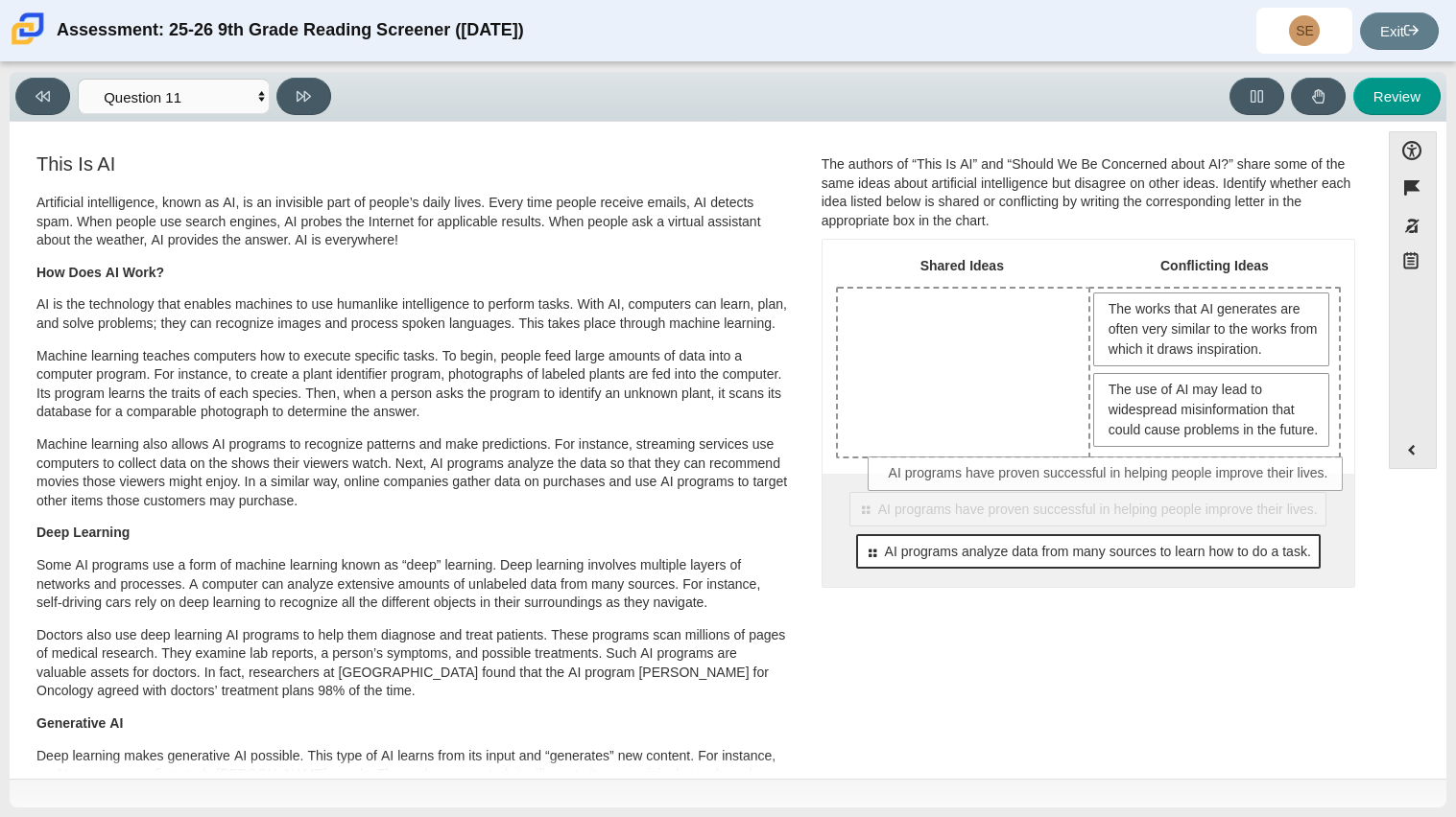
drag, startPoint x: 1124, startPoint y: 539, endPoint x: 1152, endPoint y: 532, distance: 28.9
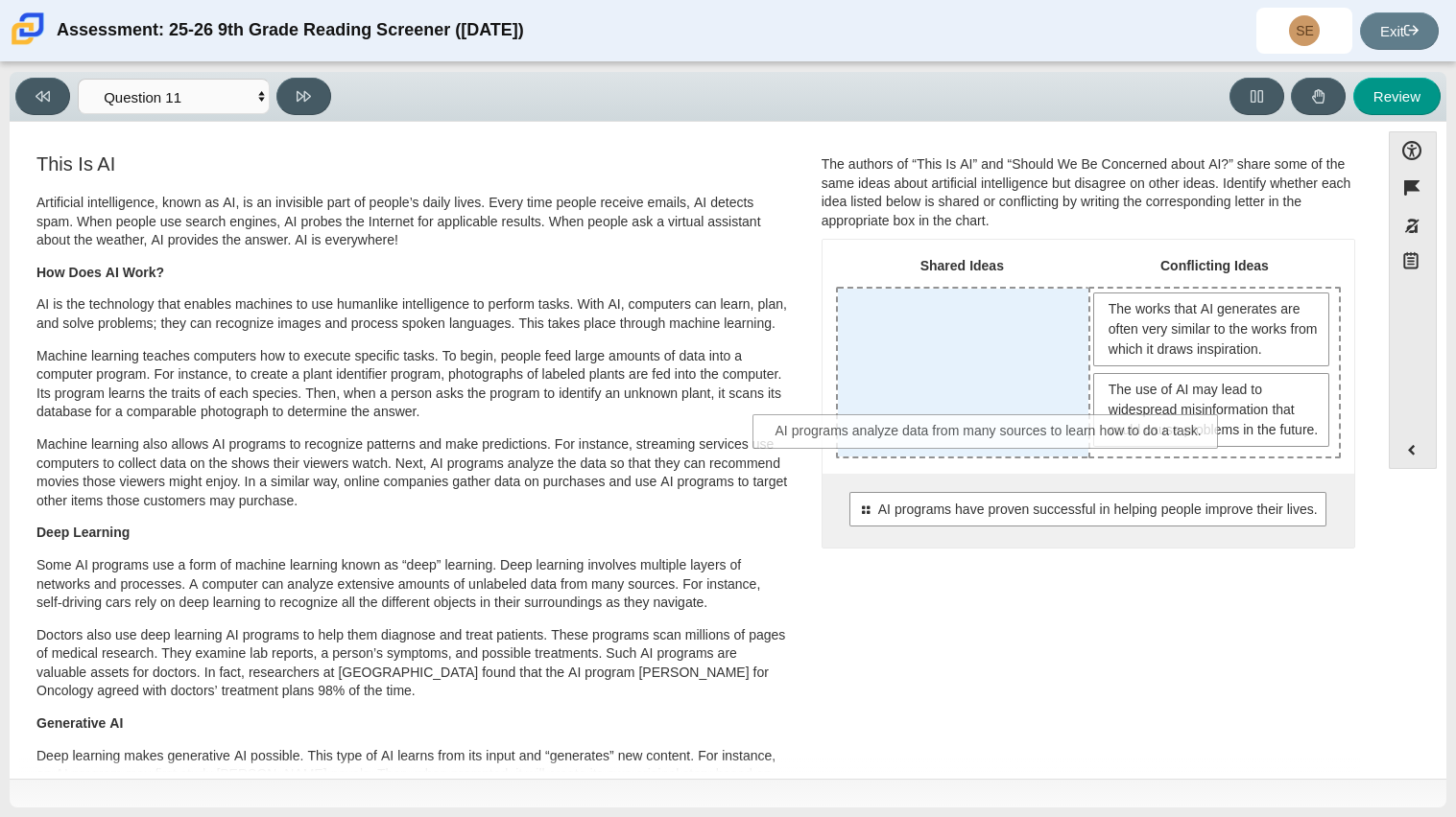
drag, startPoint x: 1143, startPoint y: 538, endPoint x: 1032, endPoint y: 416, distance: 164.9
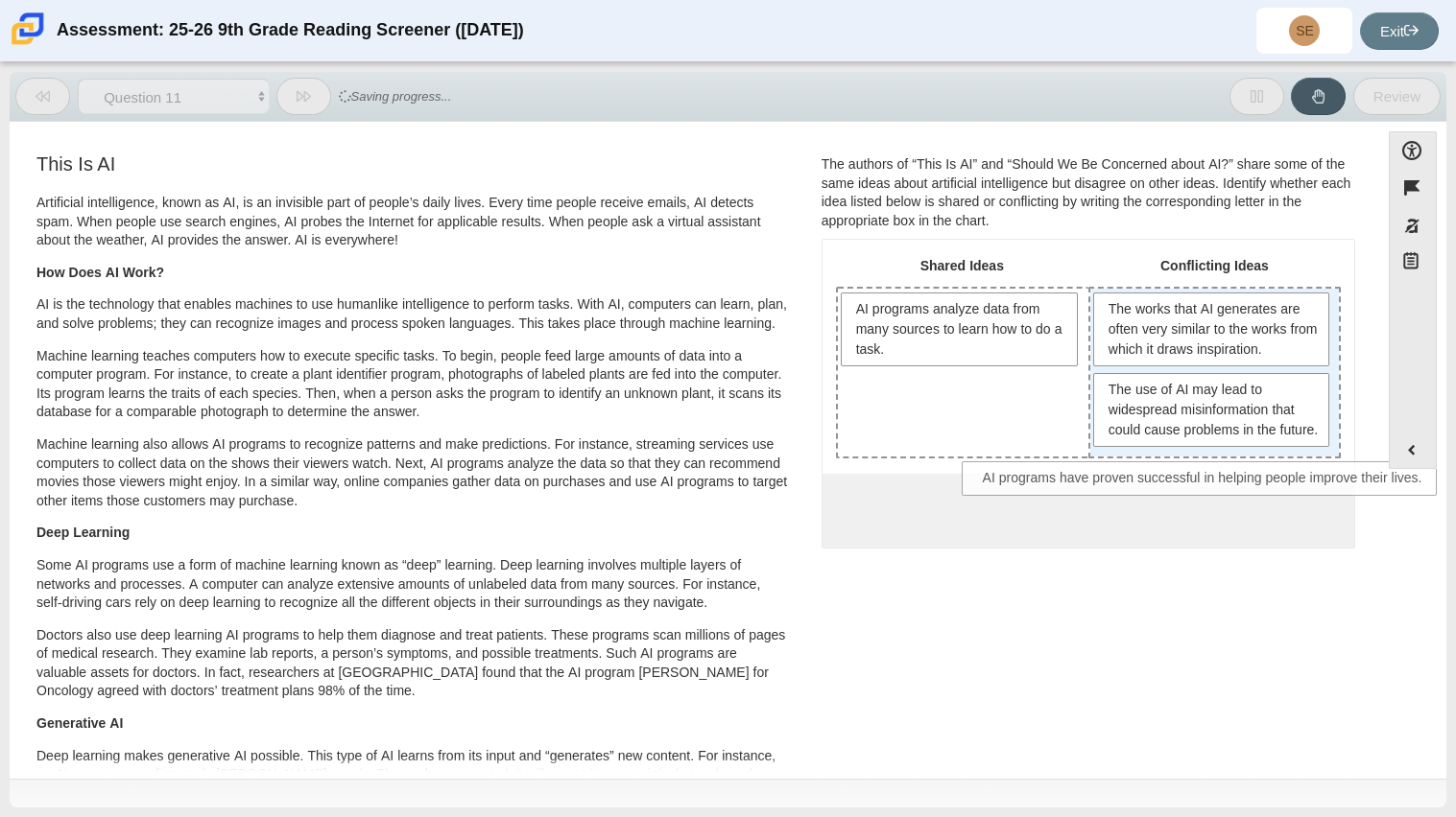
drag, startPoint x: 1088, startPoint y: 523, endPoint x: 1207, endPoint y: 473, distance: 129.1
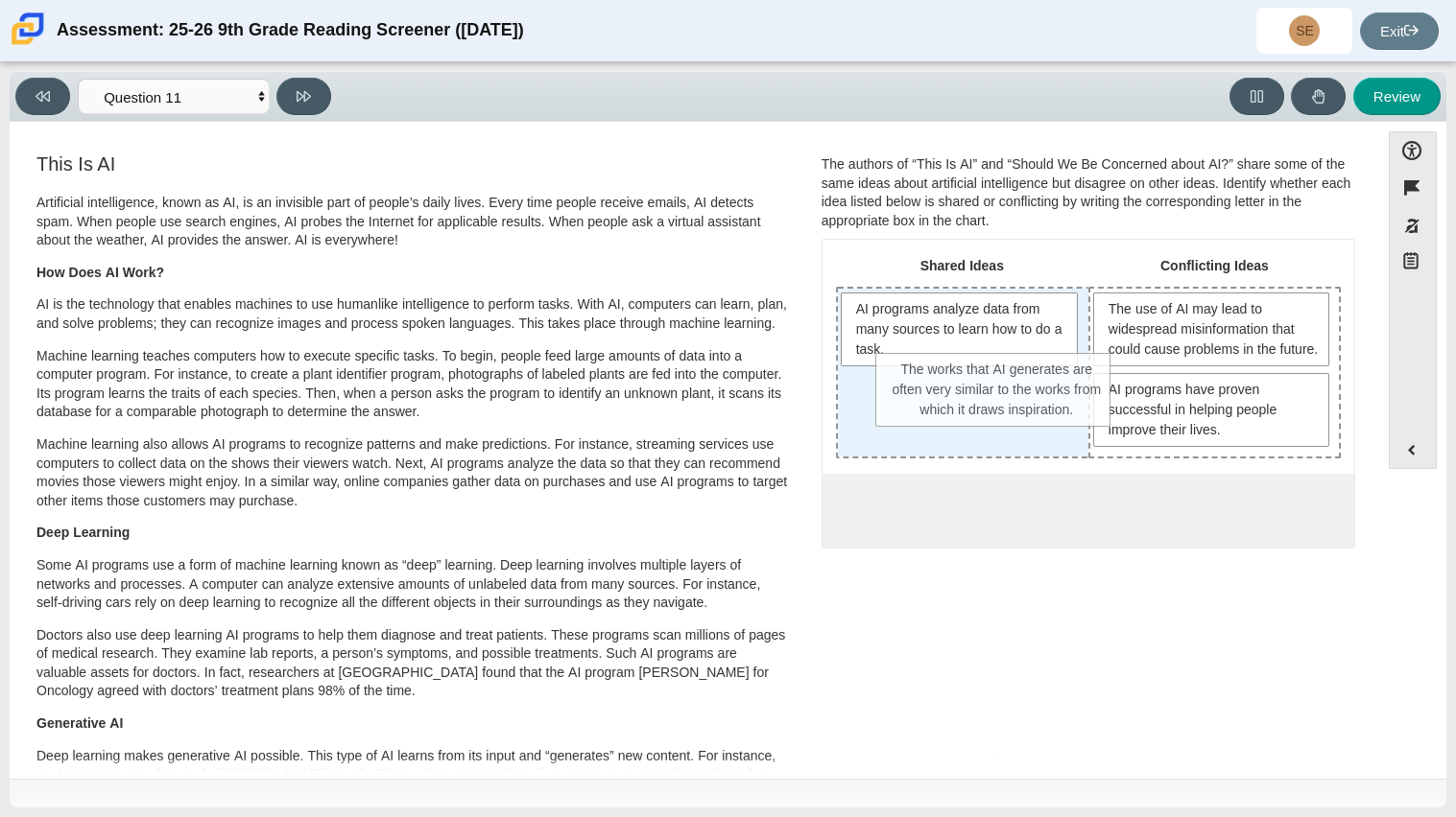
drag, startPoint x: 1250, startPoint y: 335, endPoint x: 1034, endPoint y: 395, distance: 224.2
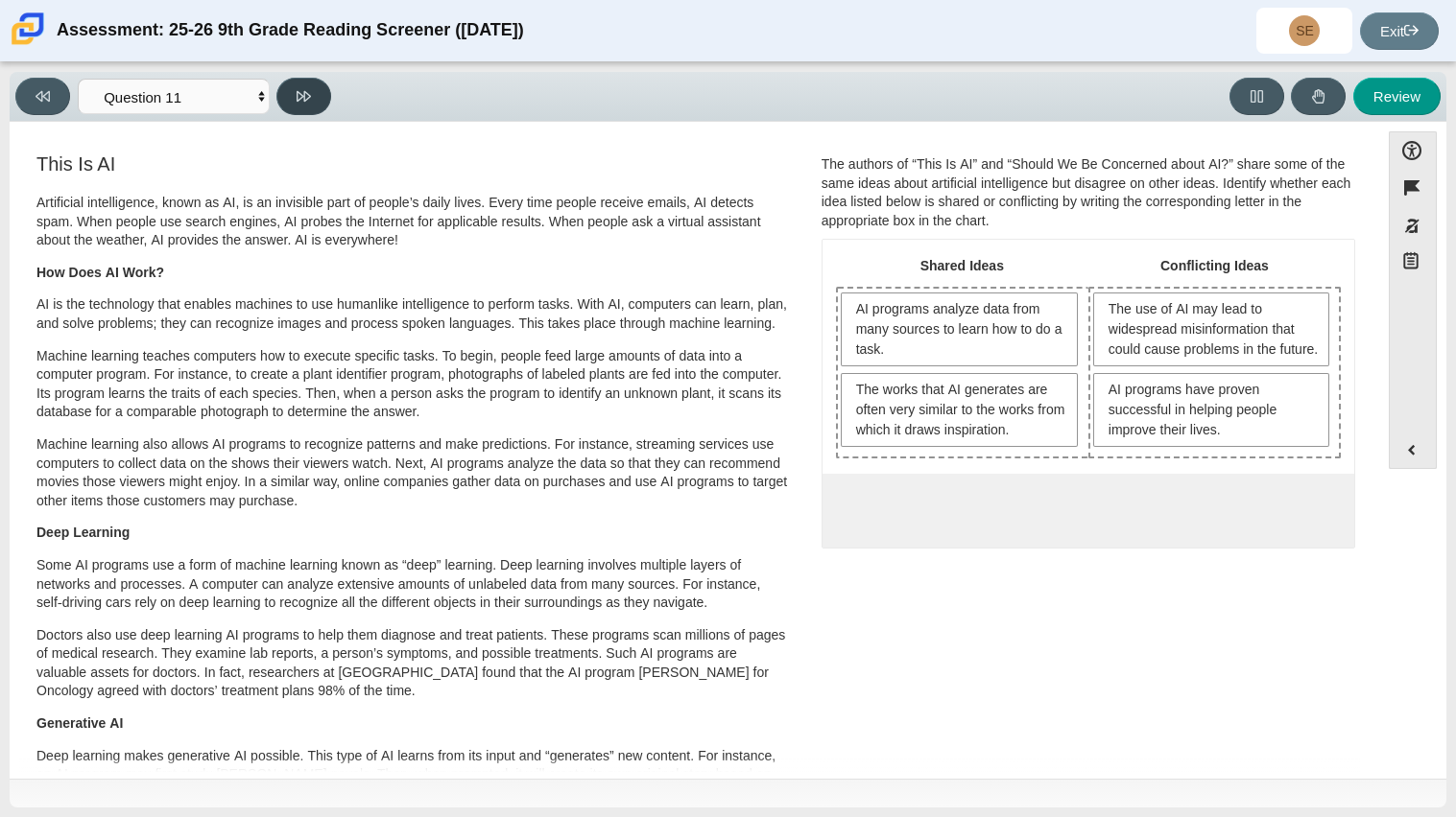
click at [300, 102] on button at bounding box center [304, 96] width 55 height 38
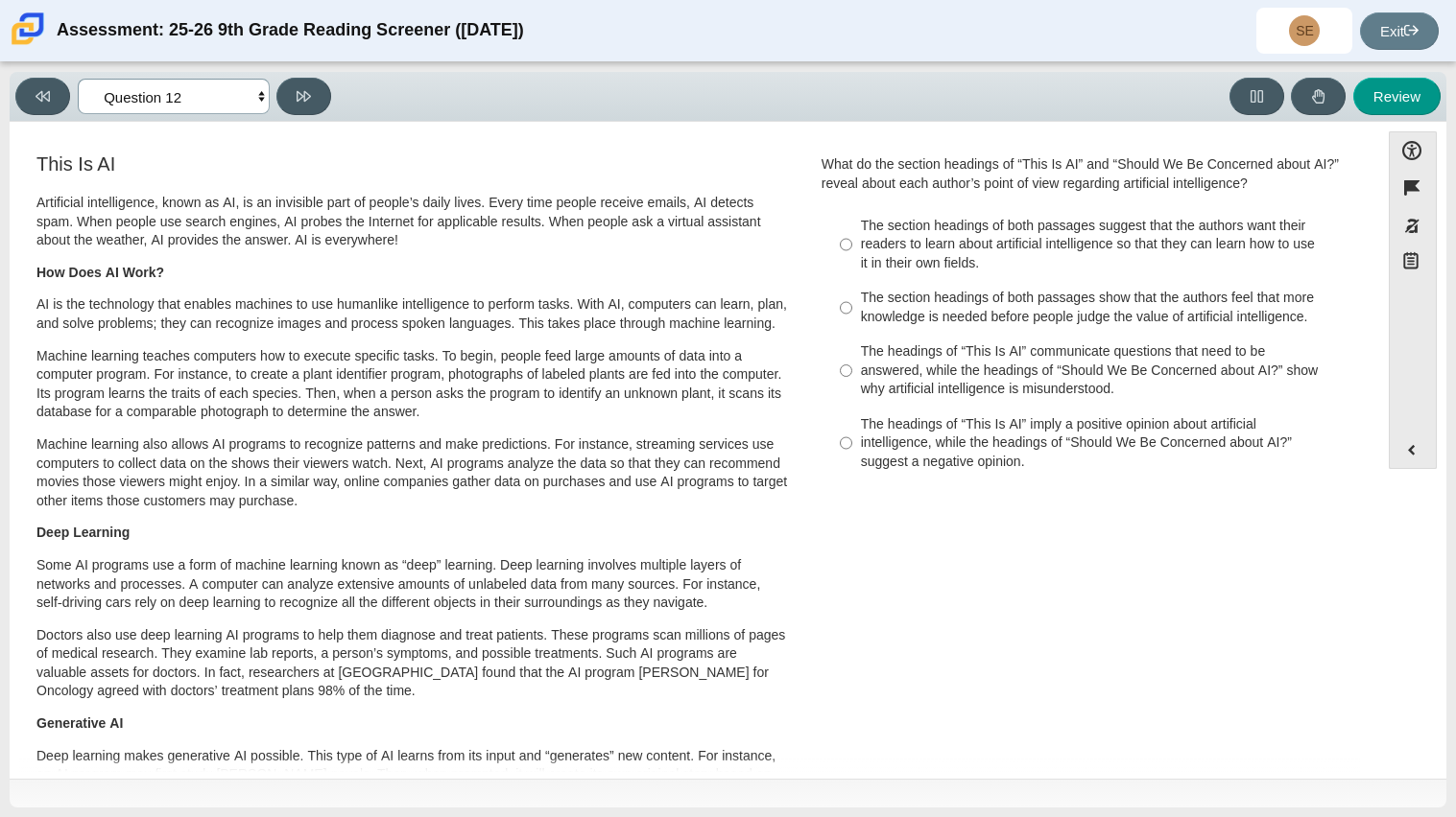
click at [263, 102] on select "Questions Question 1 Question 2 Question 3 Question 4 Question 5 Question 6 Que…" at bounding box center [173, 96] width 192 height 36
click at [27, 98] on button at bounding box center [43, 96] width 55 height 38
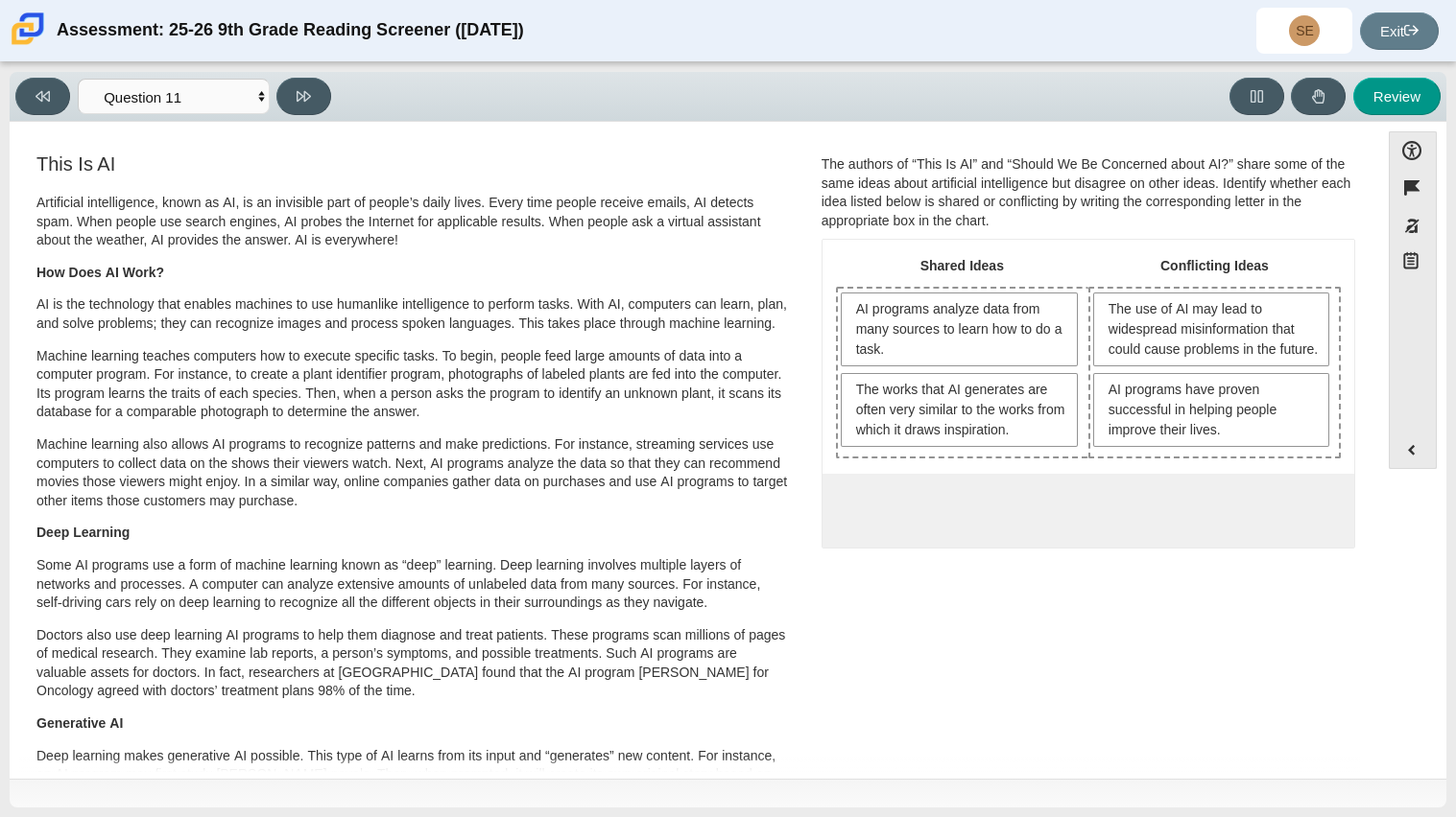
drag, startPoint x: 989, startPoint y: 445, endPoint x: 988, endPoint y: 454, distance: 9.1
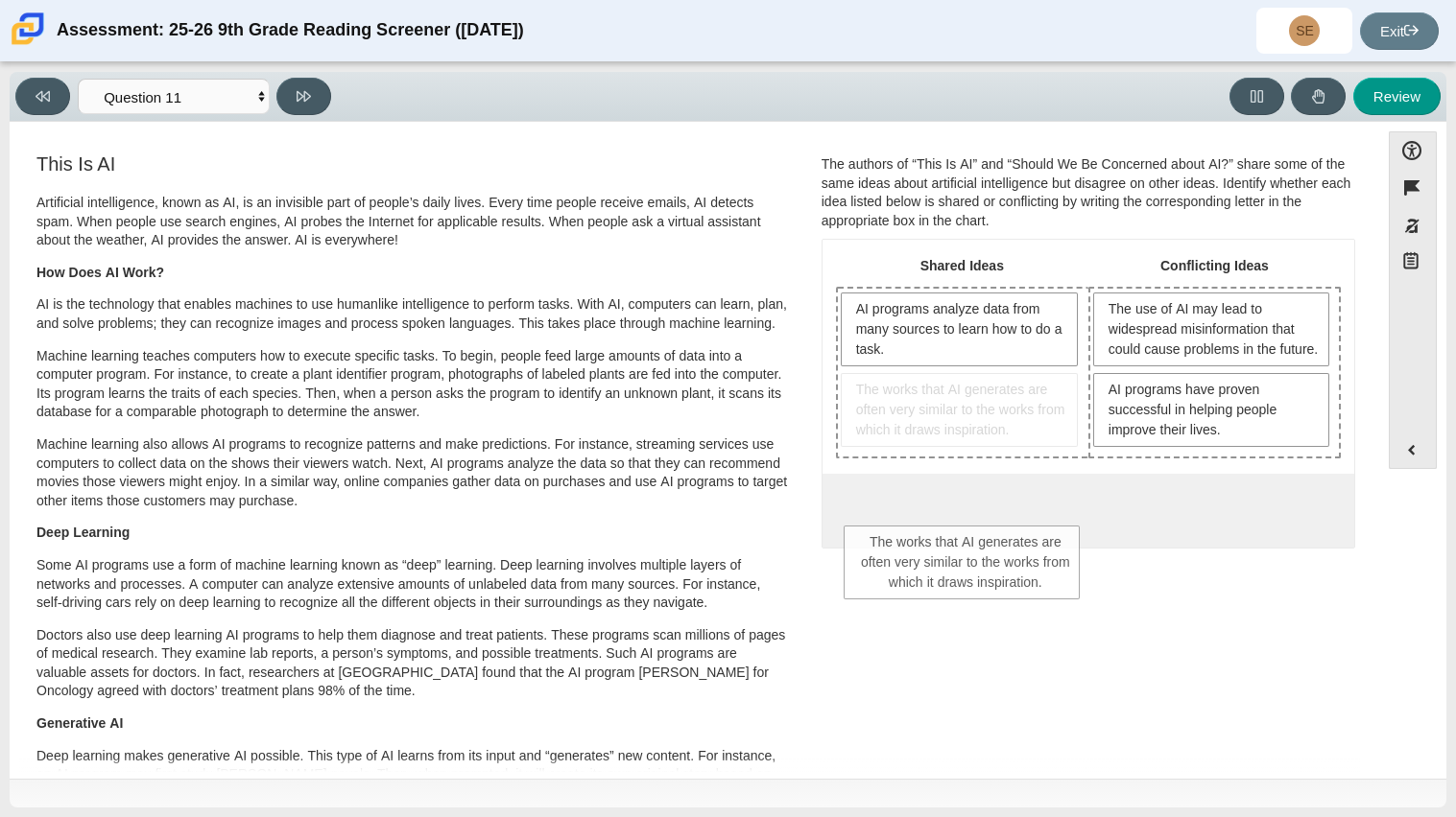
drag, startPoint x: 963, startPoint y: 444, endPoint x: 972, endPoint y: 597, distance: 153.3
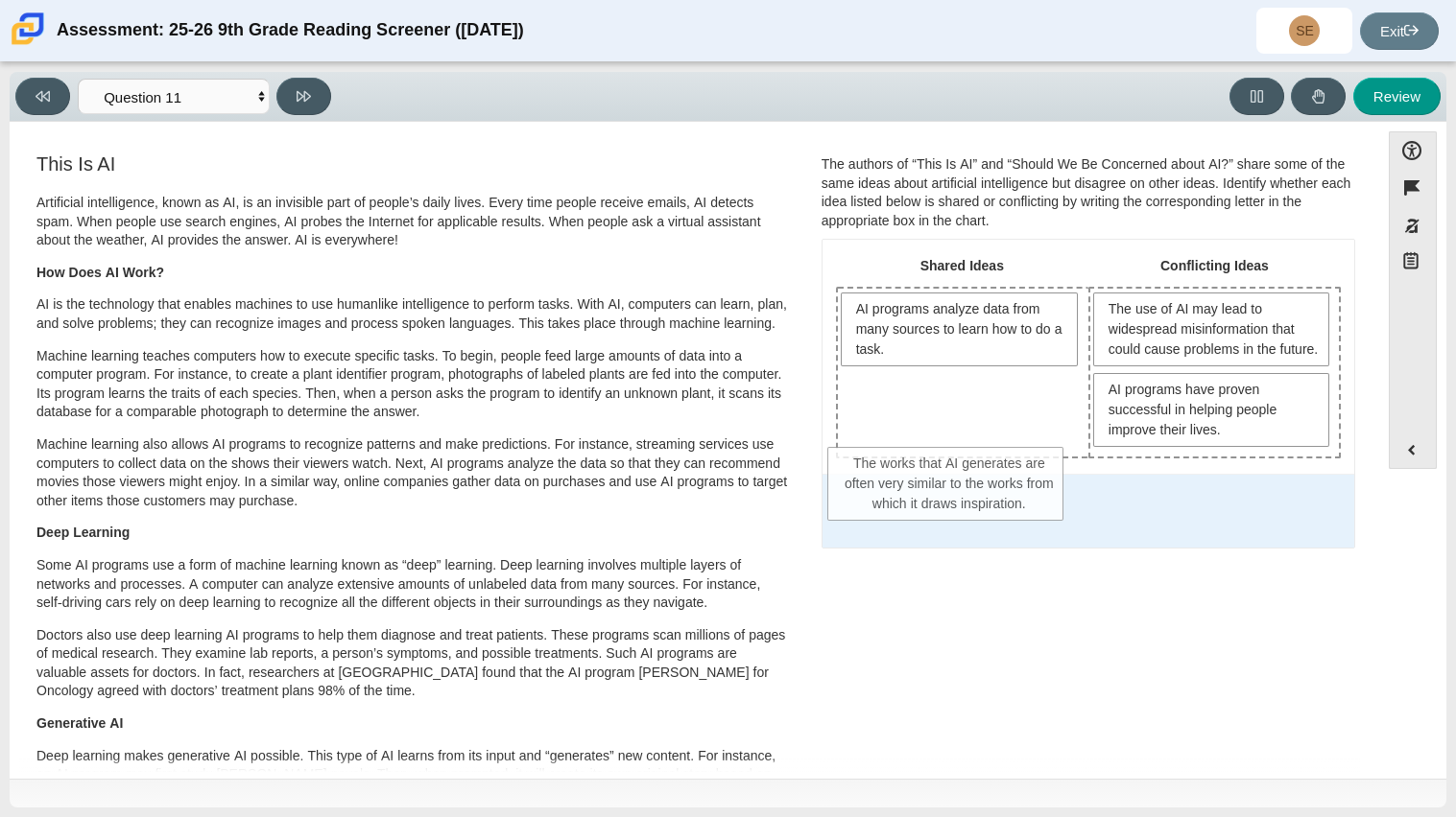
drag, startPoint x: 986, startPoint y: 429, endPoint x: 978, endPoint y: 518, distance: 89.4
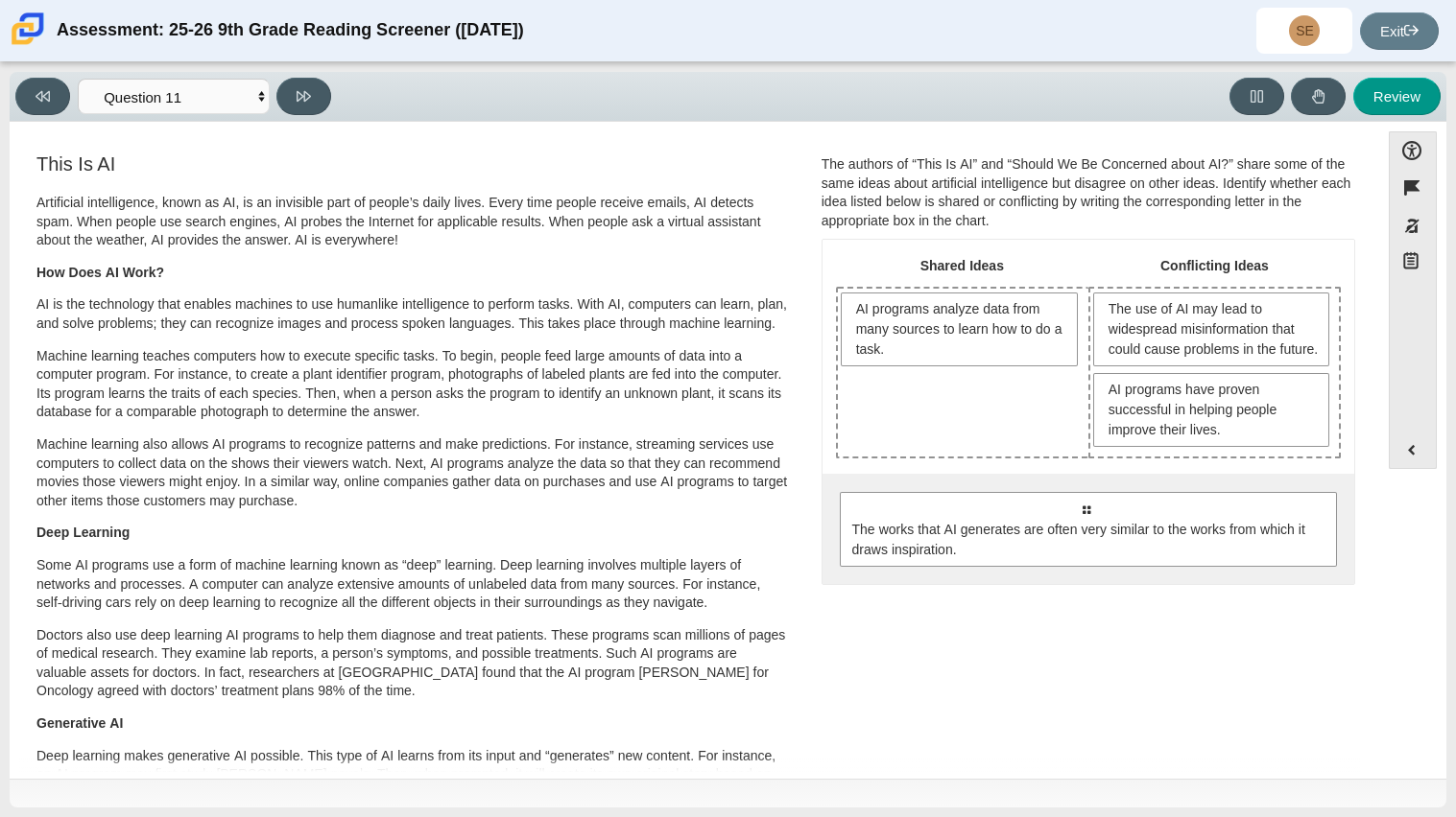
click at [1026, 368] on div "AI programs analyze data from many sources to learn how to do a task." at bounding box center [963, 373] width 251 height 168
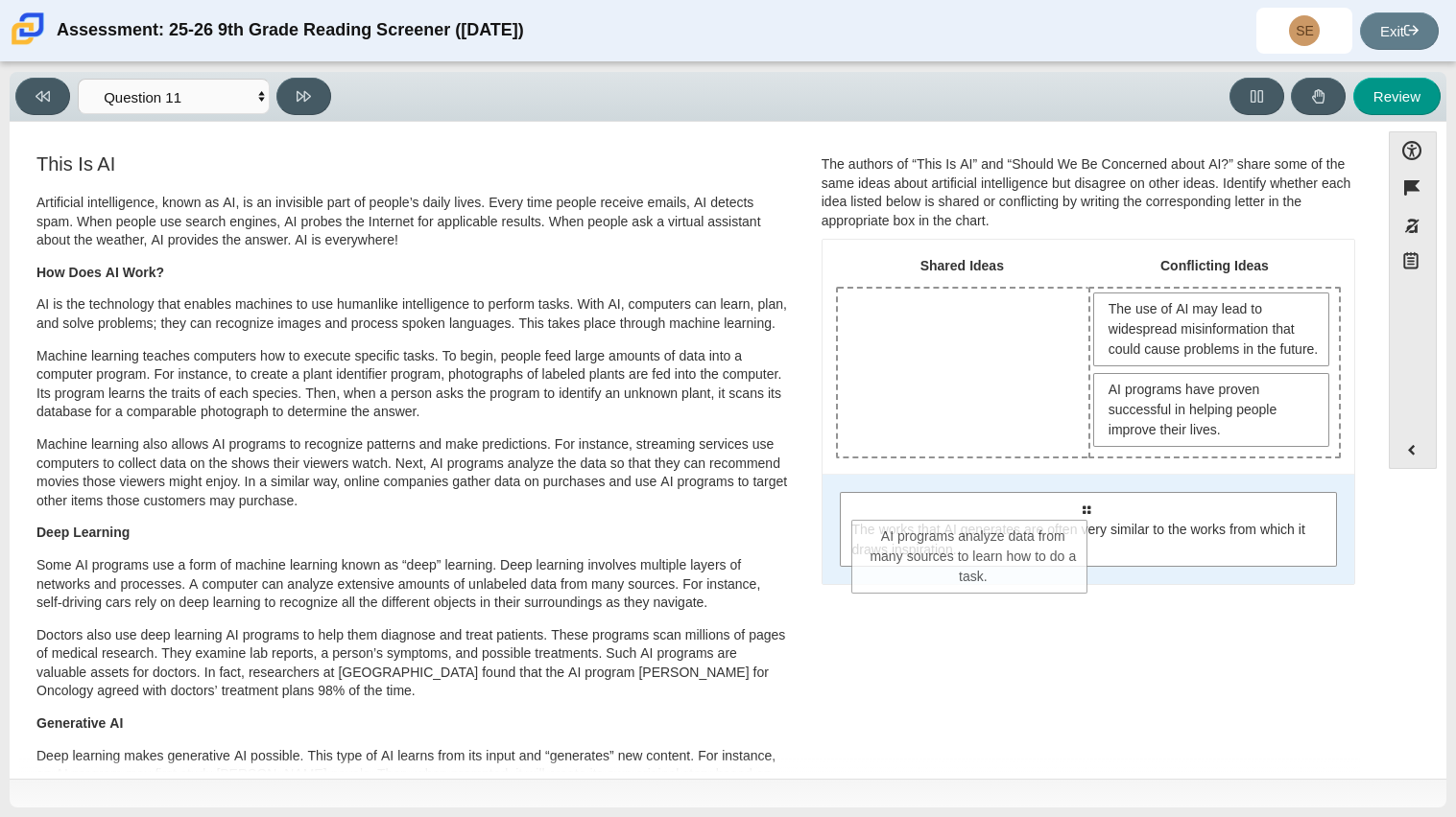
drag, startPoint x: 1025, startPoint y: 355, endPoint x: 1044, endPoint y: 592, distance: 237.8
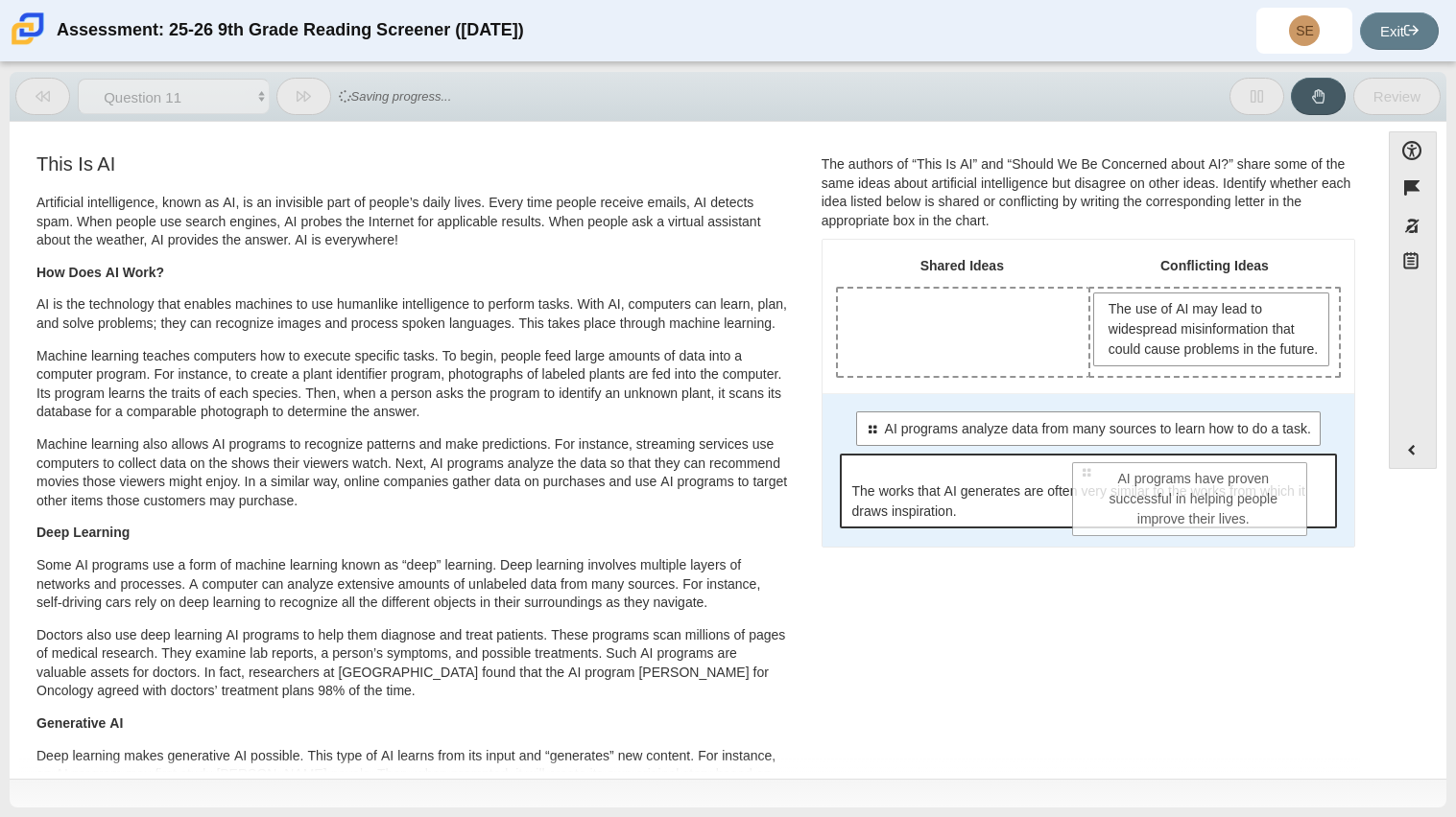
drag, startPoint x: 1172, startPoint y: 465, endPoint x: 1158, endPoint y: 535, distance: 71.4
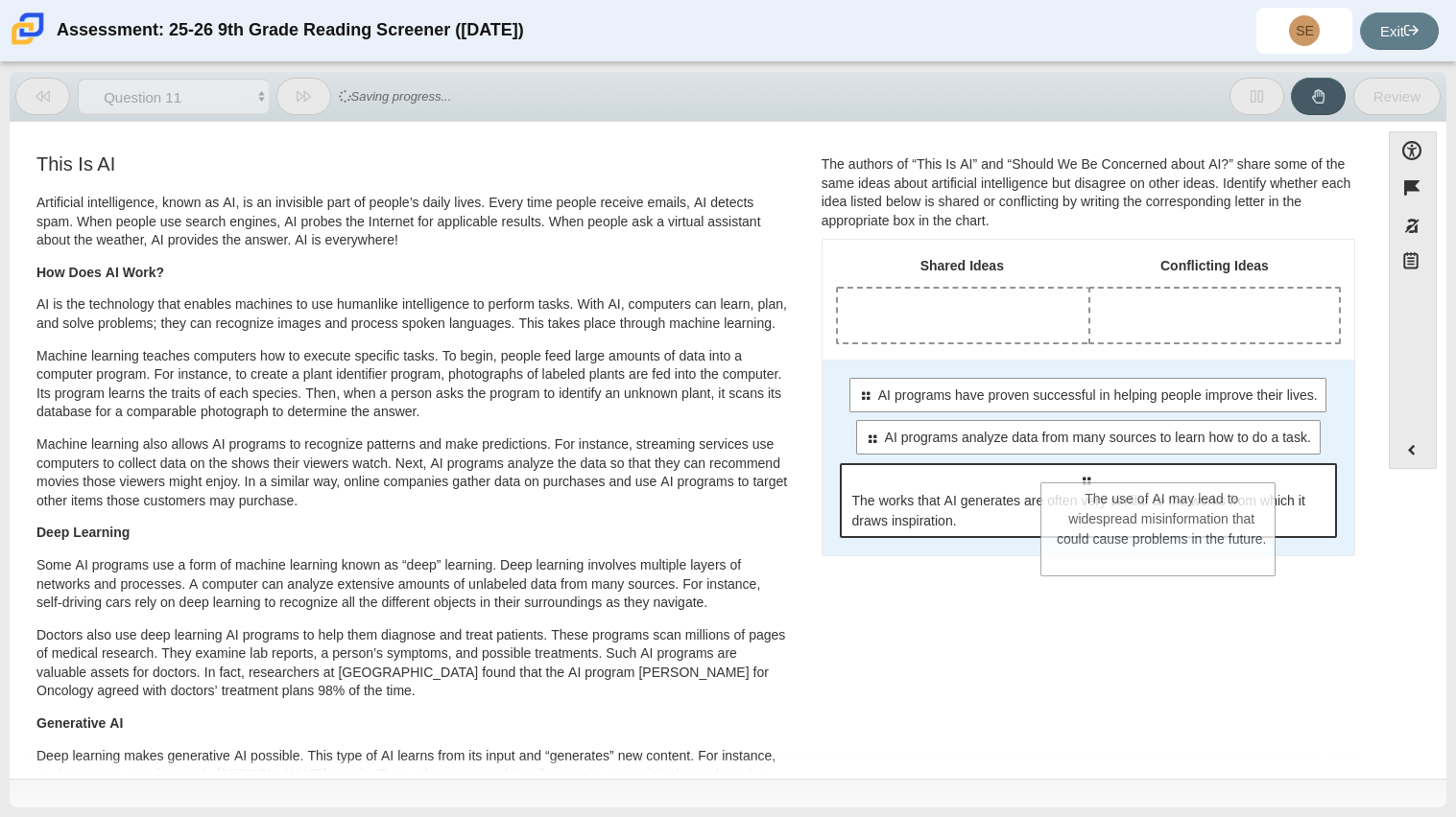
drag, startPoint x: 1195, startPoint y: 318, endPoint x: 1149, endPoint y: 512, distance: 199.4
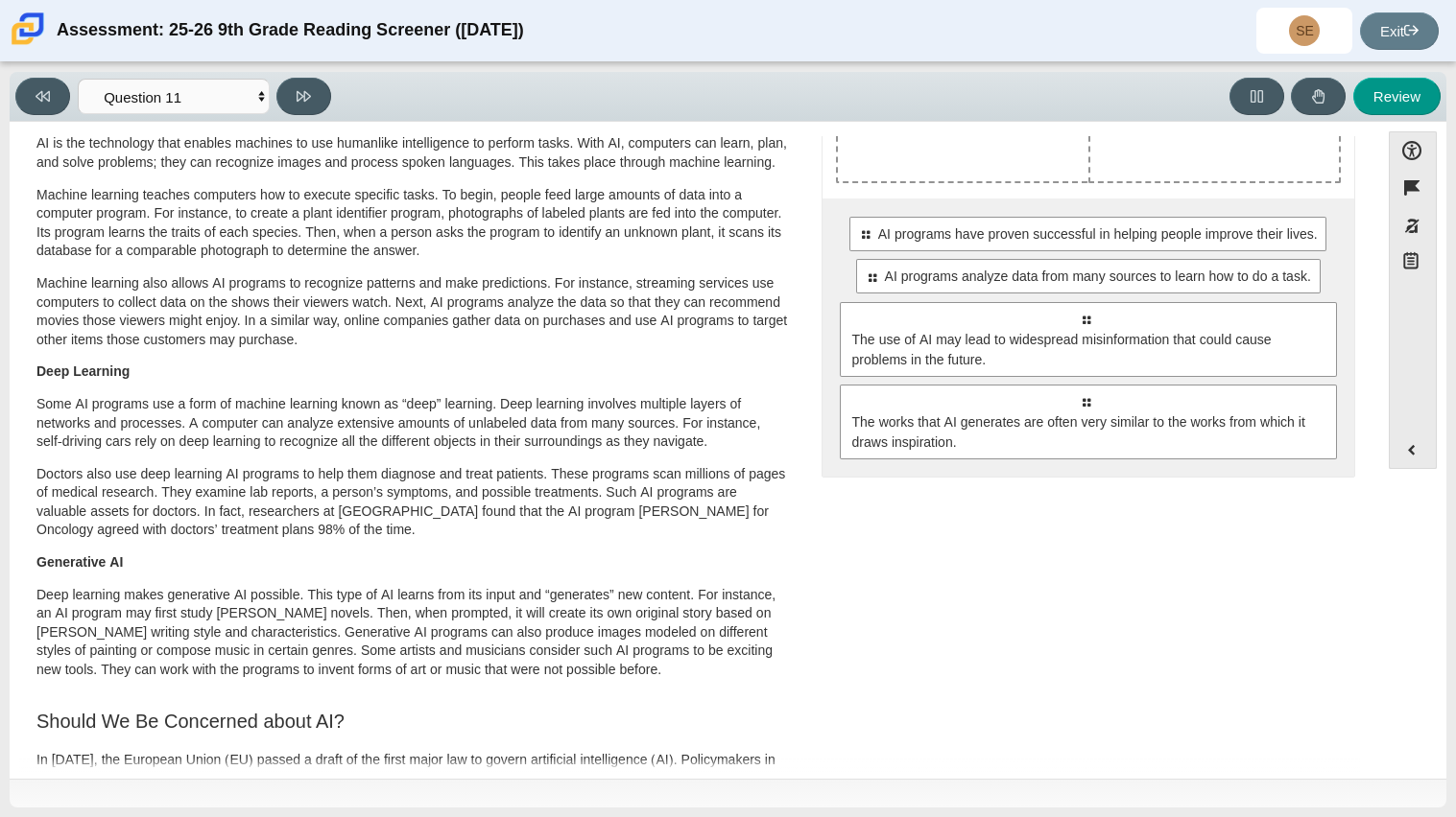
scroll to position [160, 0]
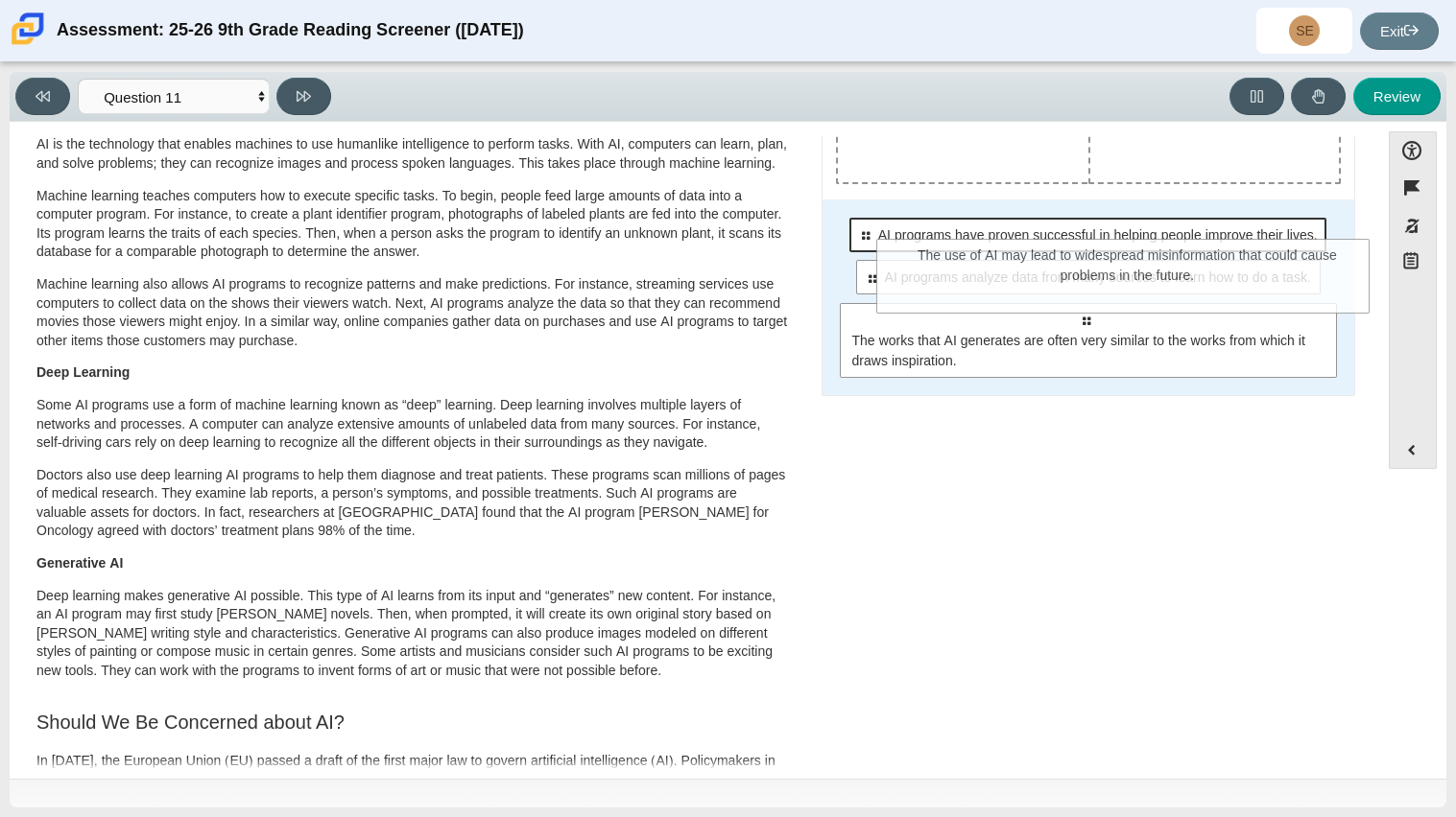
drag, startPoint x: 1062, startPoint y: 356, endPoint x: 1128, endPoint y: 250, distance: 124.9
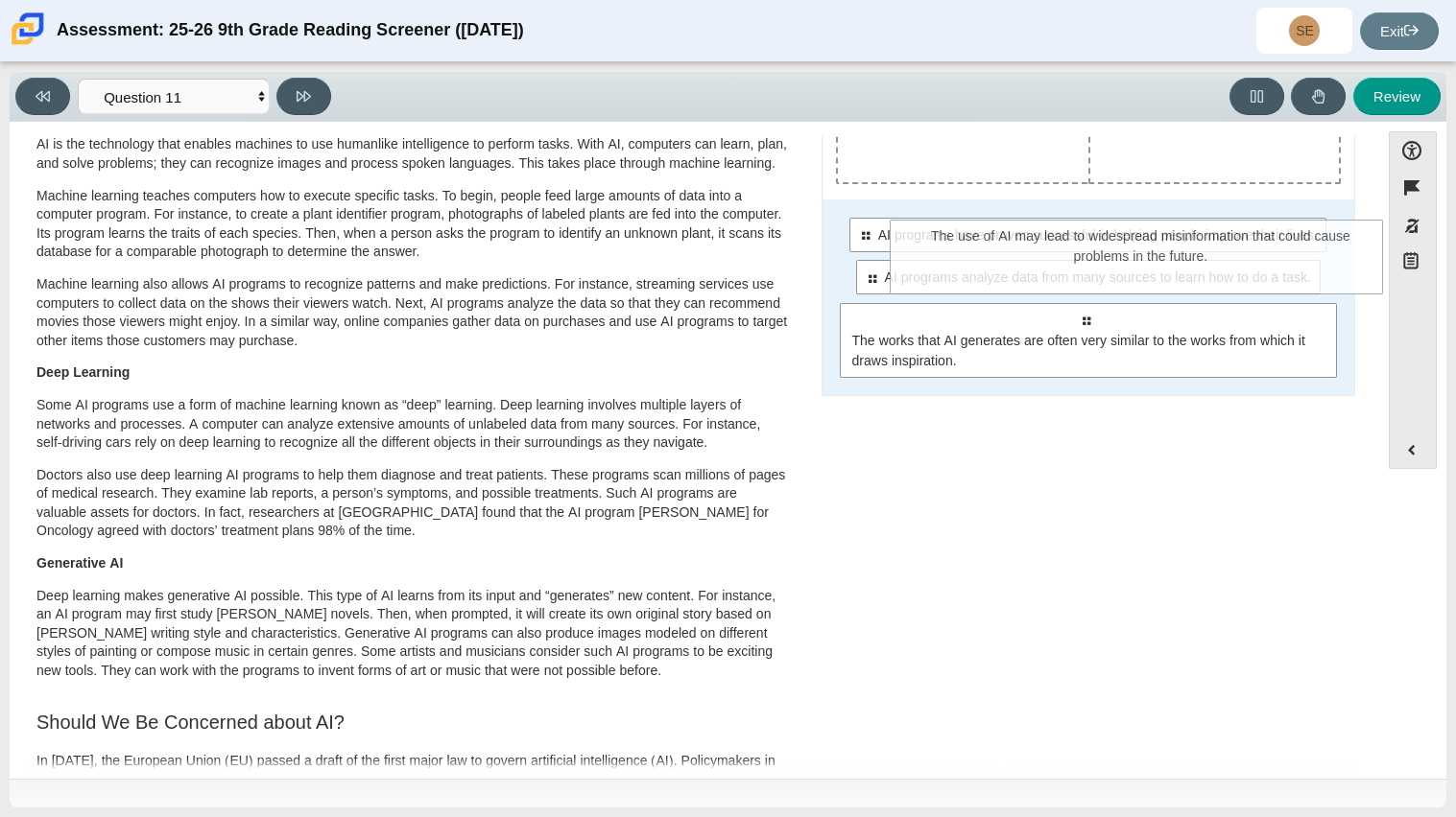
drag, startPoint x: 1133, startPoint y: 267, endPoint x: 1168, endPoint y: 392, distance: 129.8
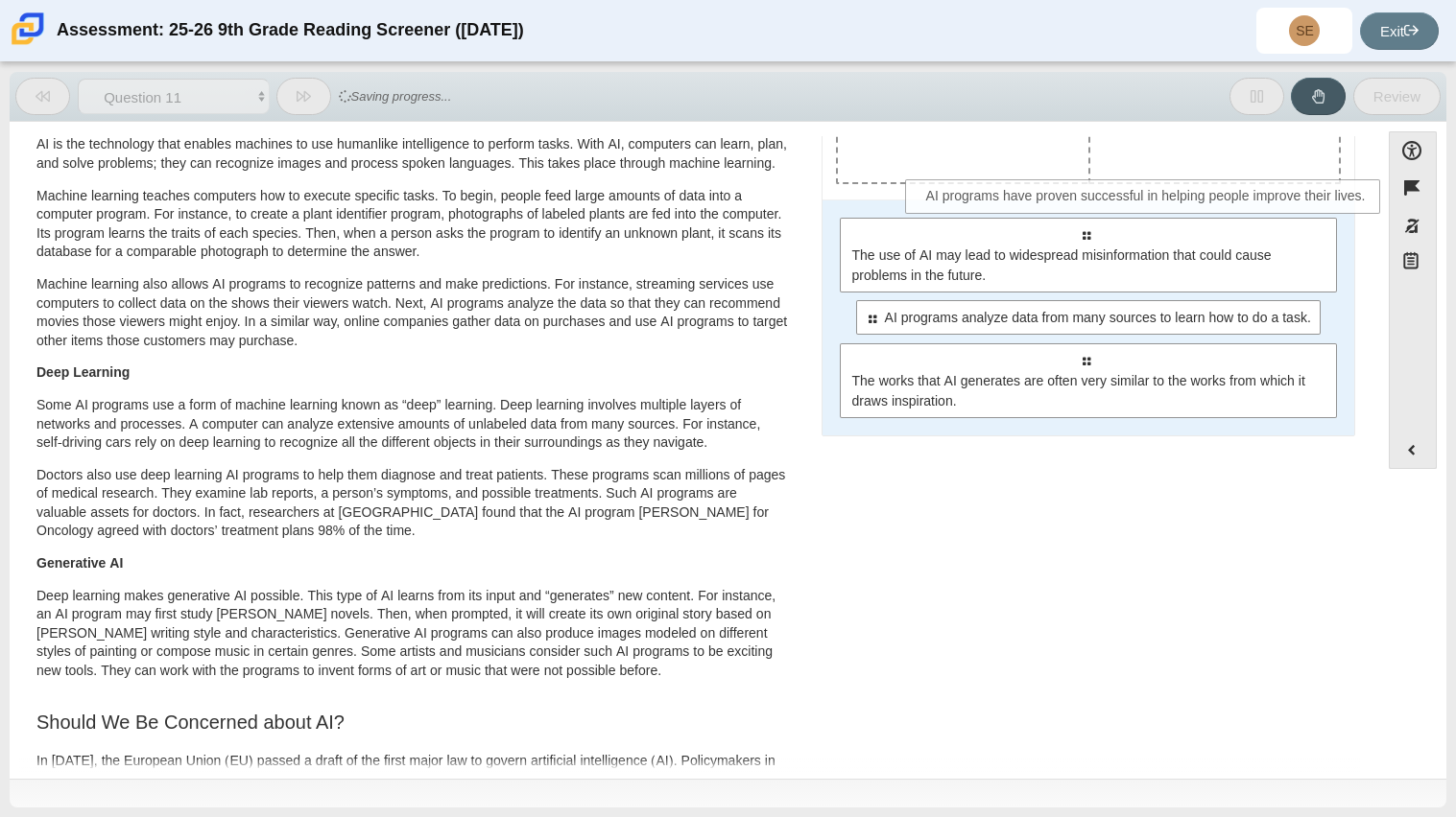
drag, startPoint x: 1102, startPoint y: 329, endPoint x: 1171, endPoint y: 158, distance: 184.4
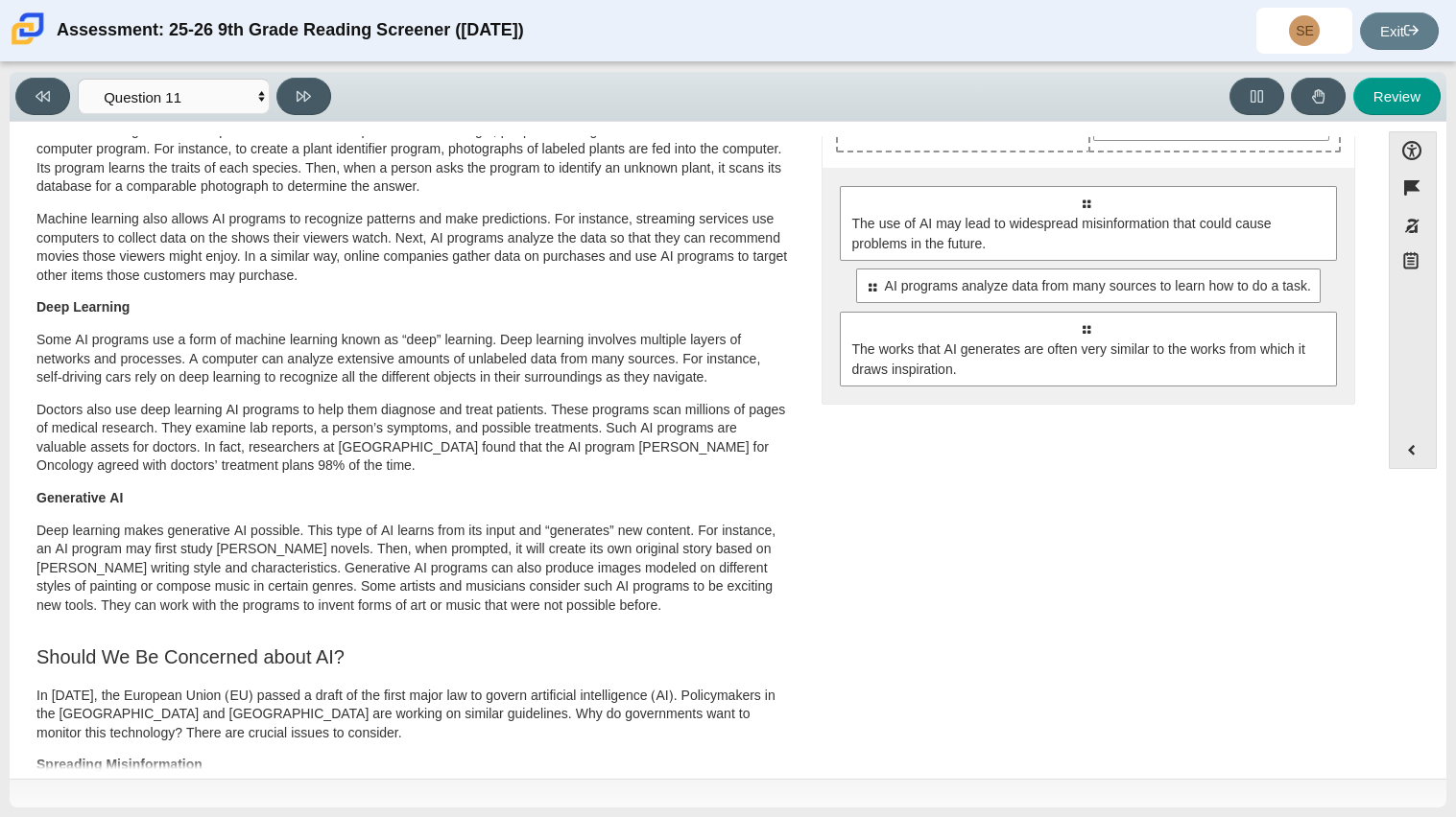
scroll to position [0, 0]
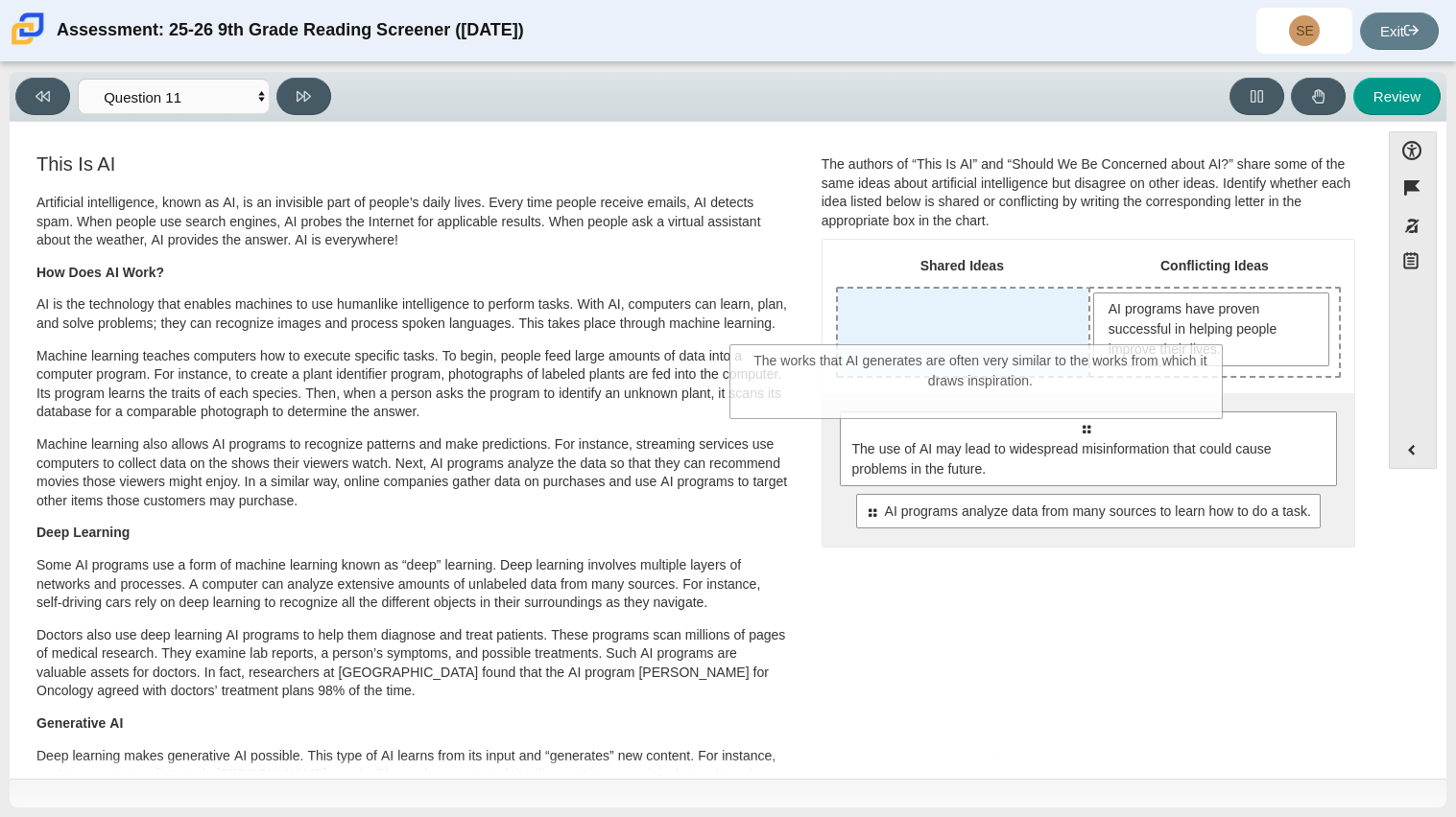
drag, startPoint x: 1009, startPoint y: 551, endPoint x: 902, endPoint y: 358, distance: 220.7
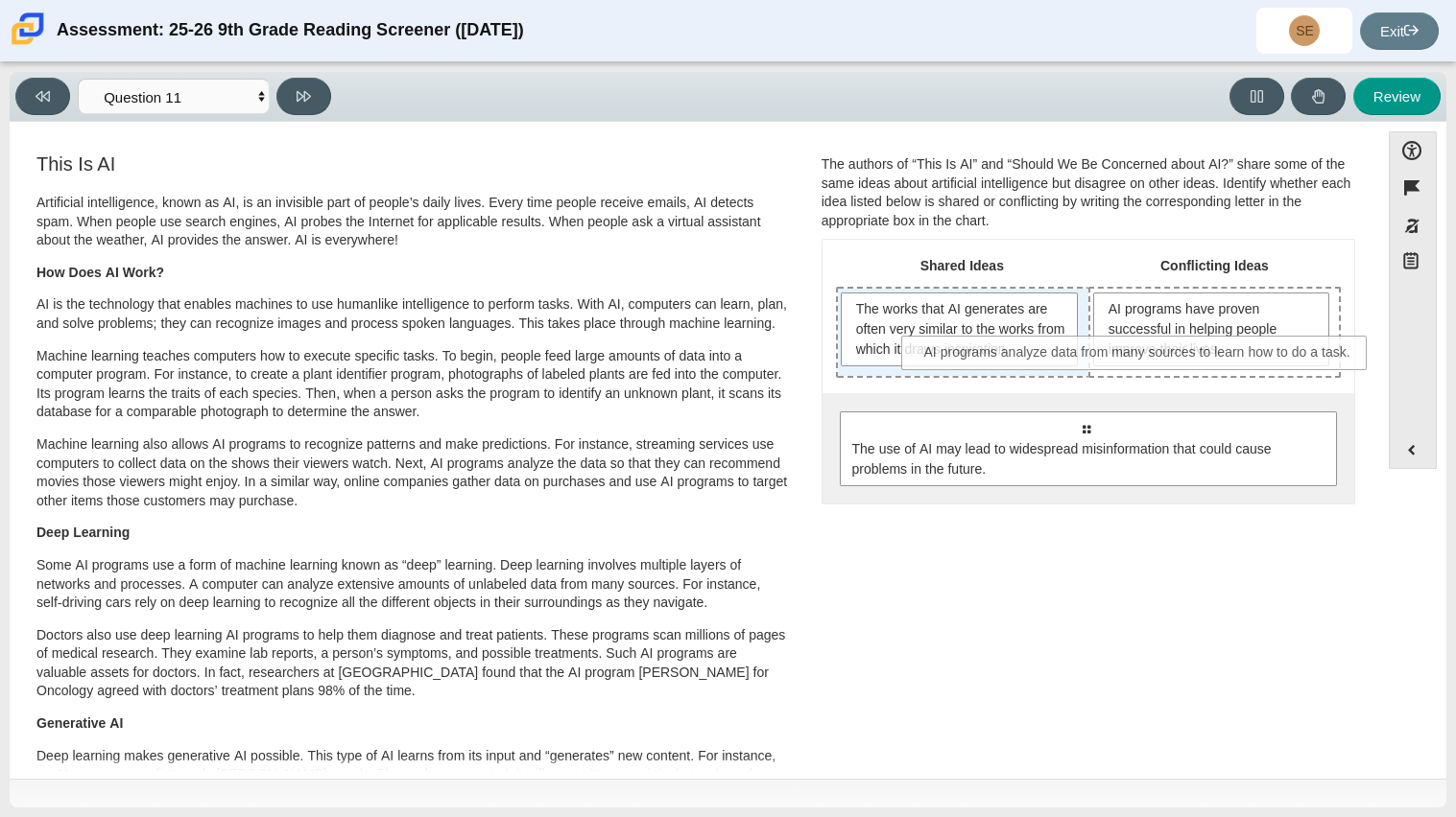
drag, startPoint x: 978, startPoint y: 527, endPoint x: 1031, endPoint y: 369, distance: 166.7
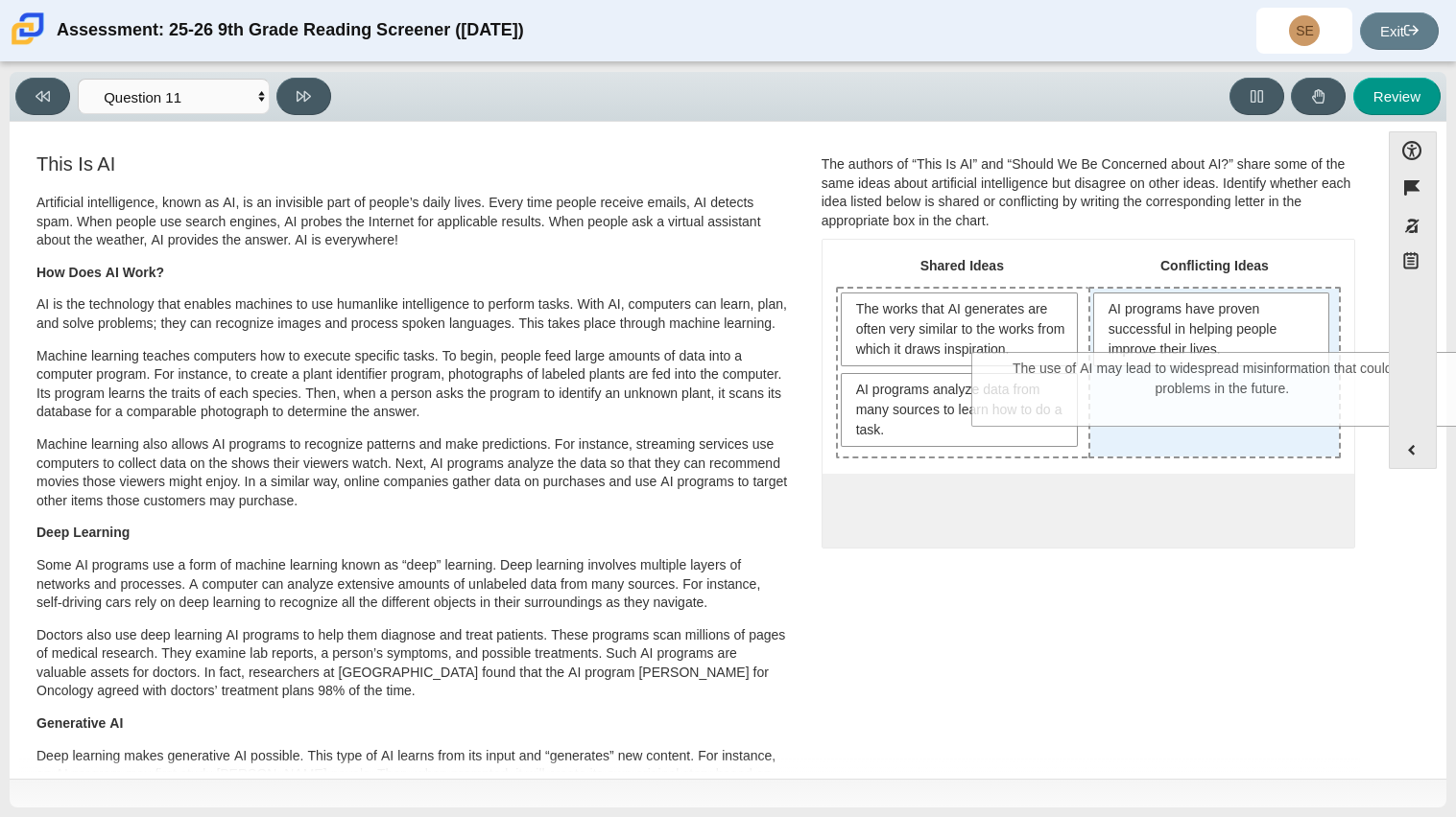
drag, startPoint x: 1114, startPoint y: 540, endPoint x: 1251, endPoint y: 404, distance: 193.0
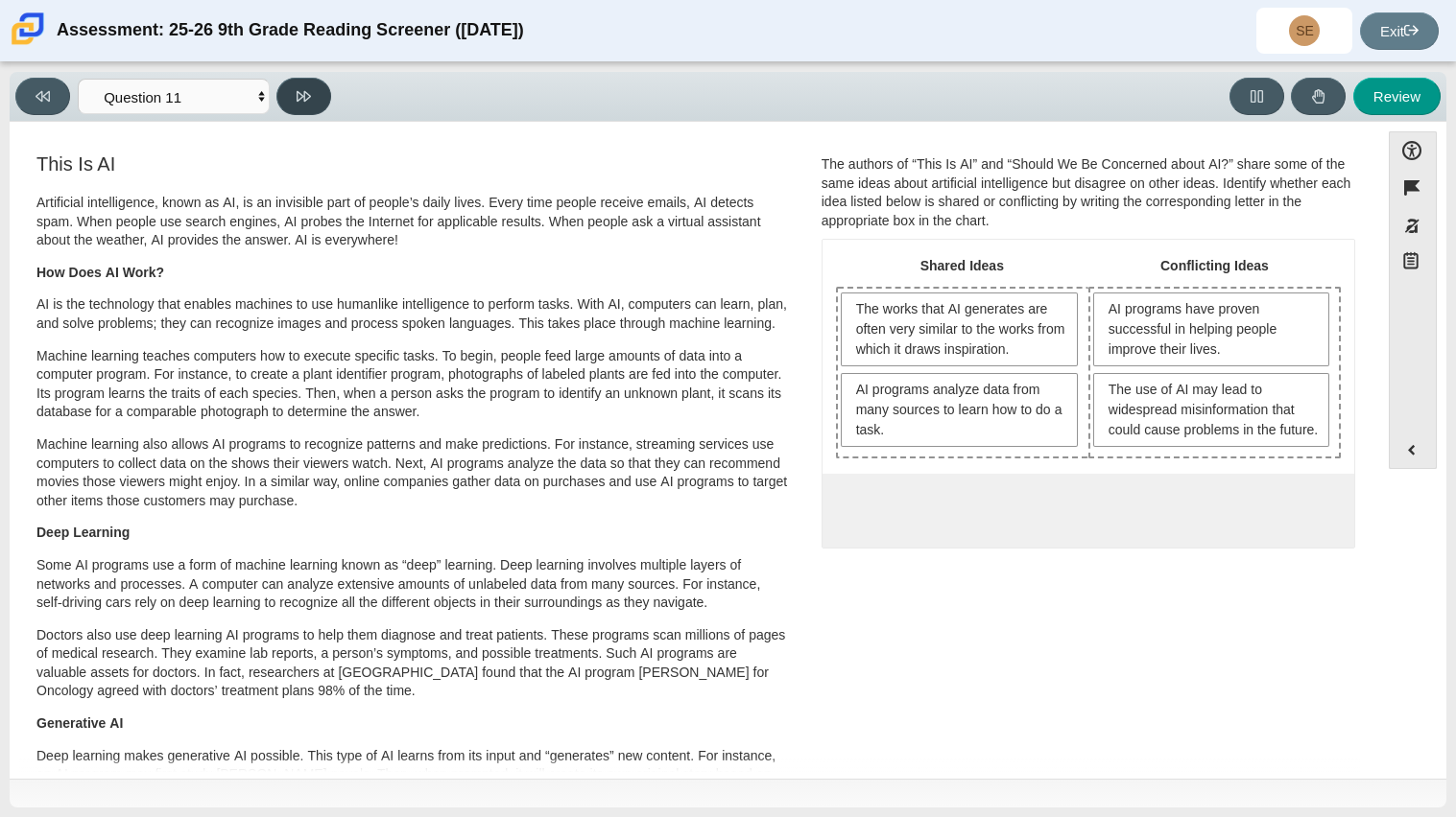
click at [306, 107] on button at bounding box center [304, 96] width 55 height 38
select select "c3effed4-44ce-4a19-bd96-1787f34e9b4c"
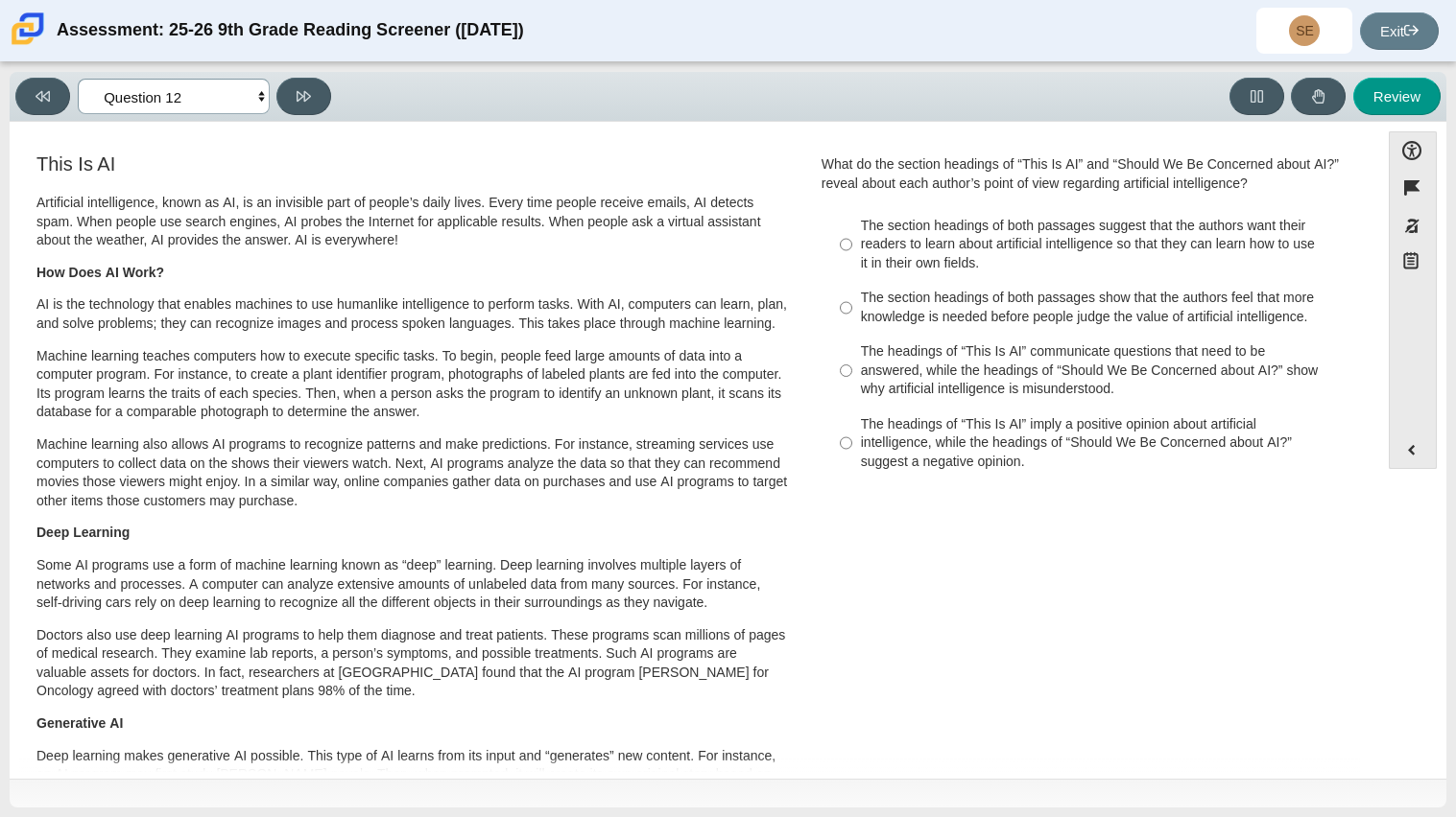
click at [262, 107] on select "Questions Question 1 Question 2 Question 3 Question 4 Question 5 Question 6 Que…" at bounding box center [173, 96] width 192 height 36
click at [261, 95] on select "Questions Question 1 Question 2 Question 3 Question 4 Question 5 Question 6 Que…" at bounding box center [173, 96] width 192 height 36
click at [257, 98] on select "Questions Question 1 Question 2 Question 3 Question 4 Question 5 Question 6 Que…" at bounding box center [173, 96] width 192 height 36
click at [528, 506] on p "Machine learning also allows AI programs to recognize patterns and make predict…" at bounding box center [413, 472] width 754 height 74
click at [1032, 378] on div "The headings of “This Is AI” communicate questions that need to be answered, wh…" at bounding box center [1103, 370] width 485 height 57
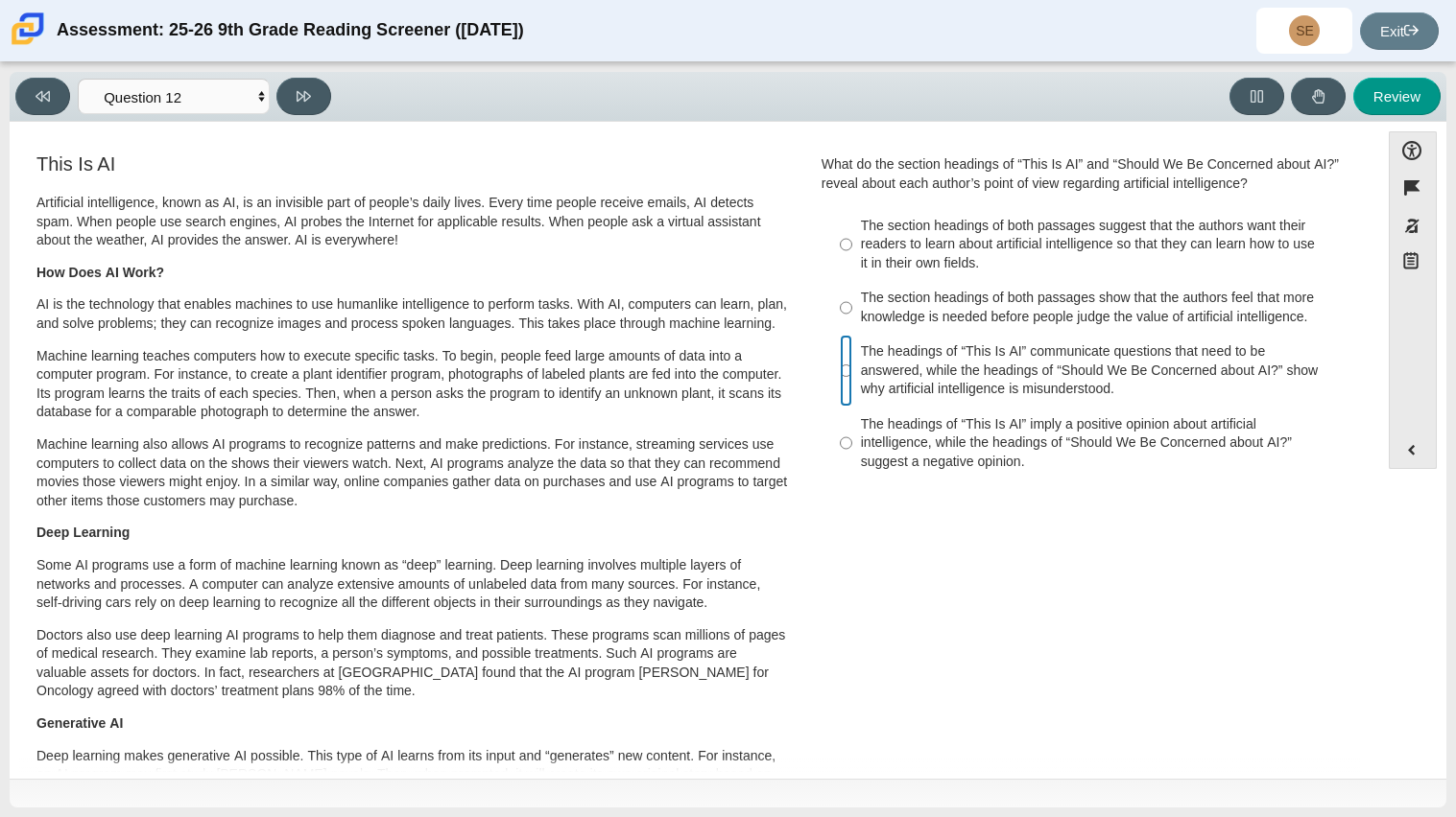
click at [852, 378] on input "The headings of “This Is AI” communicate questions that need to be answered, wh…" at bounding box center [846, 370] width 13 height 73
radio input "true"
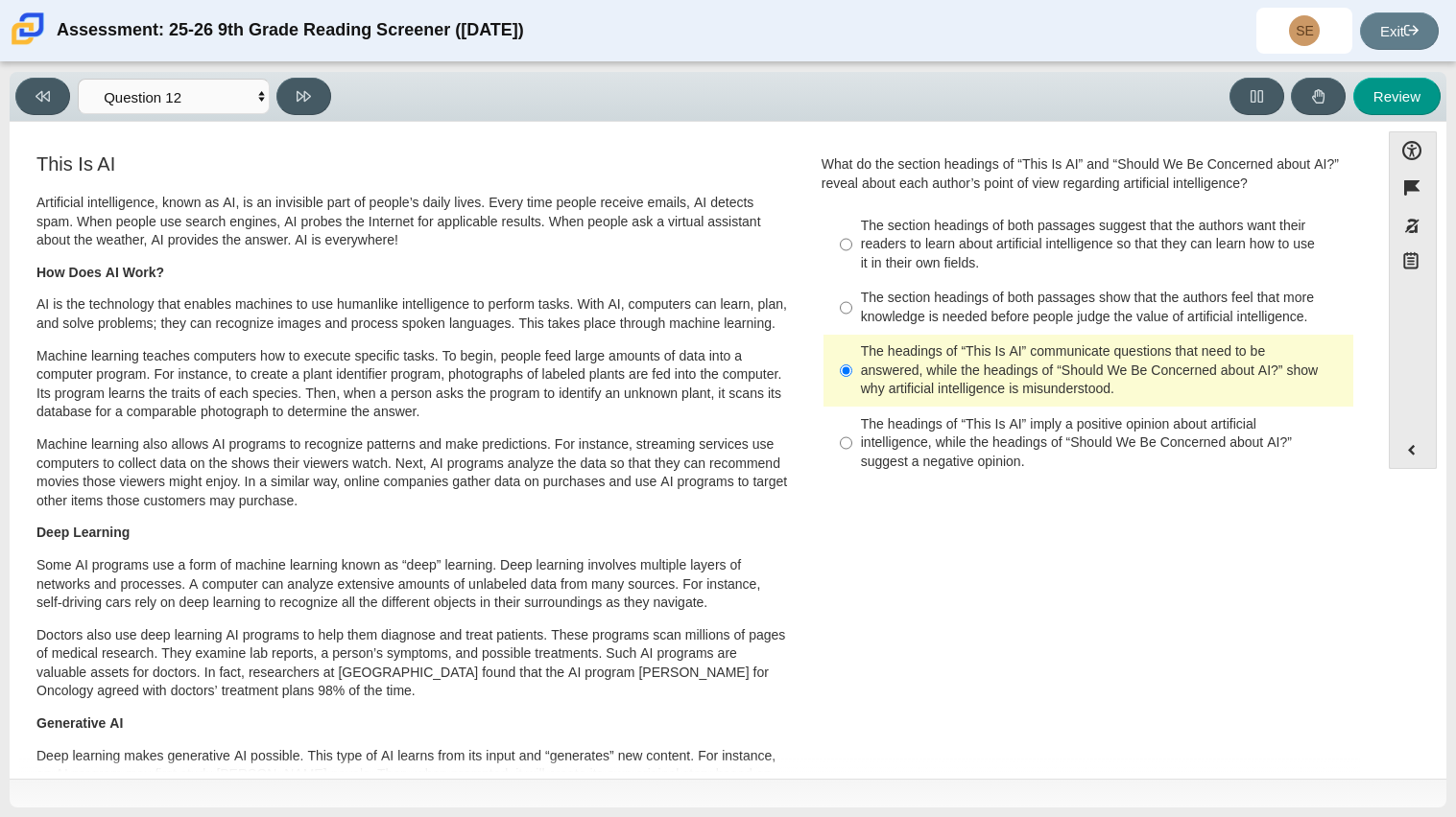
click at [1037, 459] on div "The headings of “This Is AI” imply a positive opinion about artificial intellig…" at bounding box center [1103, 444] width 485 height 57
click at [852, 459] on input "The headings of “This Is AI” imply a positive opinion about artificial intellig…" at bounding box center [846, 443] width 13 height 73
radio input "true"
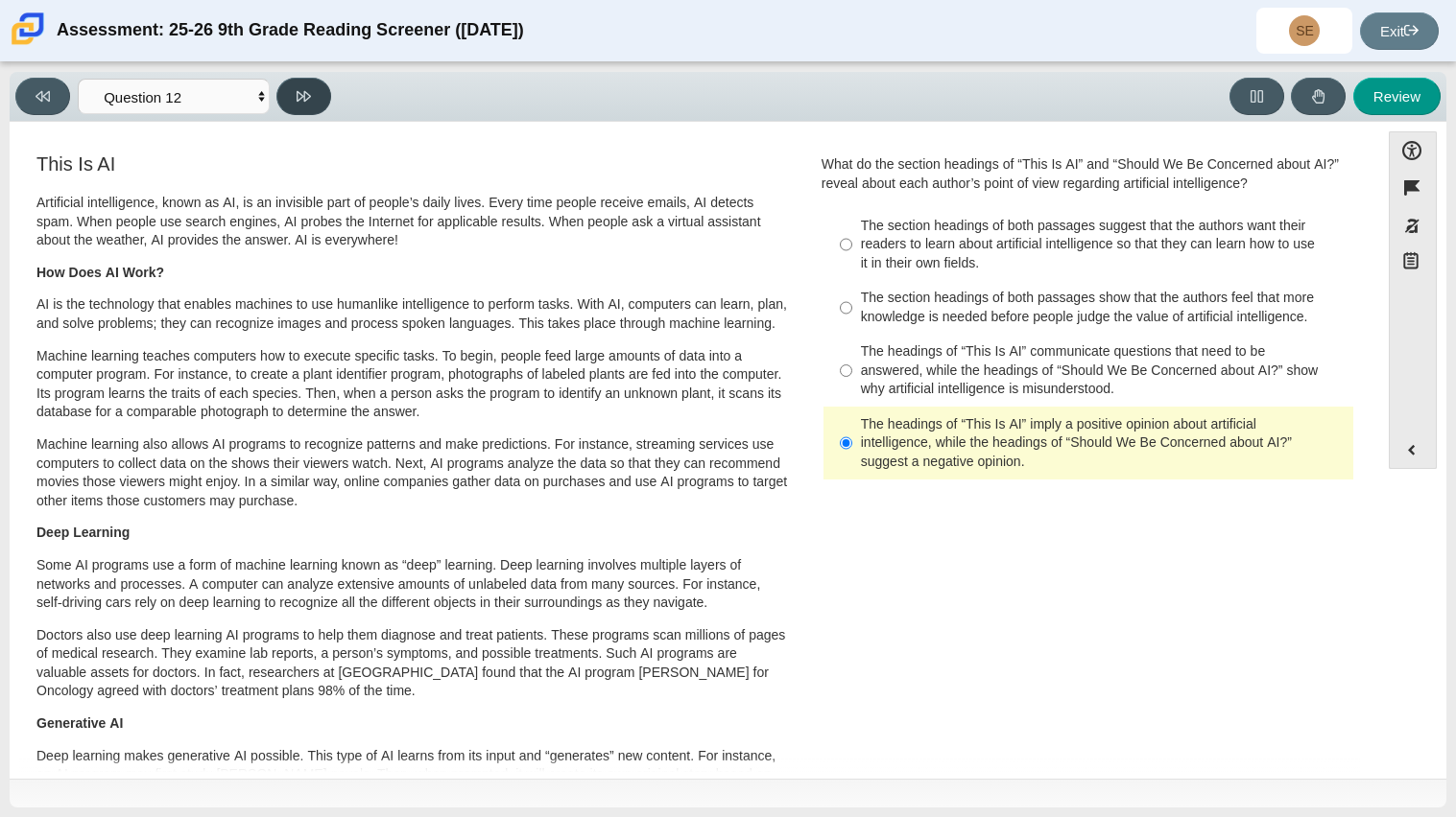
click at [317, 109] on button at bounding box center [304, 96] width 55 height 38
select select "review"
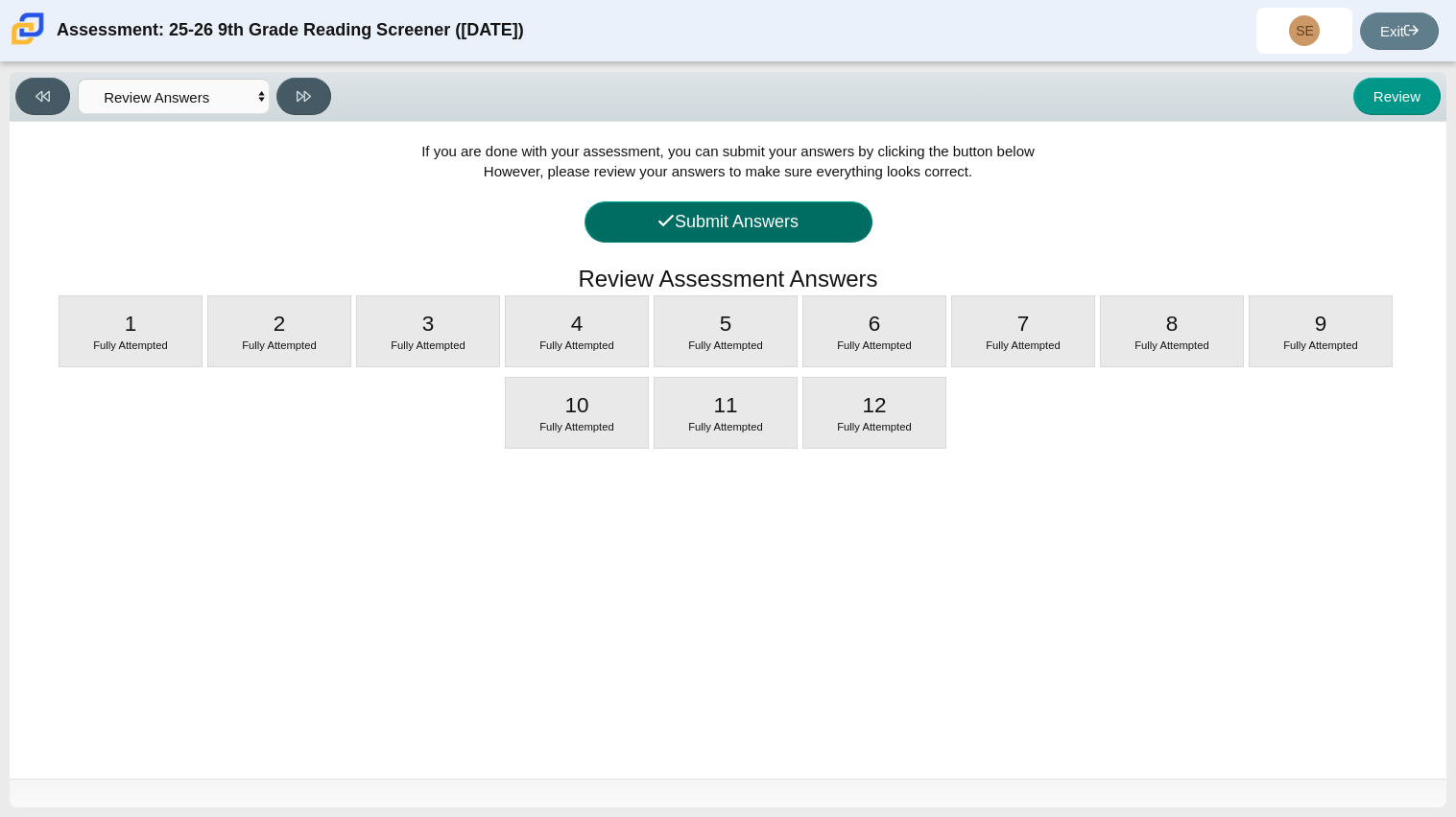
click at [695, 231] on button "Submit Answers" at bounding box center [728, 221] width 288 height 42
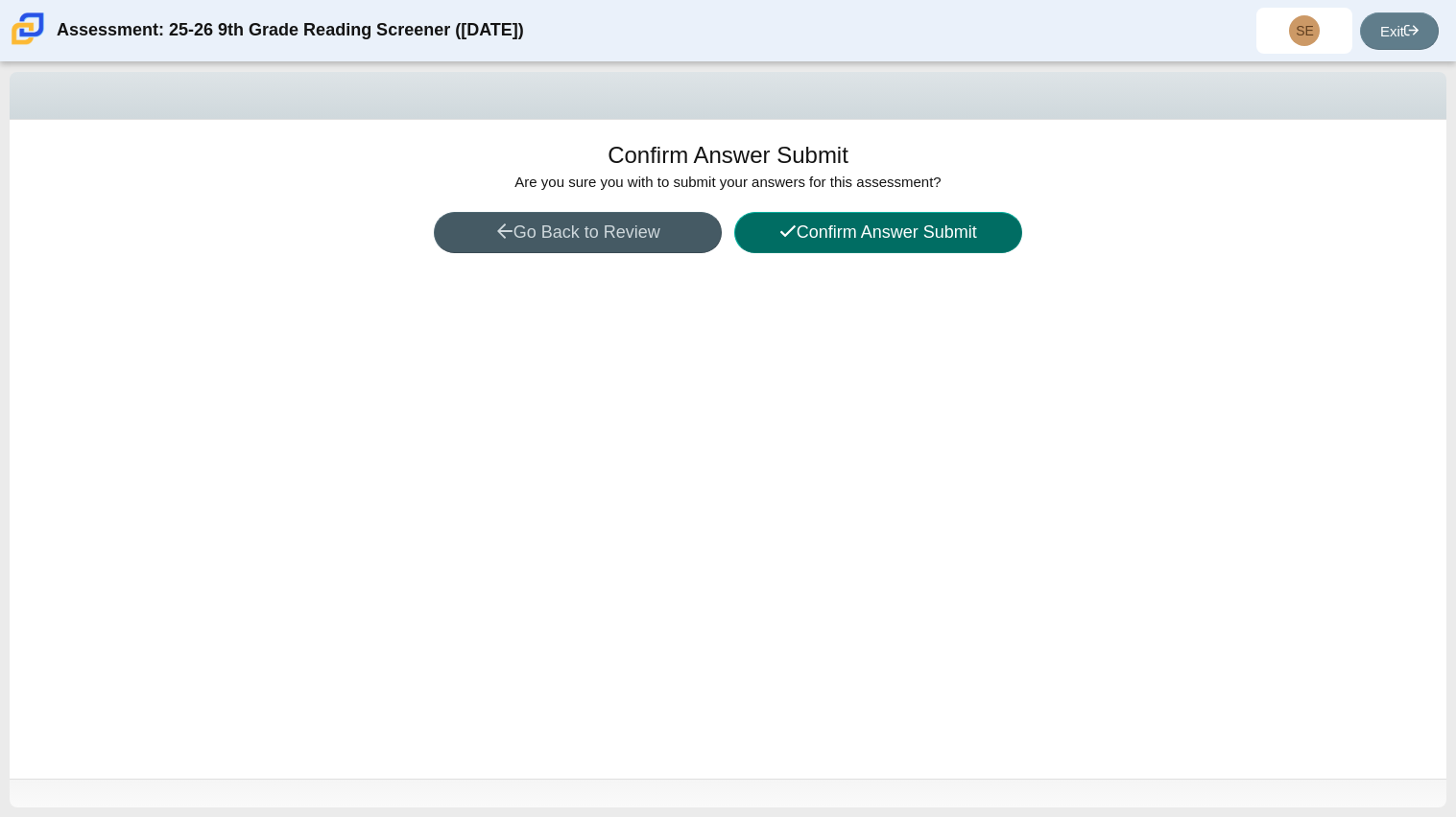
click at [953, 229] on button "Confirm Answer Submit" at bounding box center [878, 232] width 288 height 42
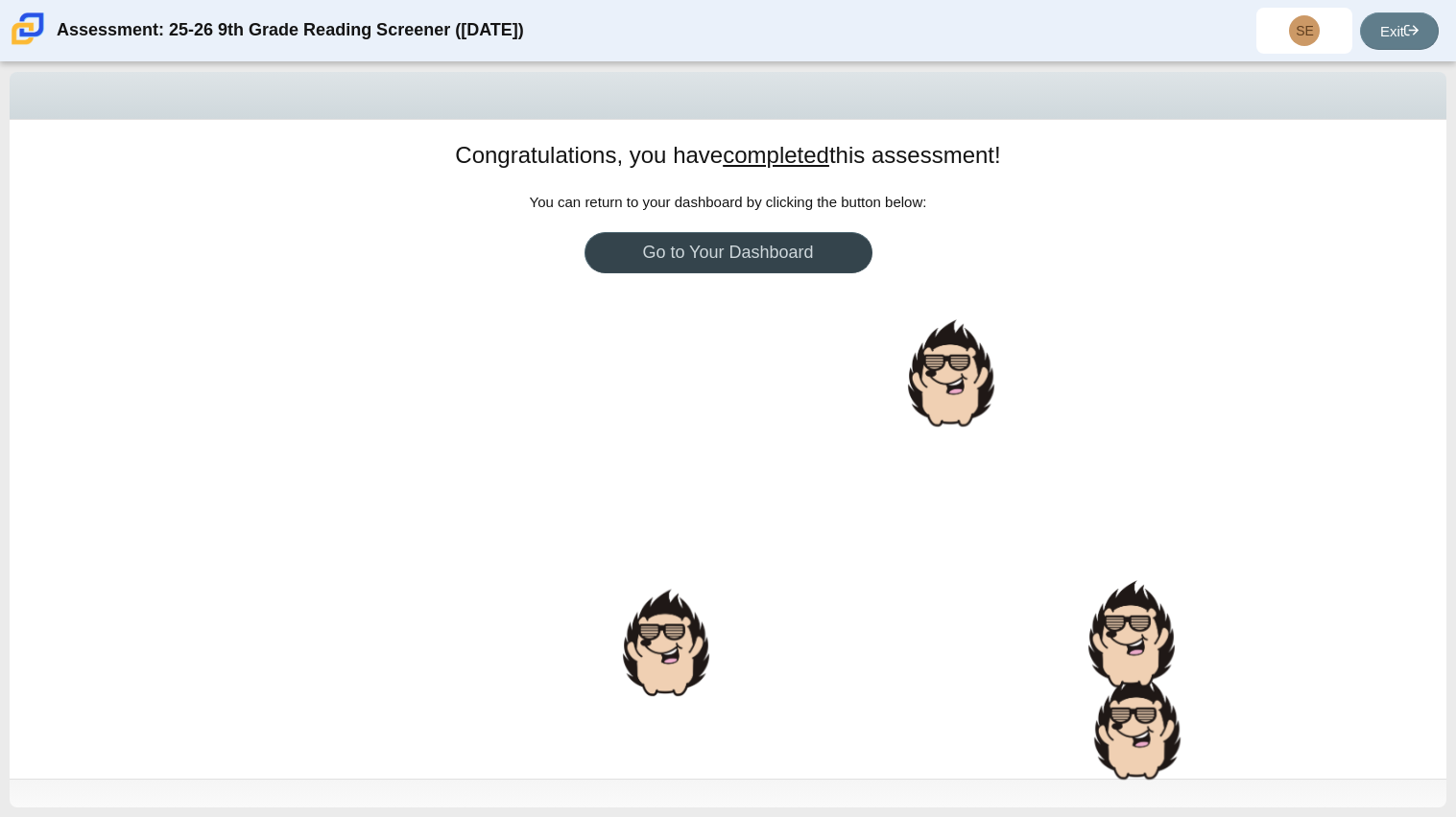
click at [771, 253] on link "Go to Your Dashboard" at bounding box center [728, 252] width 288 height 42
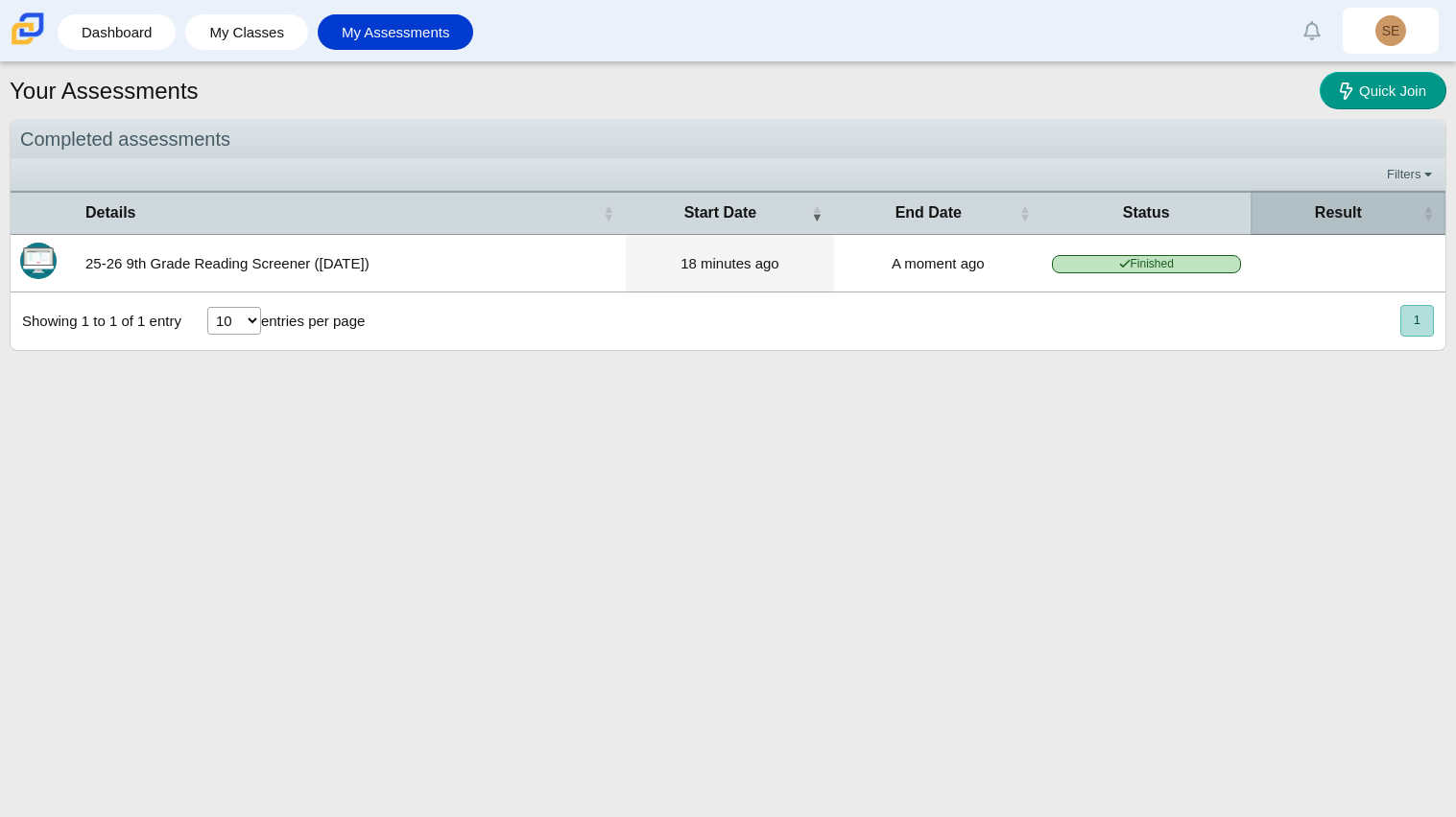
click at [1418, 212] on th "Result" at bounding box center [1347, 212] width 194 height 44
click at [1440, 201] on th "Result" at bounding box center [1347, 212] width 194 height 44
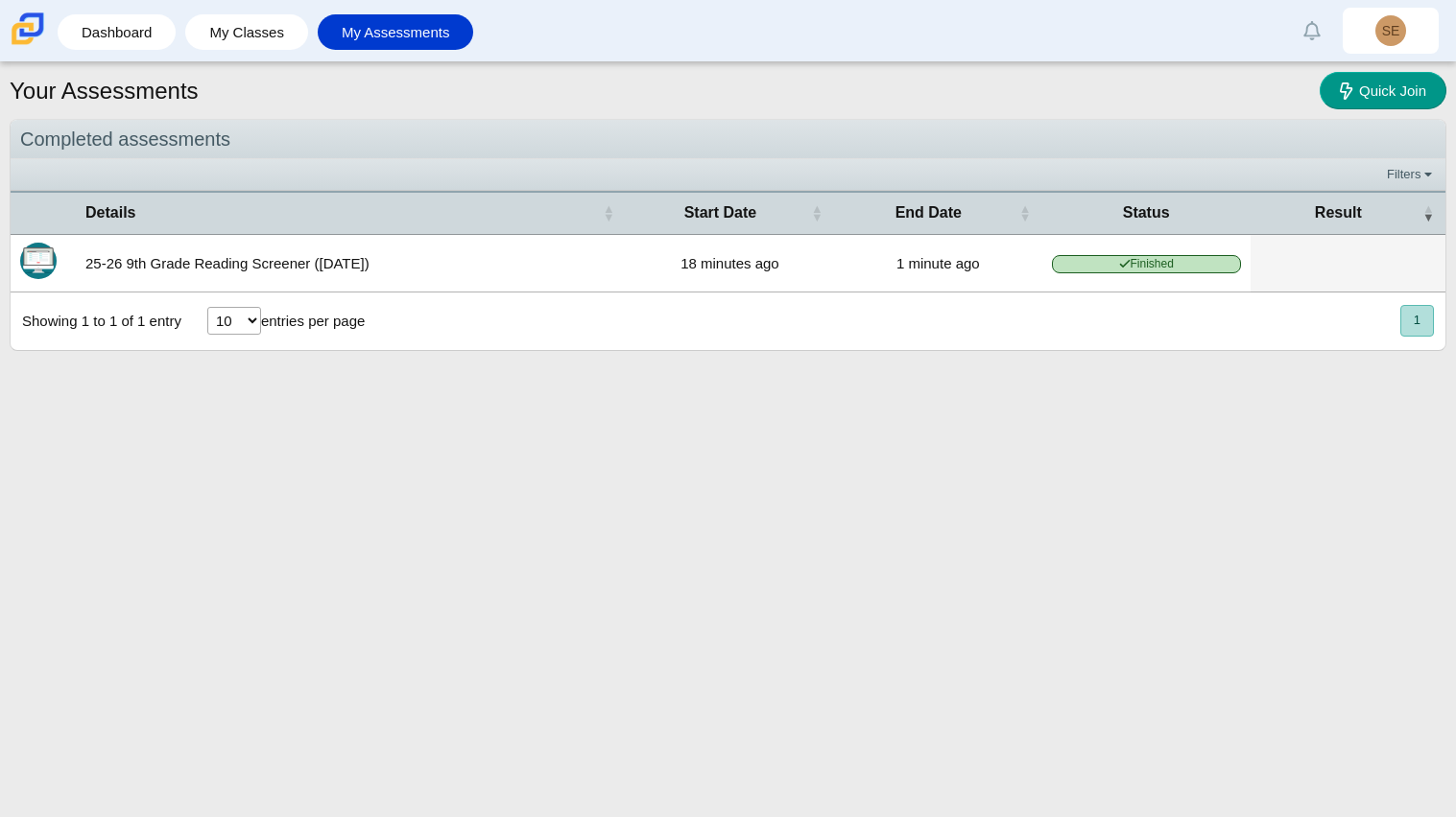
click at [1364, 289] on td at bounding box center [1347, 264] width 194 height 58
click at [1426, 325] on button "1" at bounding box center [1416, 320] width 34 height 32
click at [401, 44] on link "My Assessments" at bounding box center [396, 32] width 137 height 36
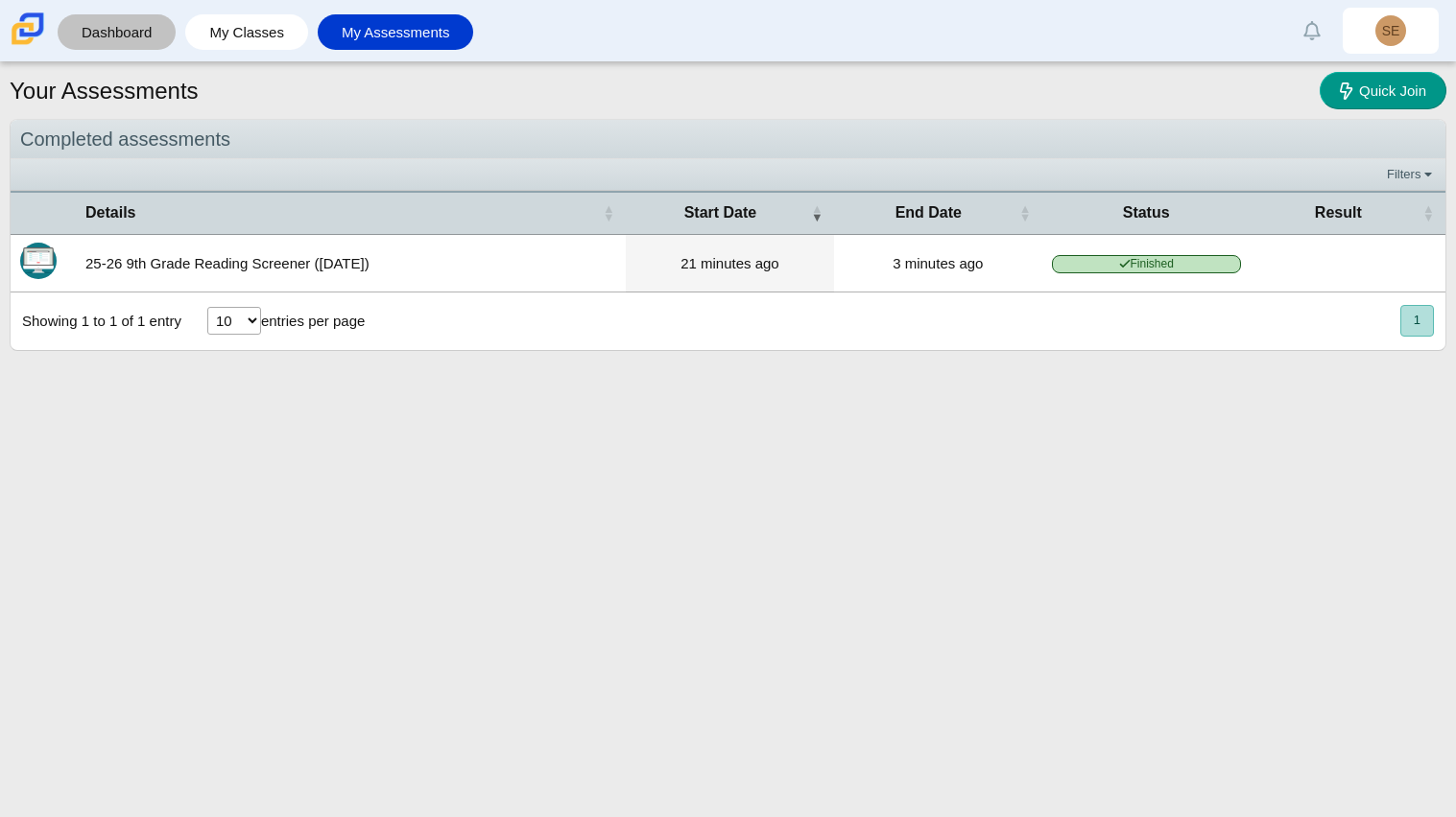
click at [111, 31] on link "Dashboard" at bounding box center [116, 32] width 99 height 36
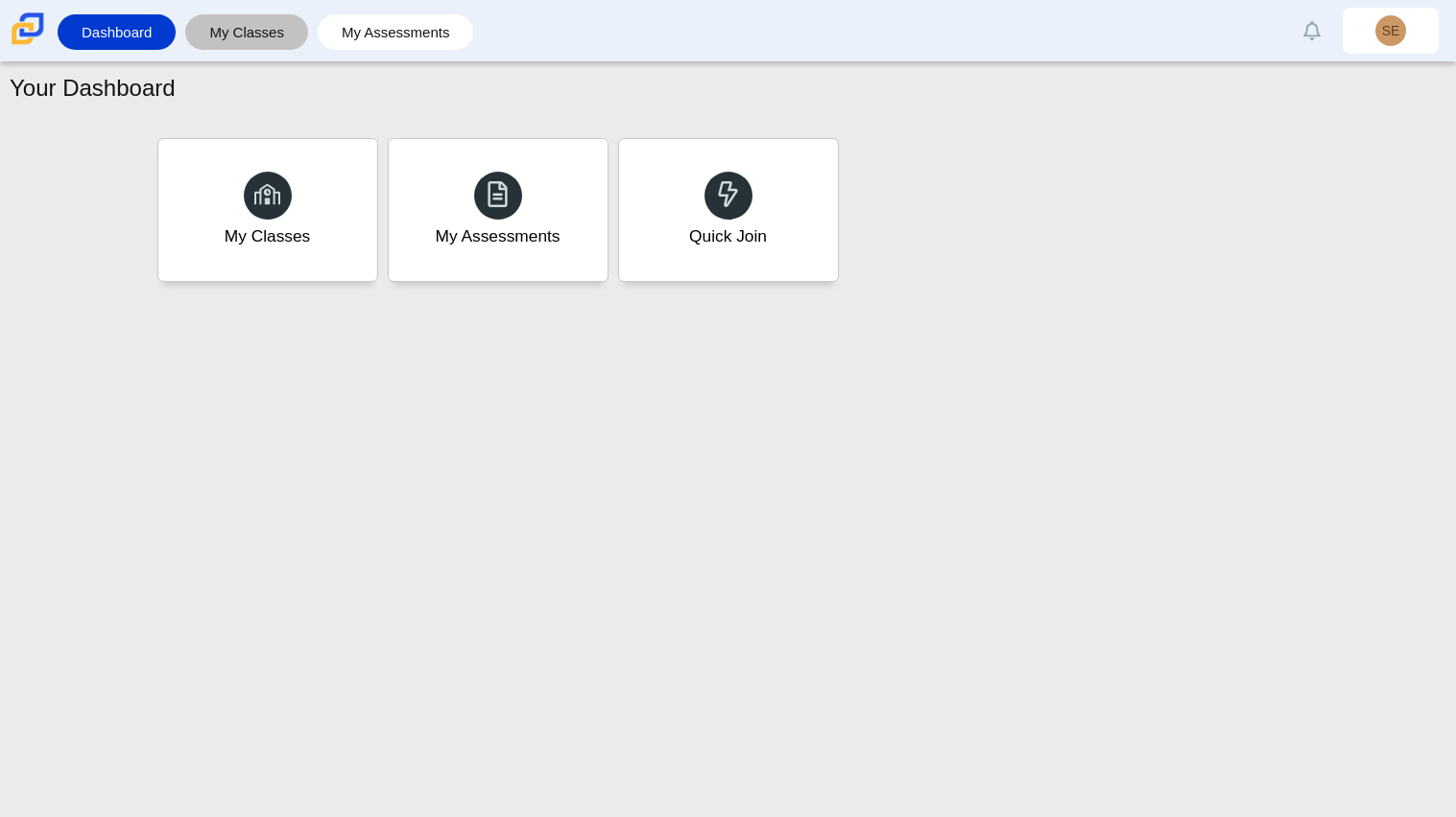
click at [260, 32] on link "My Classes" at bounding box center [246, 32] width 104 height 36
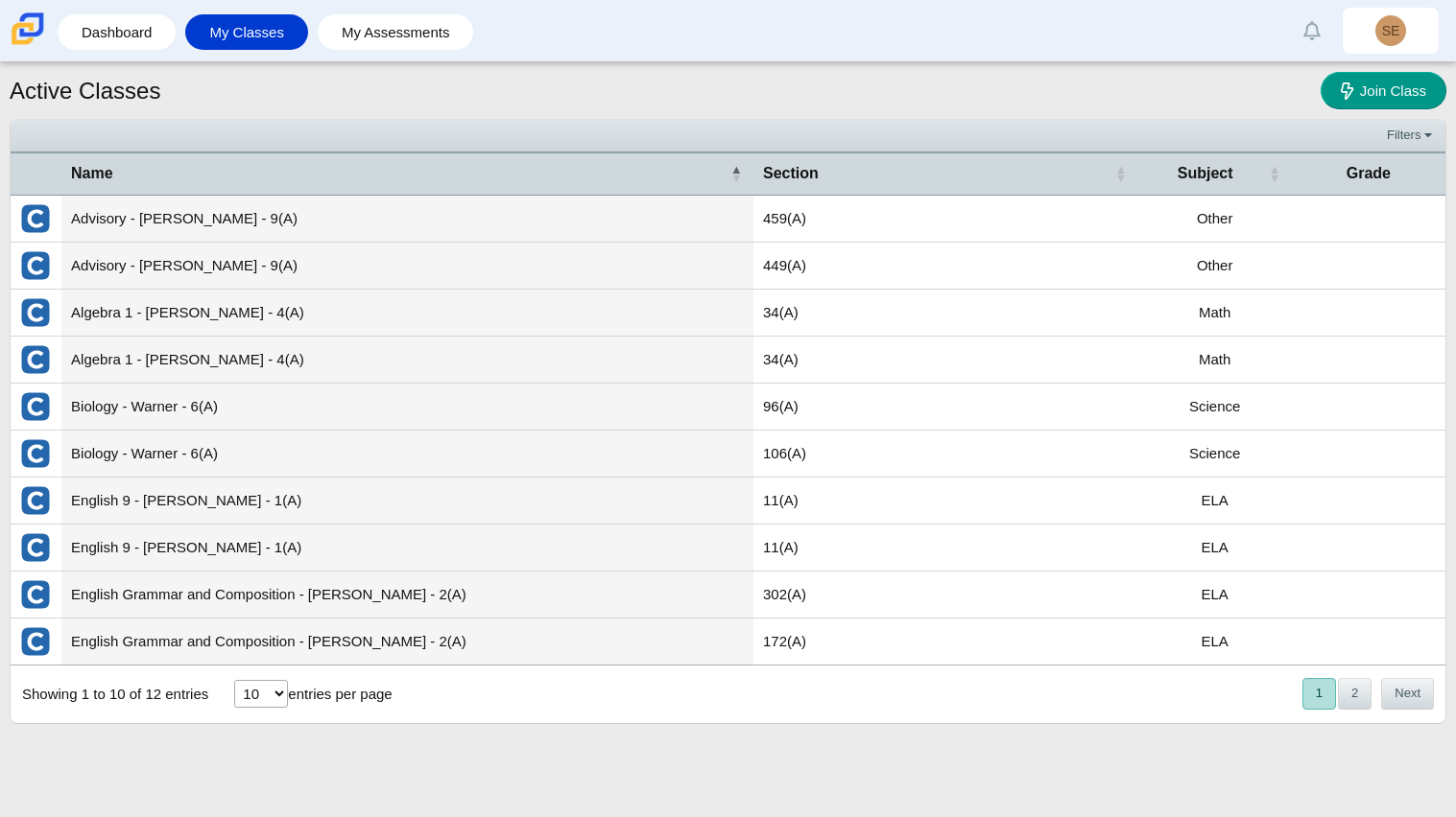
click at [1351, 711] on div "« Prev 1 2 Next »" at bounding box center [1367, 693] width 157 height 55
click at [1358, 690] on button "2" at bounding box center [1354, 693] width 34 height 32
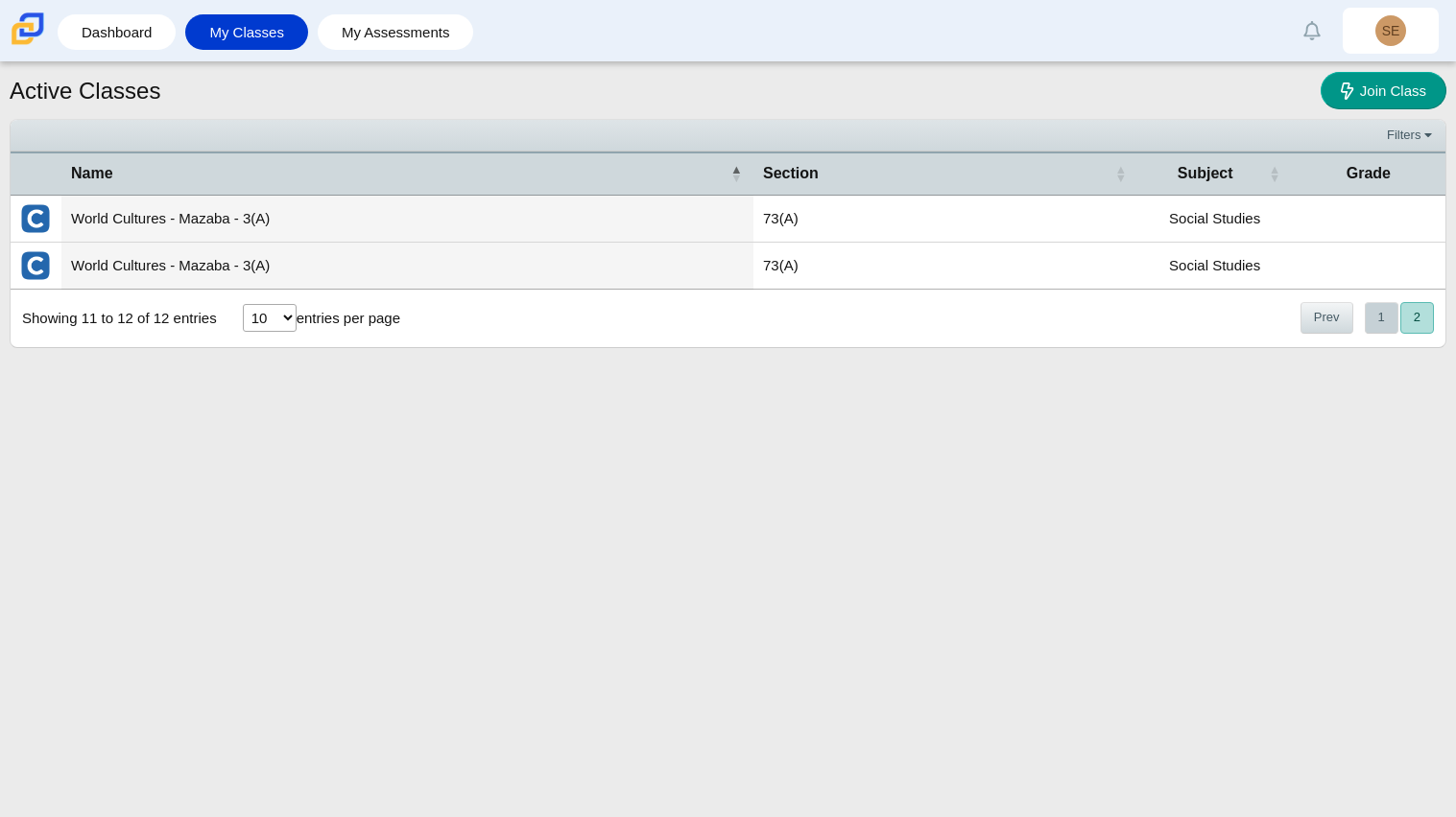
click at [1375, 328] on button "1" at bounding box center [1382, 317] width 34 height 32
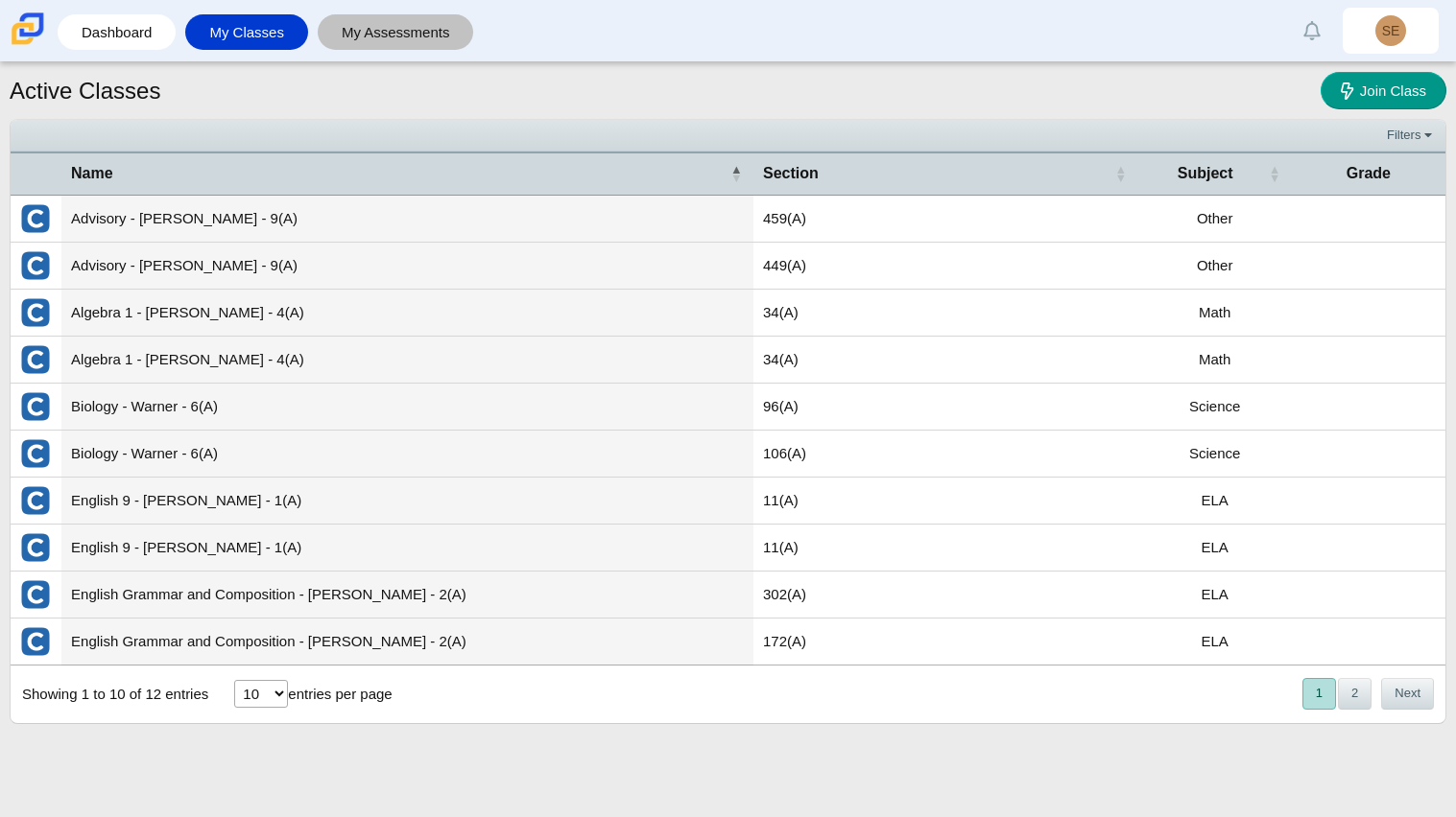
click at [377, 26] on link "My Assessments" at bounding box center [396, 32] width 137 height 36
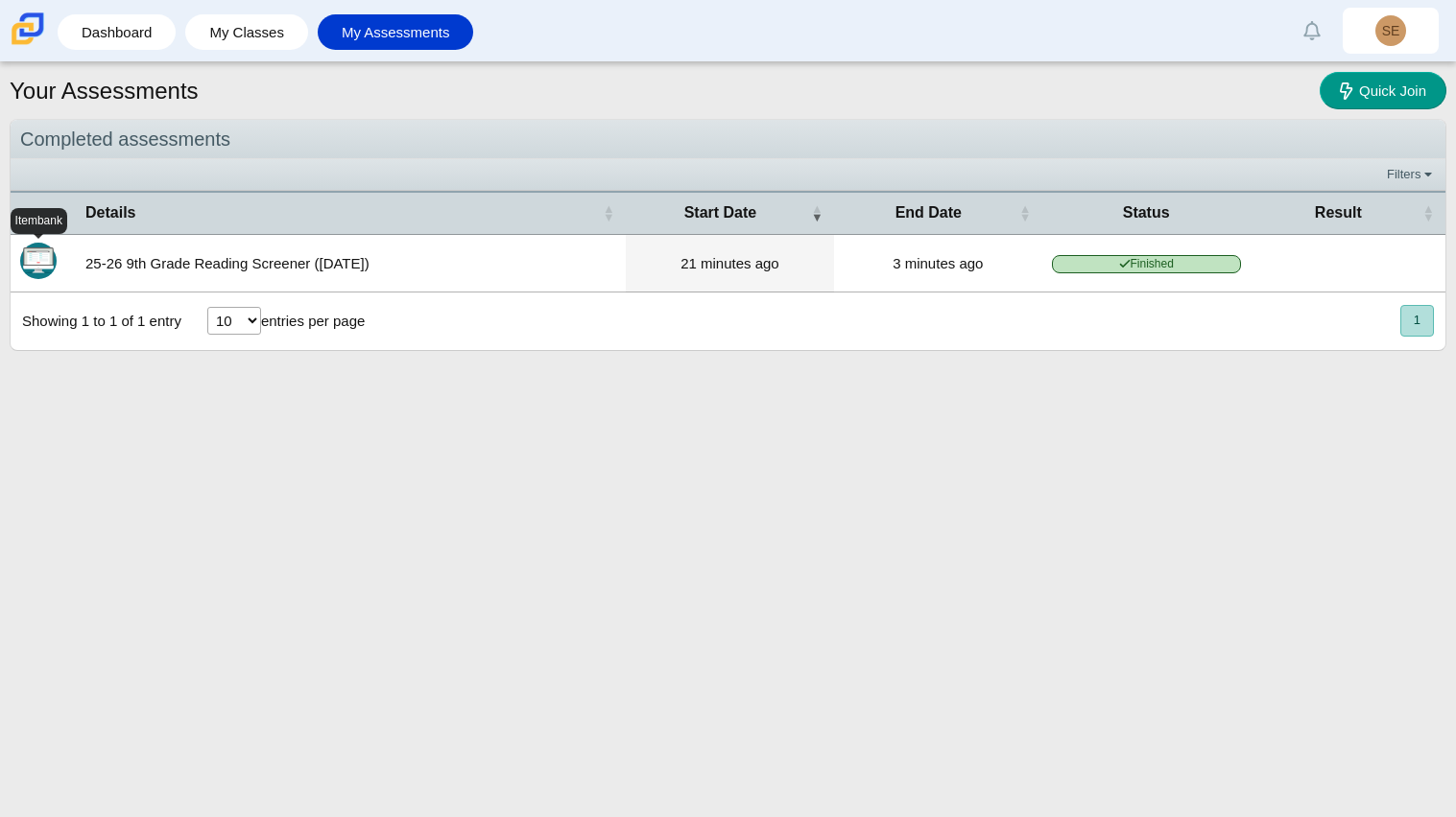
click at [41, 261] on img "Itembank" at bounding box center [39, 261] width 37 height 37
click at [83, 261] on td "25-26 9th Grade Reading Screener ([DATE])" at bounding box center [350, 264] width 550 height 58
click at [270, 44] on link "My Classes" at bounding box center [246, 32] width 104 height 36
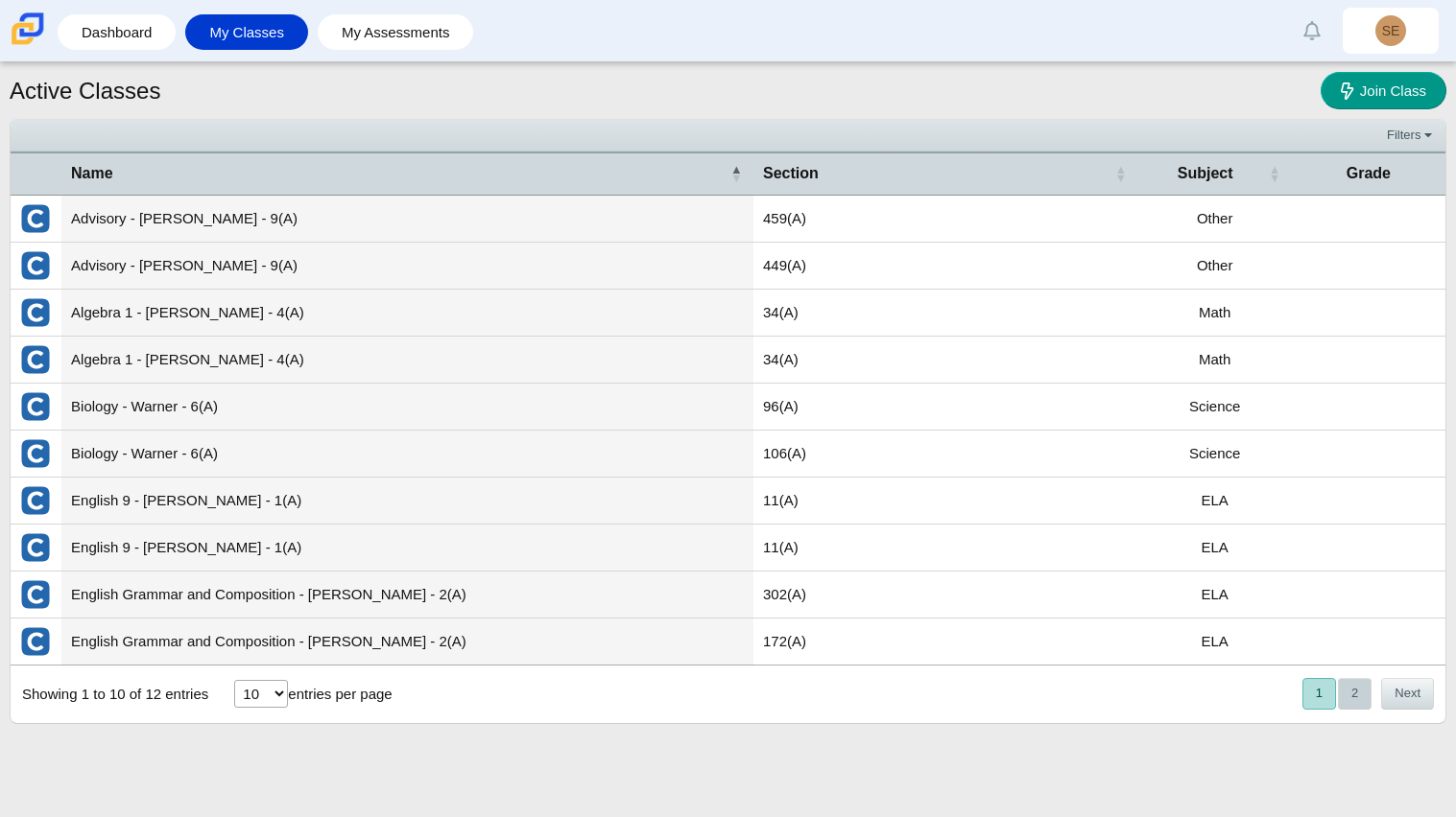
click at [1363, 696] on button "2" at bounding box center [1354, 693] width 34 height 32
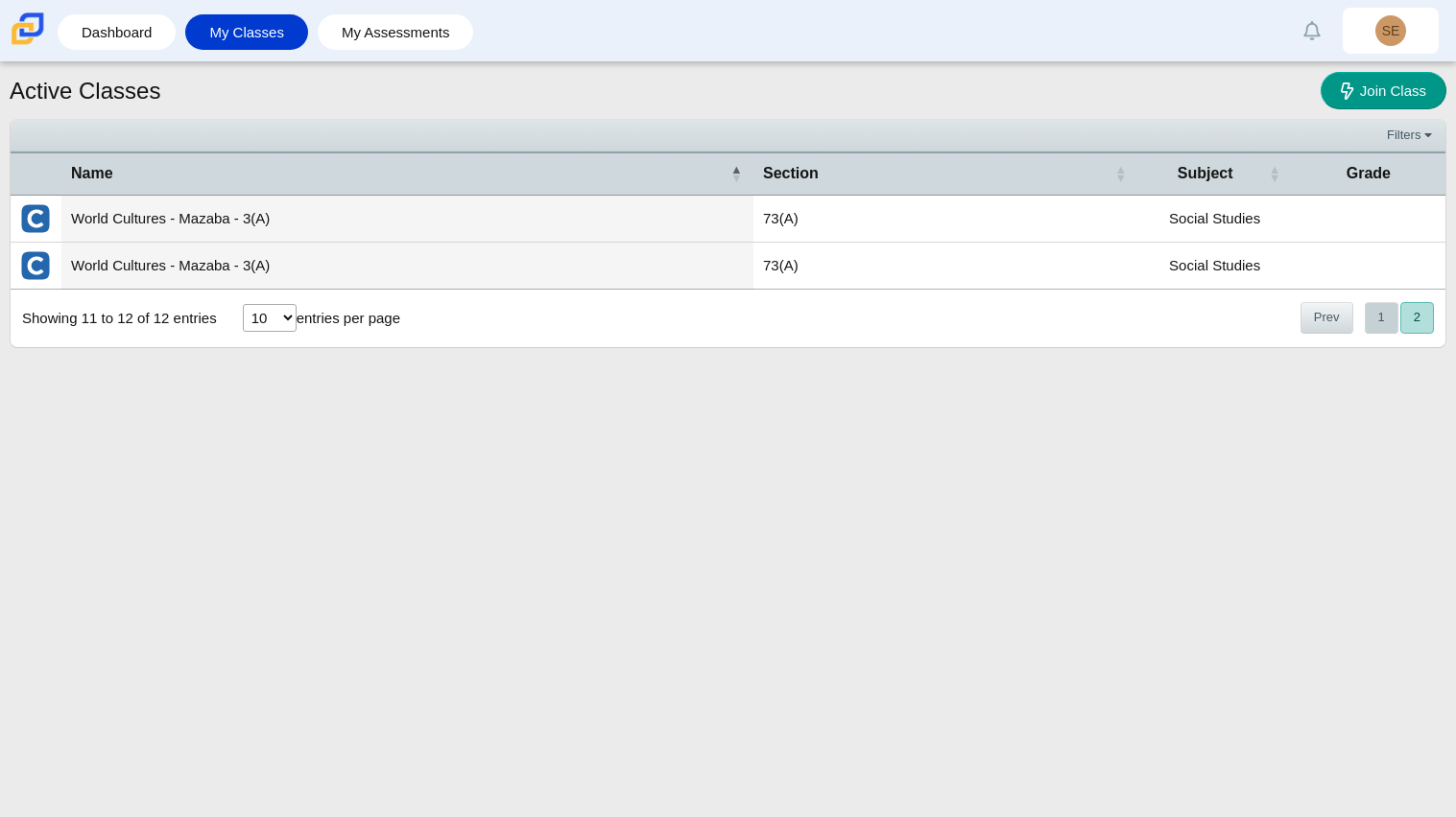
click at [1382, 310] on button "1" at bounding box center [1382, 317] width 34 height 32
